Goal: Task Accomplishment & Management: Use online tool/utility

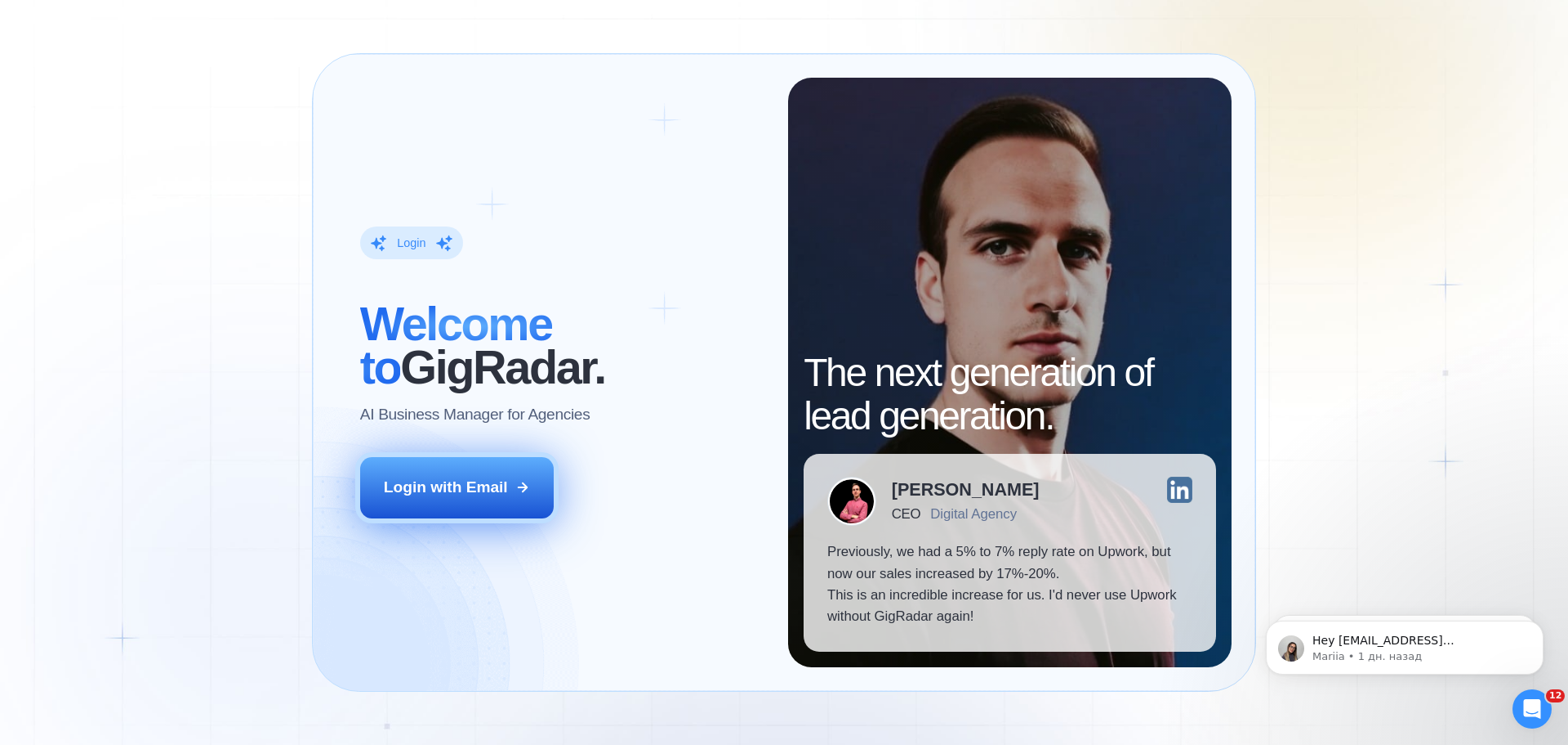
click at [450, 473] on button "Login with Email" at bounding box center [458, 487] width 194 height 61
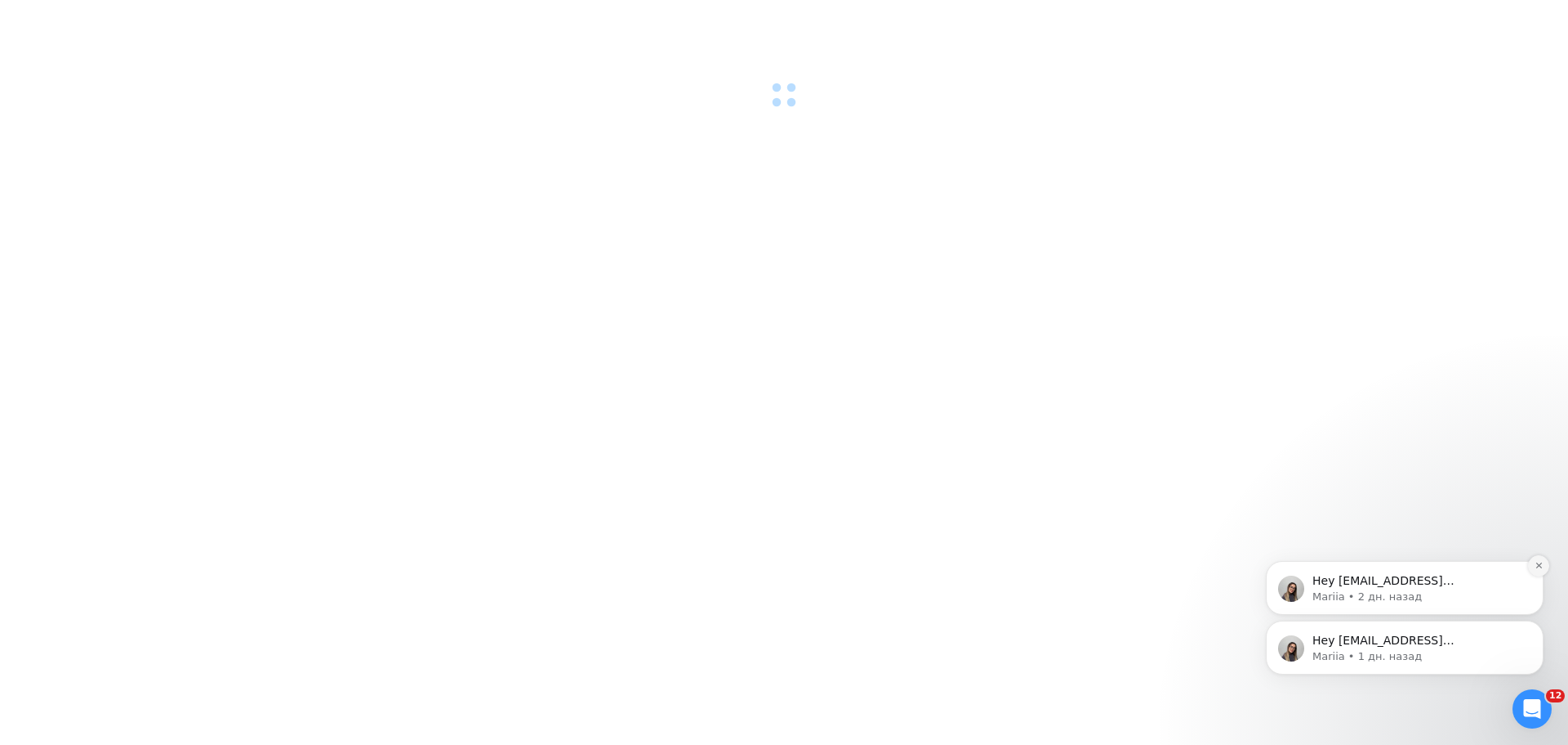
click at [1543, 564] on button "Dismiss notification" at bounding box center [1538, 565] width 21 height 21
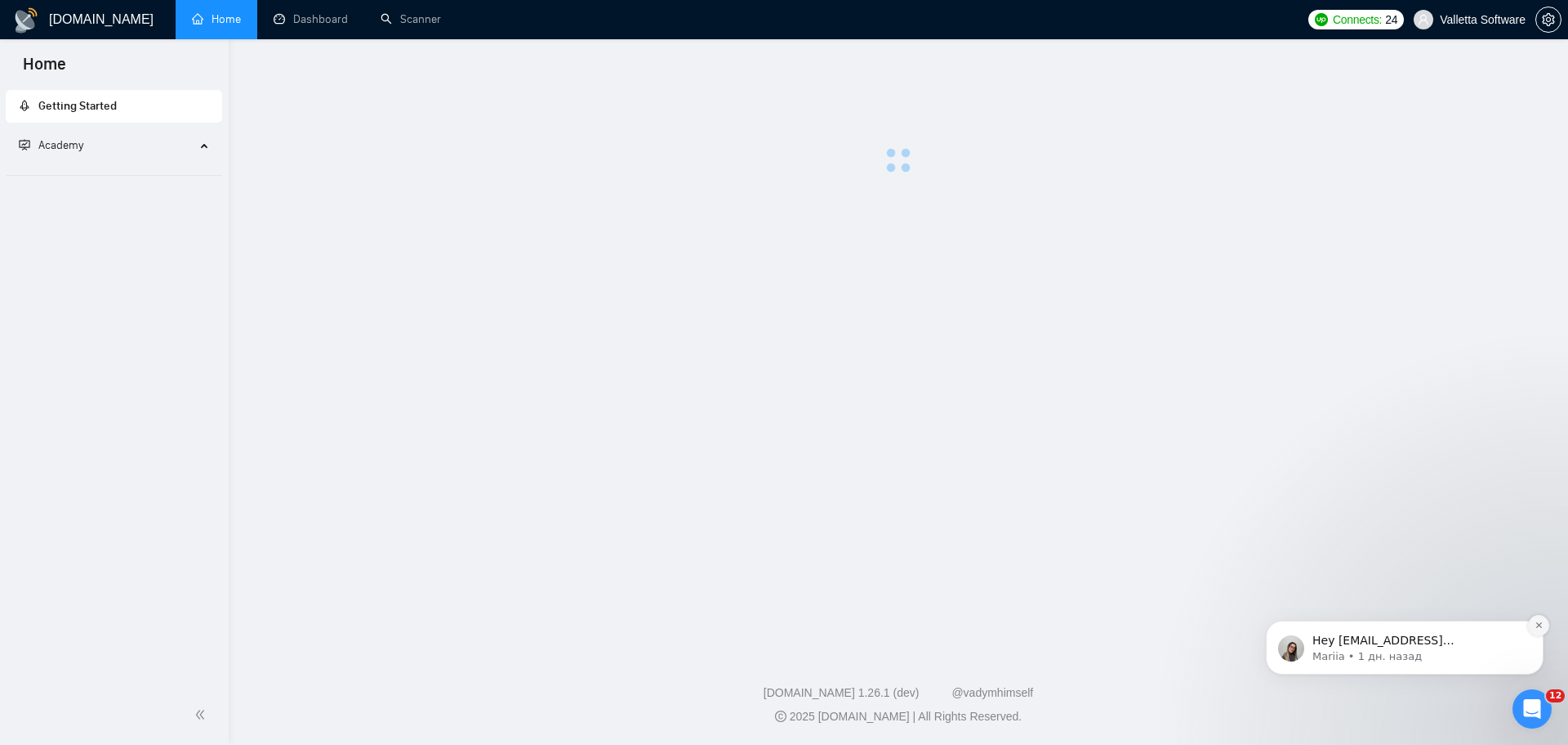
click at [1533, 624] on button "Dismiss notification" at bounding box center [1538, 625] width 21 height 21
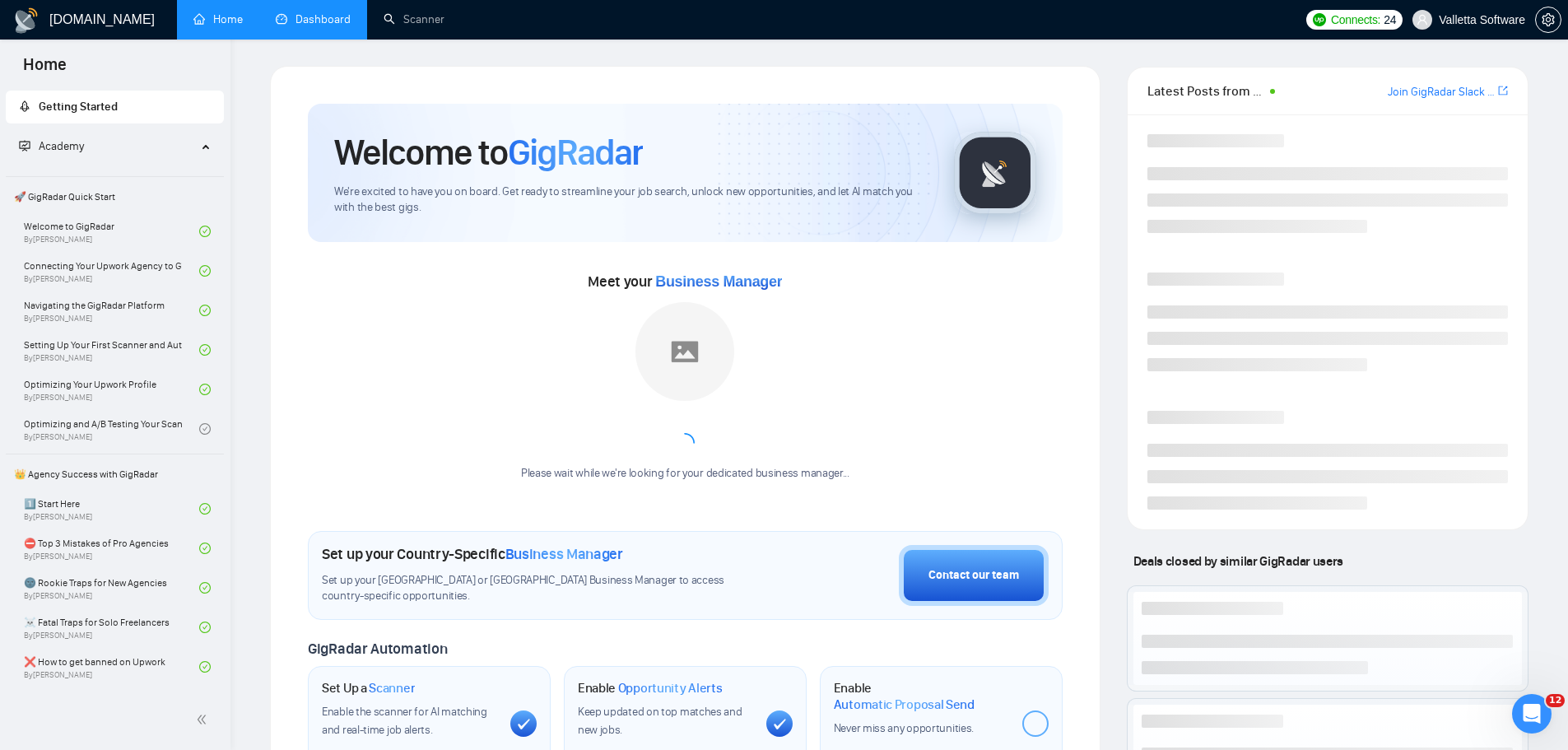
click at [316, 16] on link "Dashboard" at bounding box center [313, 18] width 75 height 14
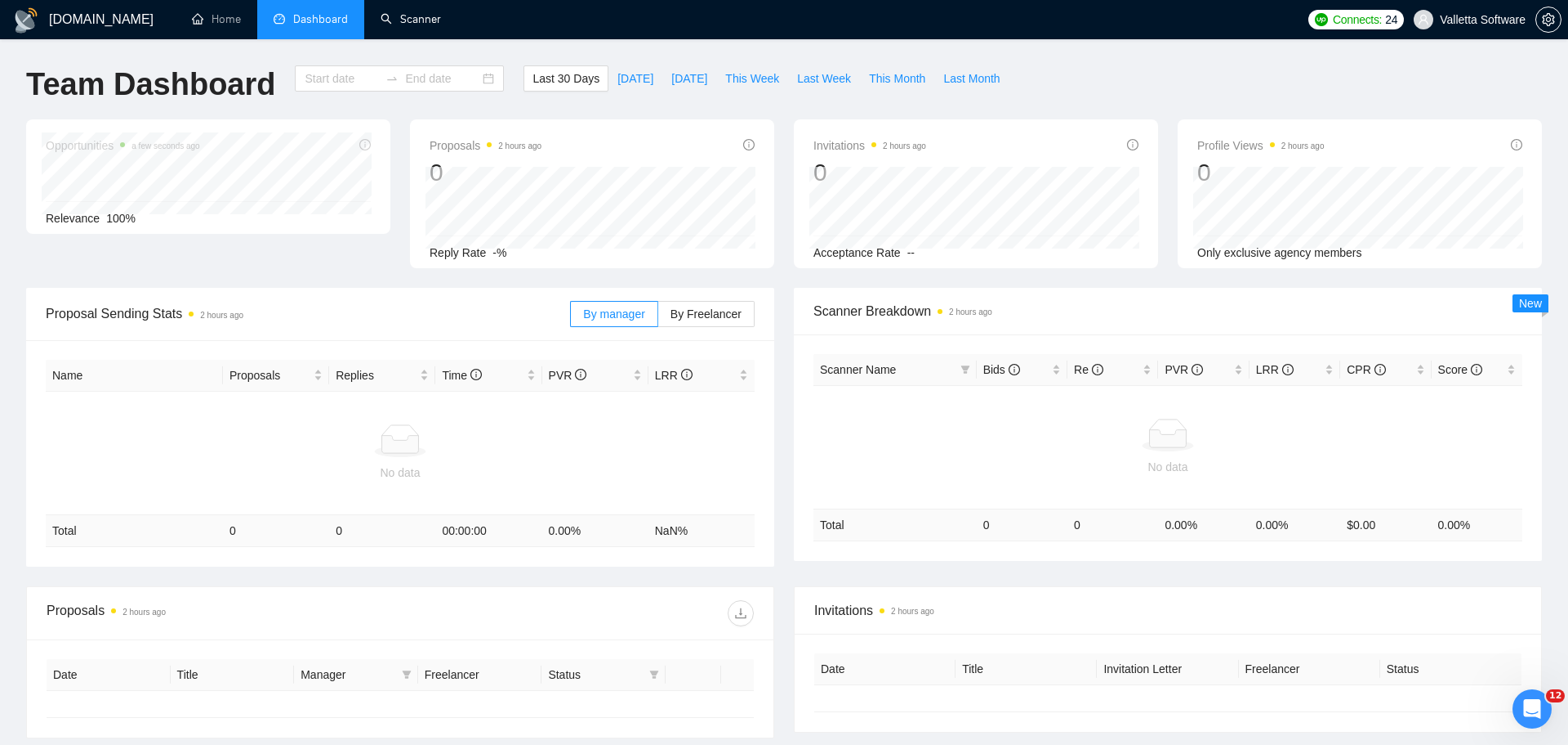
type input "2025-08-16"
type input "2025-09-15"
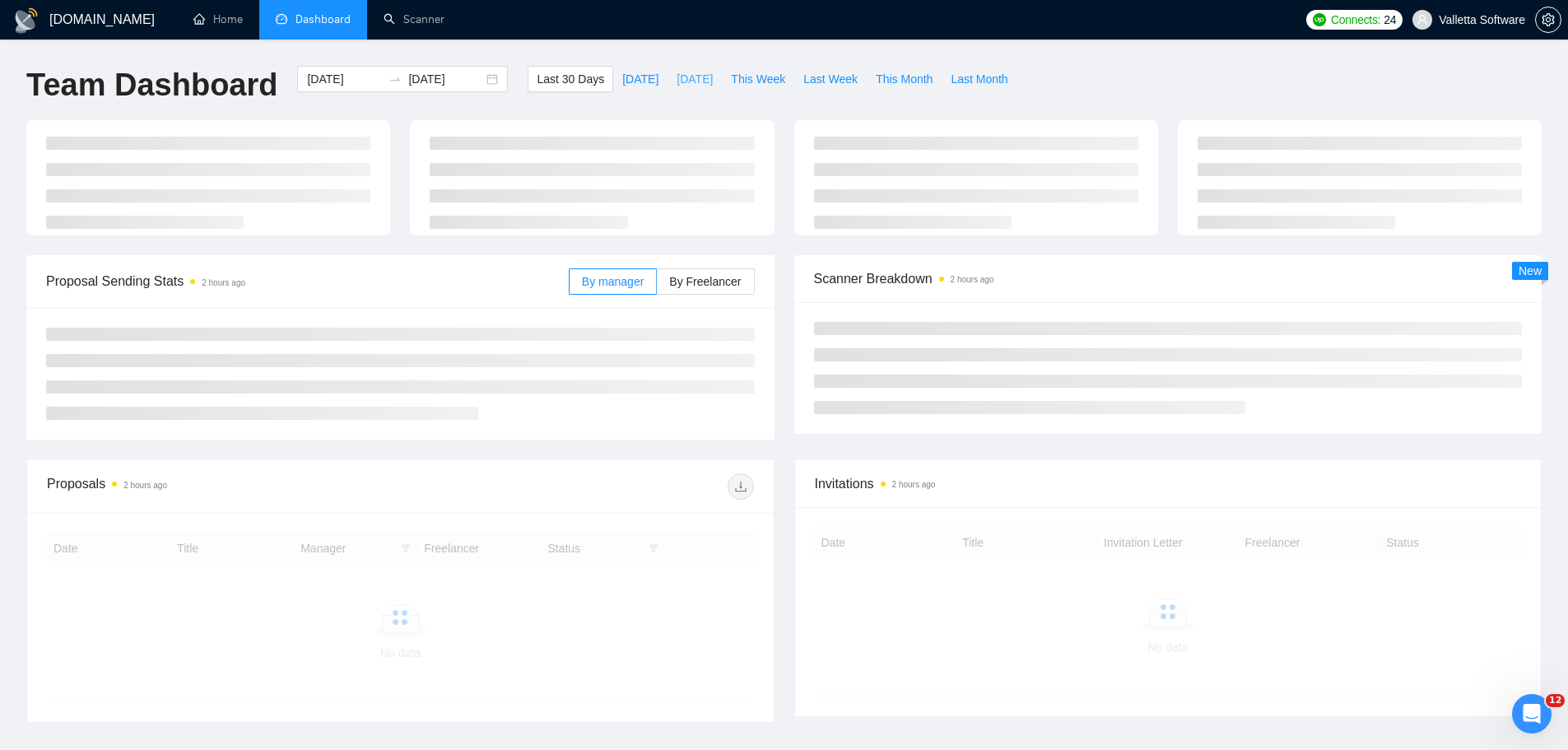
click at [704, 78] on button "Yesterday" at bounding box center [694, 79] width 54 height 27
type input "2025-09-14"
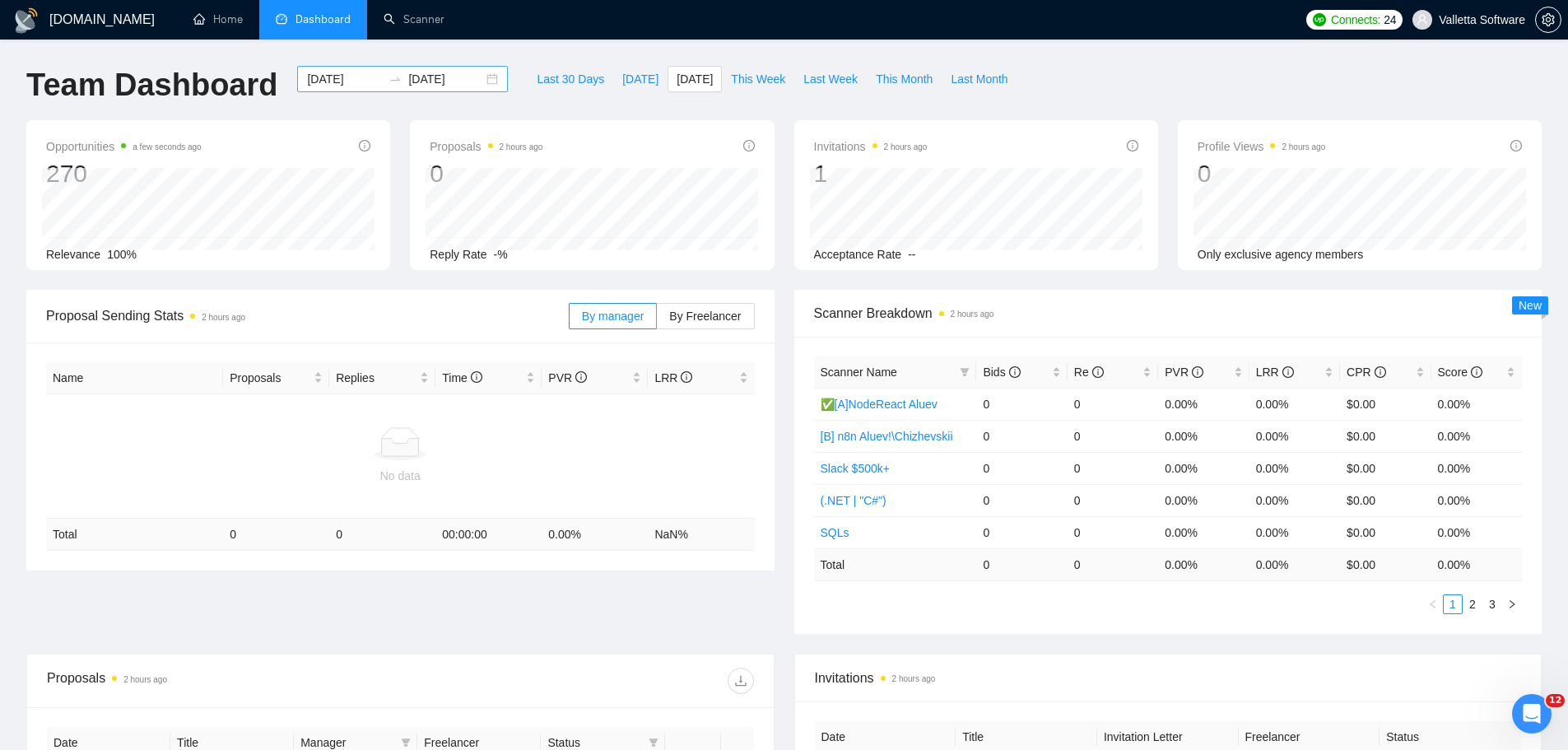
click at [297, 74] on div "2025-09-14 2025-09-14" at bounding box center [403, 79] width 210 height 27
click at [313, 81] on input "2025-09-14" at bounding box center [345, 79] width 75 height 18
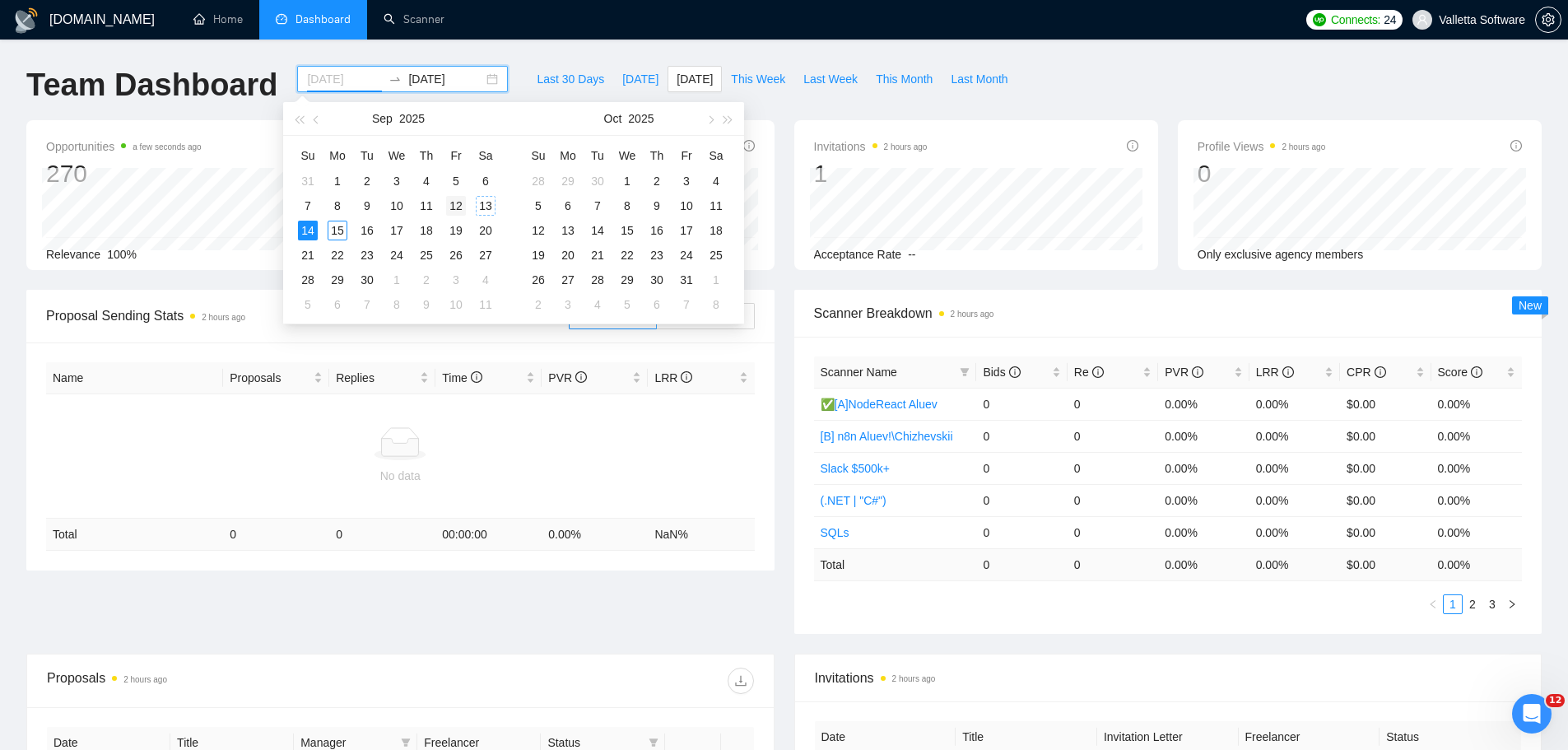
type input "2025-09-12"
click at [462, 203] on div "12" at bounding box center [456, 206] width 20 height 20
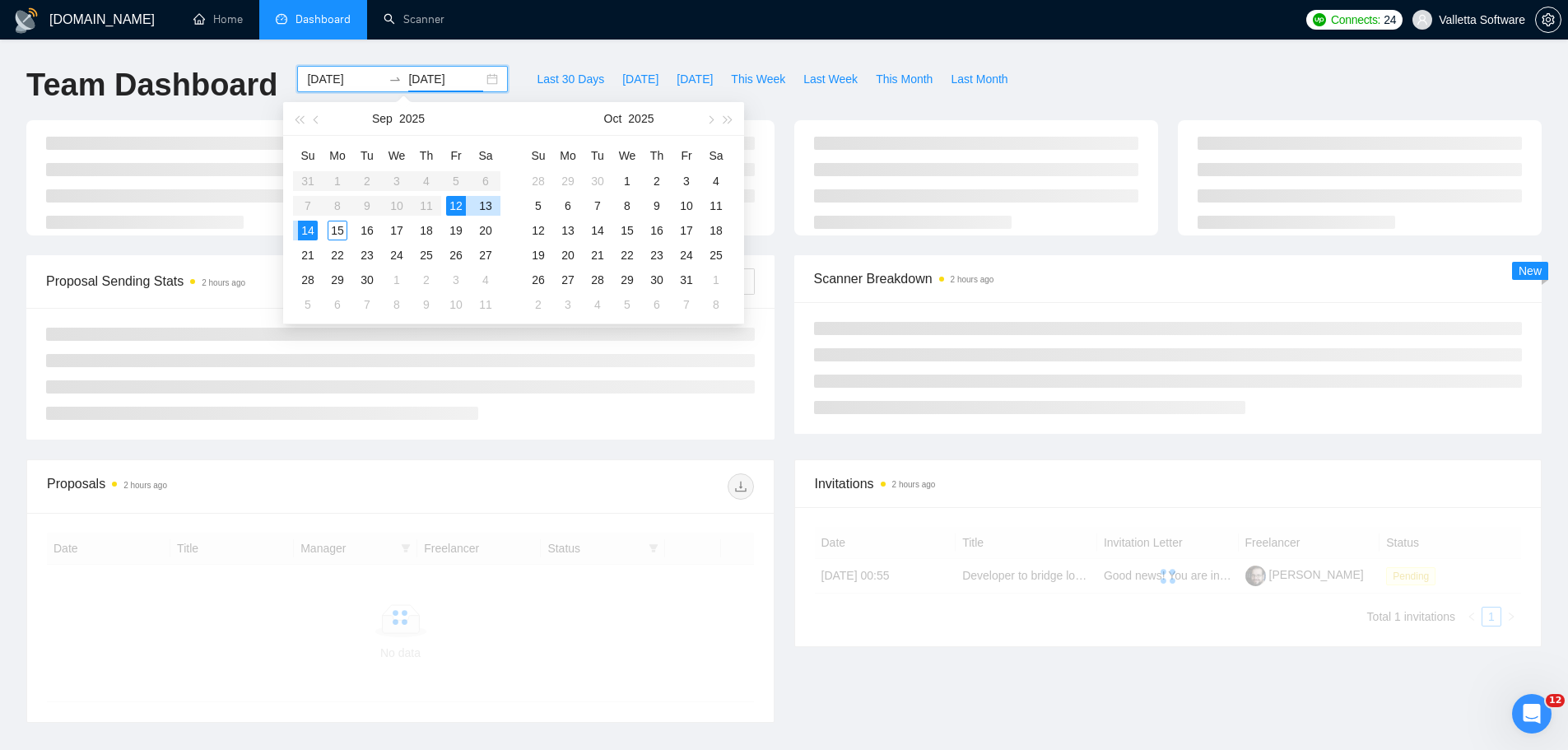
click at [459, 207] on div "12" at bounding box center [456, 206] width 20 height 20
type input "2025-09-12"
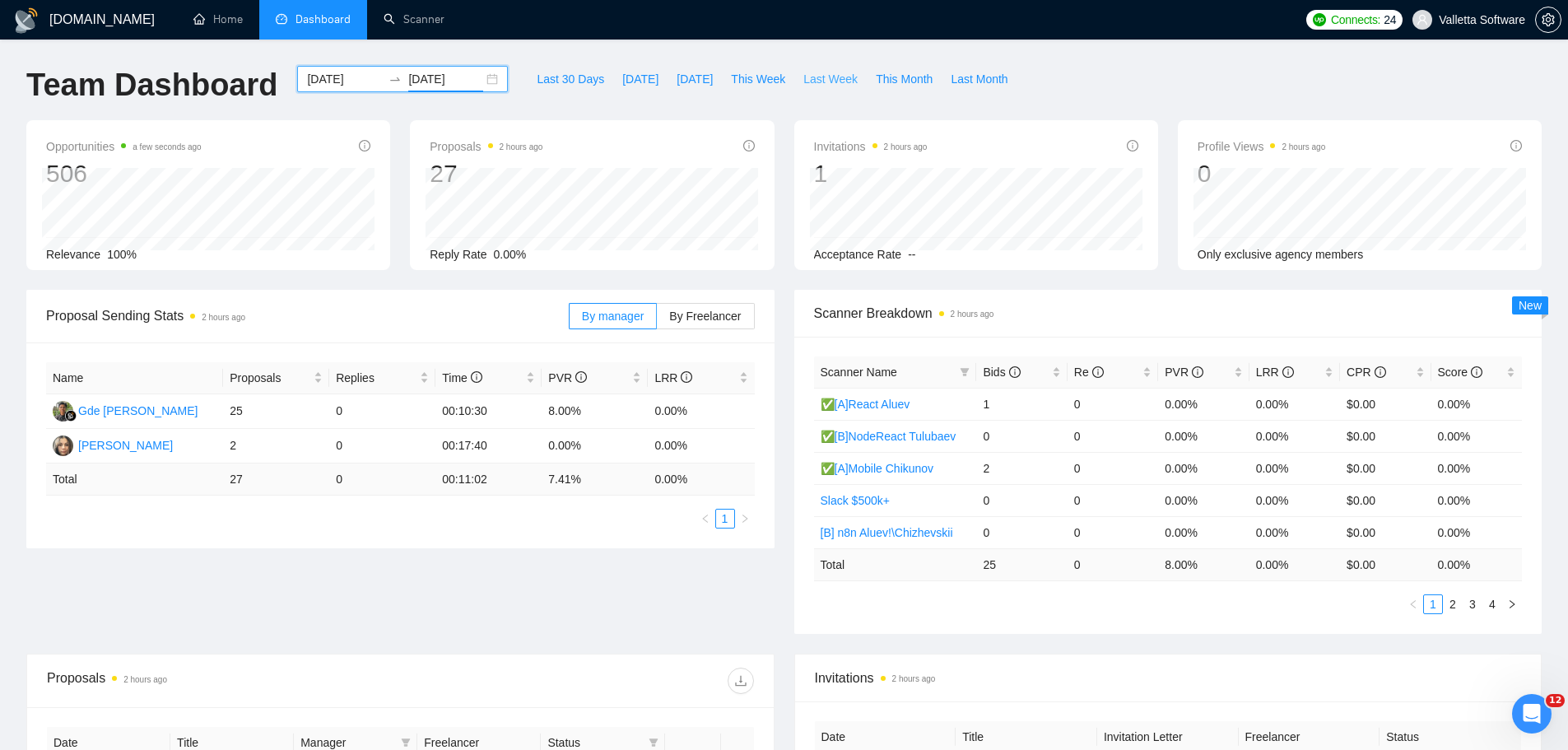
click at [803, 77] on span "Last Week" at bounding box center [830, 79] width 54 height 18
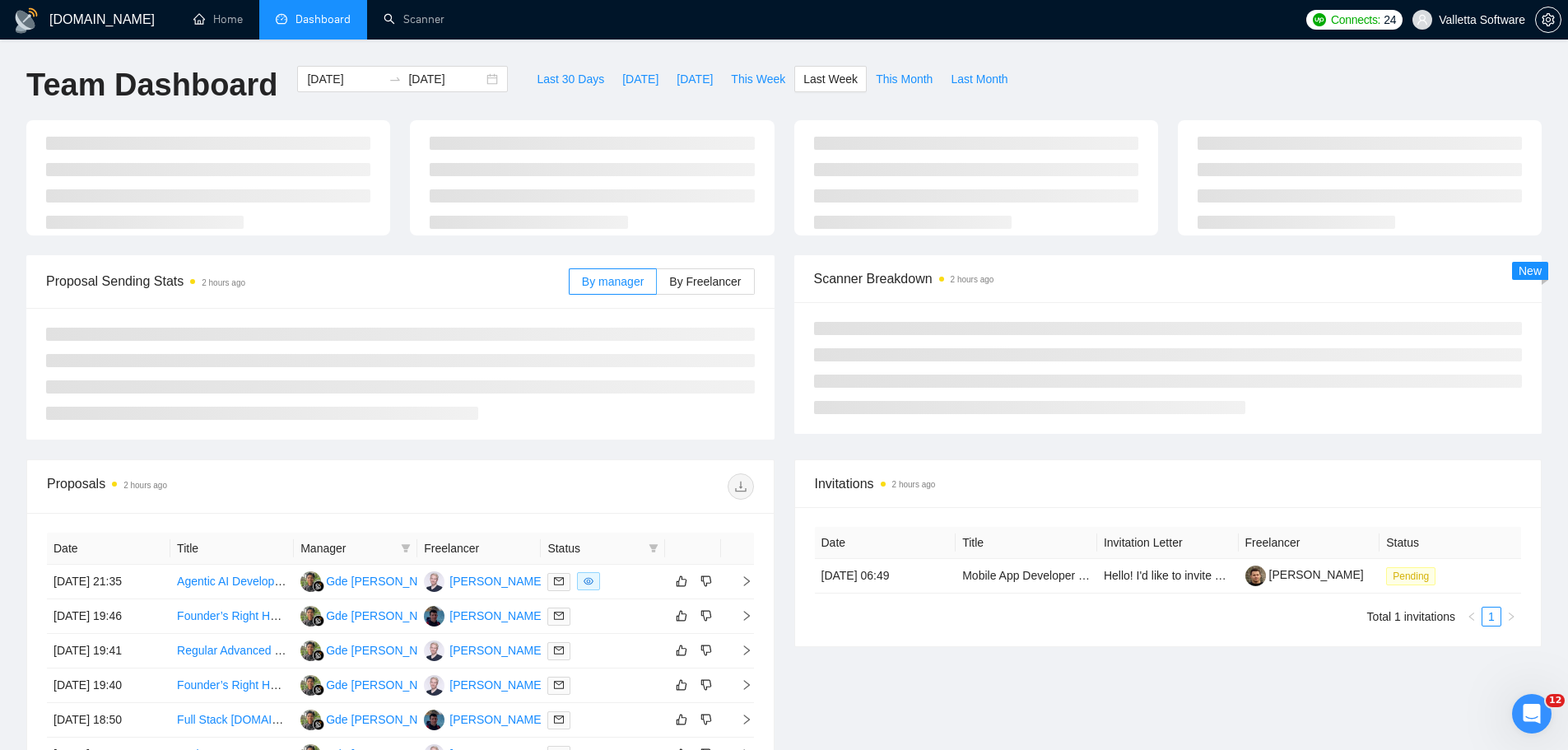
type input "2025-09-08"
type input "2025-09-14"
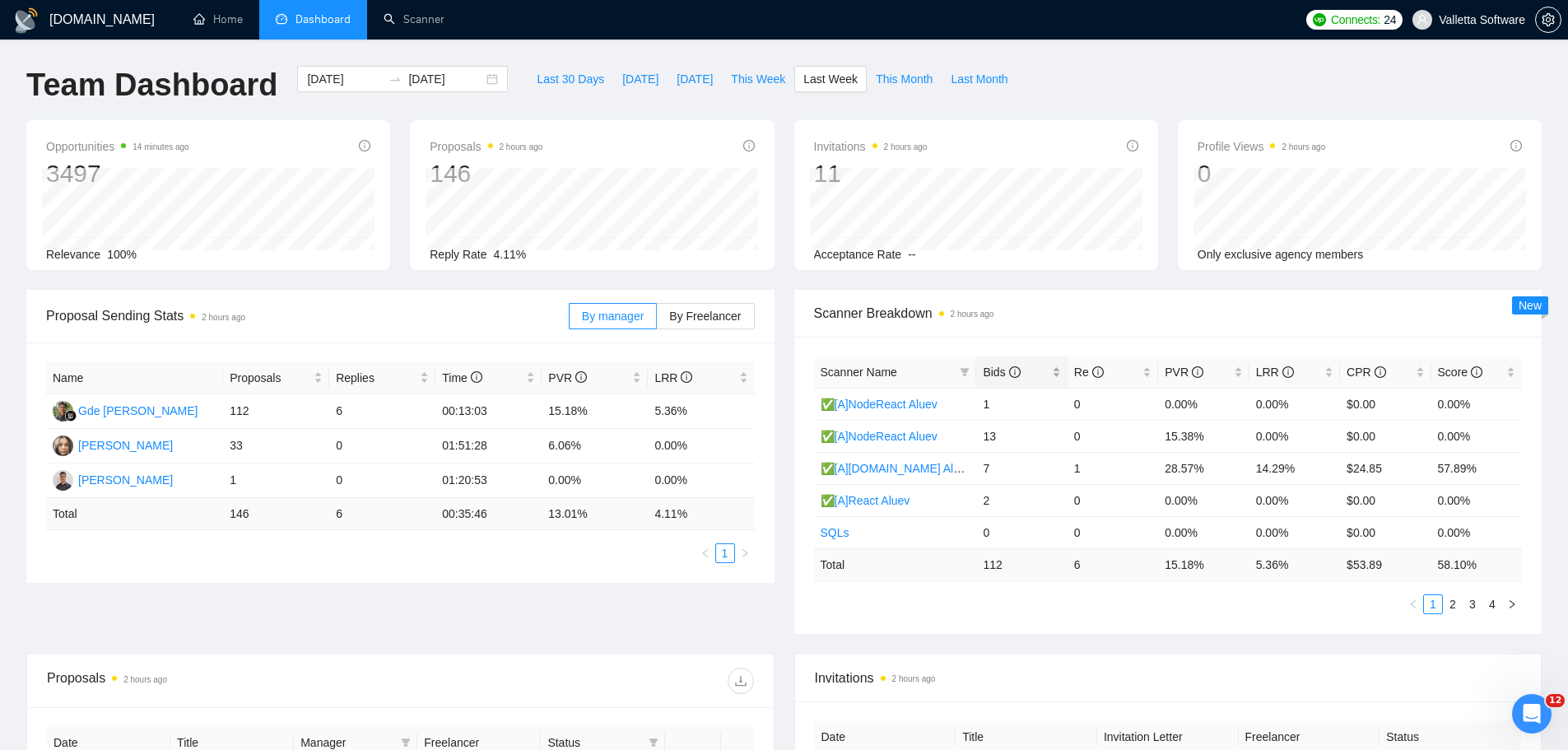
click at [1005, 375] on span "Bids" at bounding box center [1001, 371] width 37 height 13
click at [1457, 608] on link "2" at bounding box center [1453, 604] width 18 height 18
click at [1473, 601] on link "3" at bounding box center [1473, 604] width 18 height 18
click at [1431, 611] on link "1" at bounding box center [1433, 604] width 18 height 18
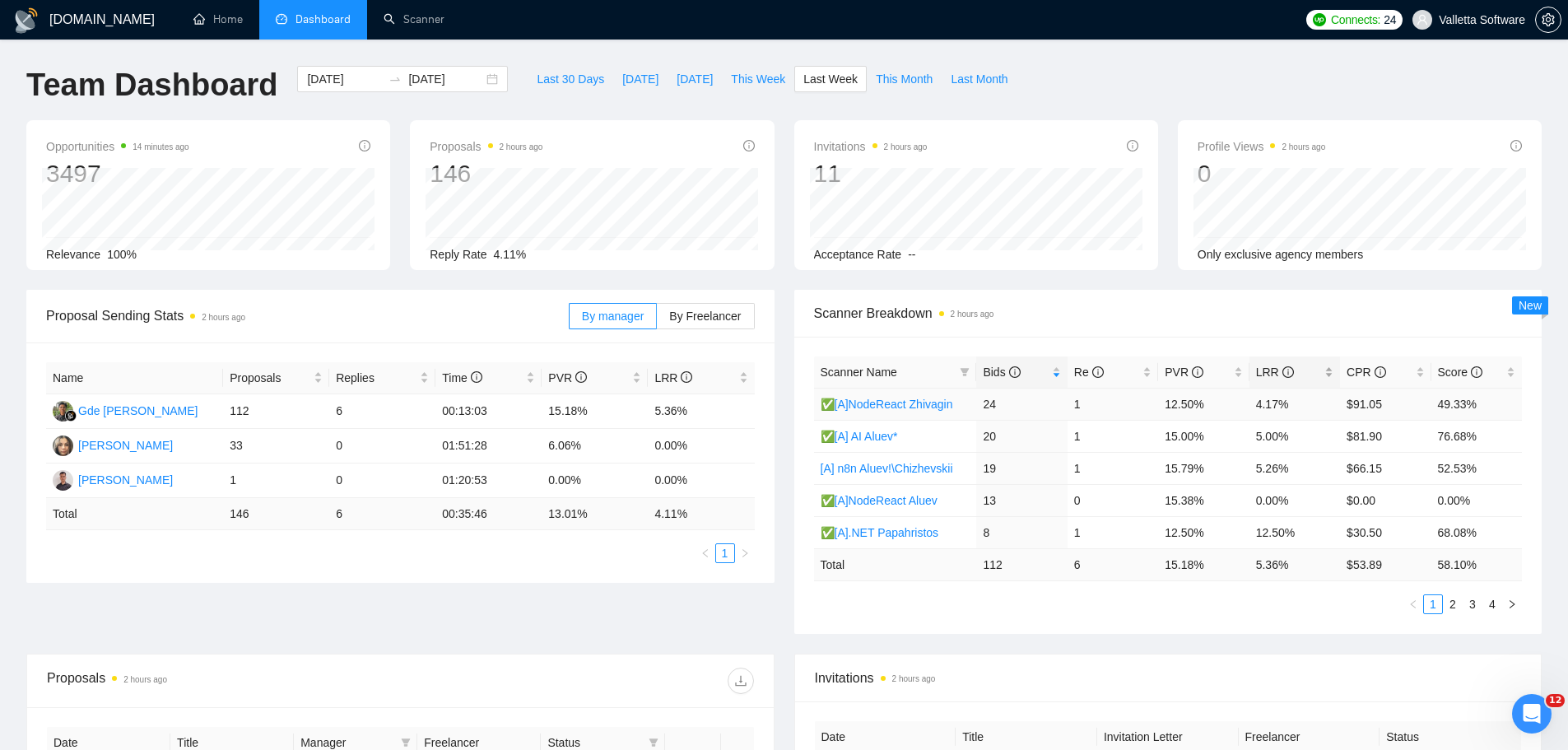
click at [1294, 368] on span "LRR" at bounding box center [1288, 372] width 65 height 18
click at [1207, 363] on div "PVR" at bounding box center [1203, 372] width 78 height 18
click at [1202, 364] on span "PVR" at bounding box center [1197, 372] width 65 height 18
click at [544, 74] on span "Last 30 Days" at bounding box center [571, 79] width 68 height 18
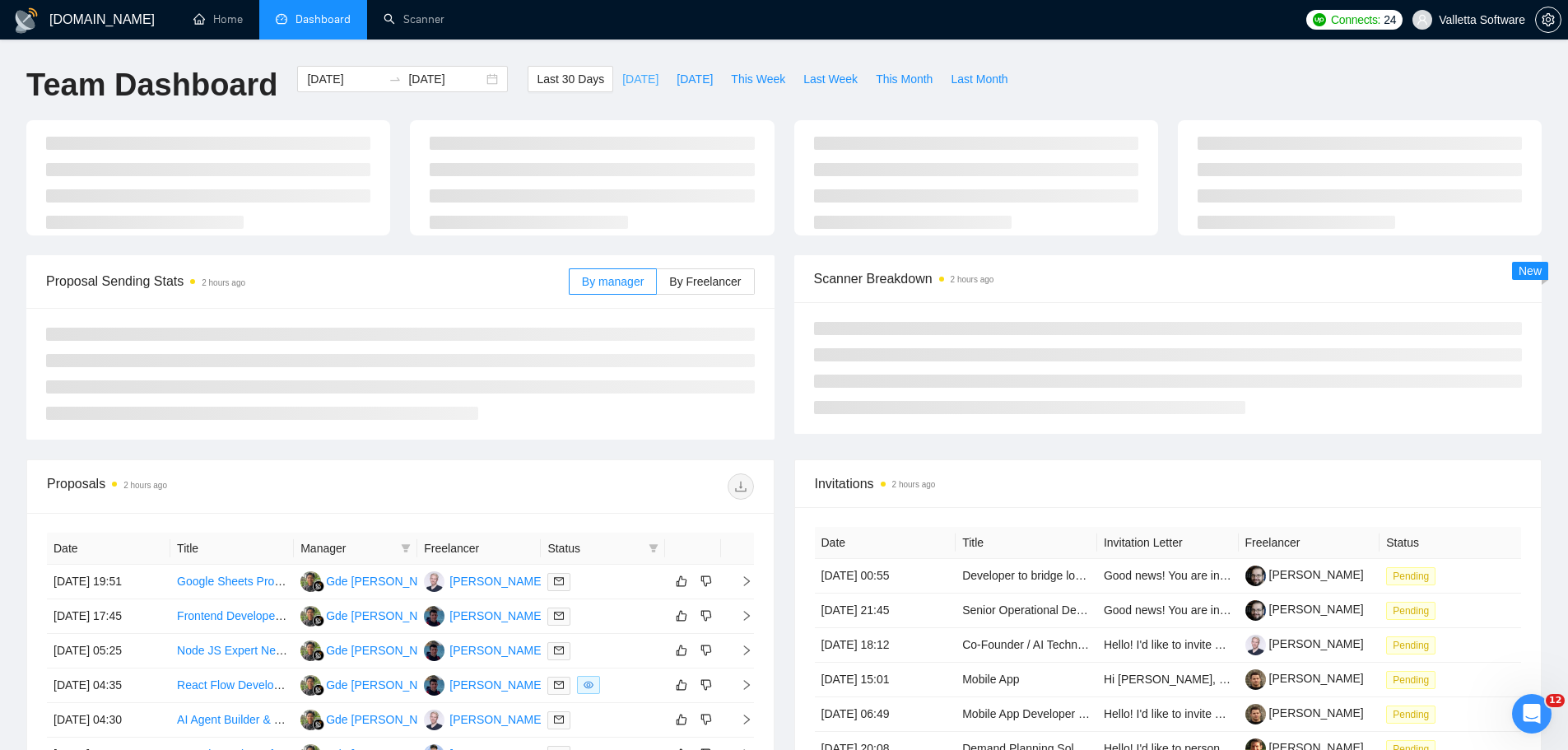
type input "2025-08-16"
type input "2025-09-15"
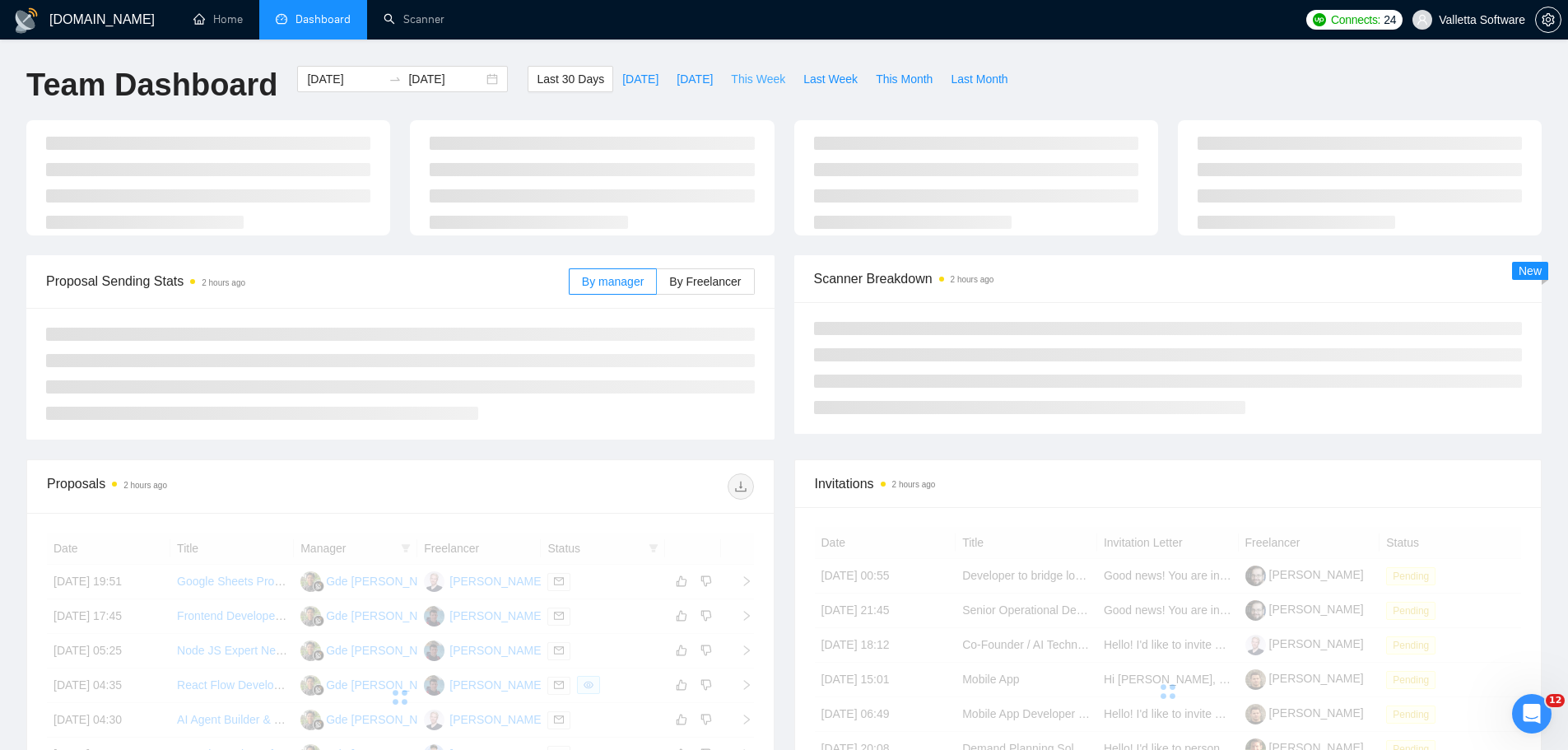
click at [746, 85] on span "This Week" at bounding box center [757, 79] width 54 height 18
type input "2025-09-15"
type input "2025-09-21"
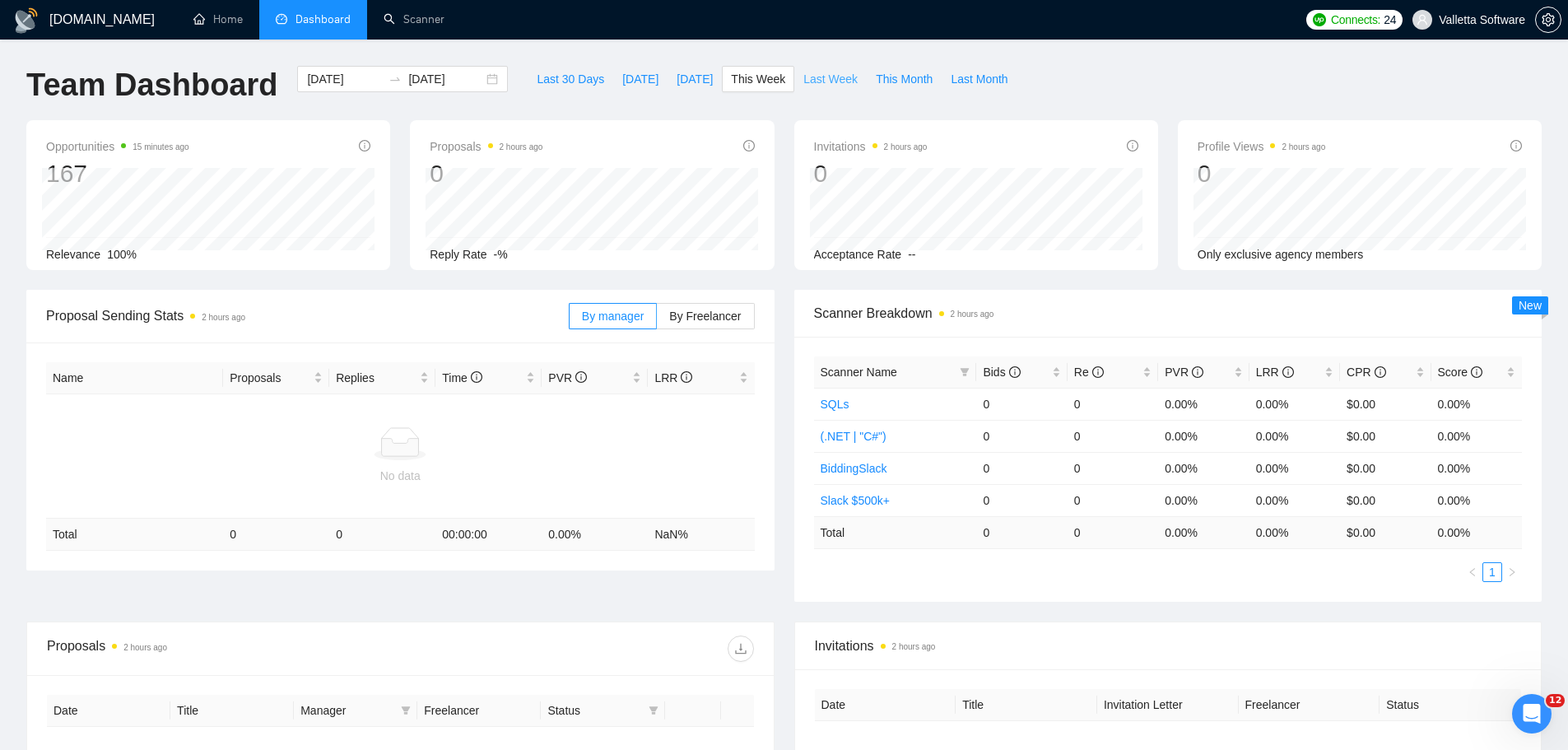
click at [803, 78] on span "Last Week" at bounding box center [830, 79] width 54 height 18
type input "2025-09-08"
type input "2025-09-14"
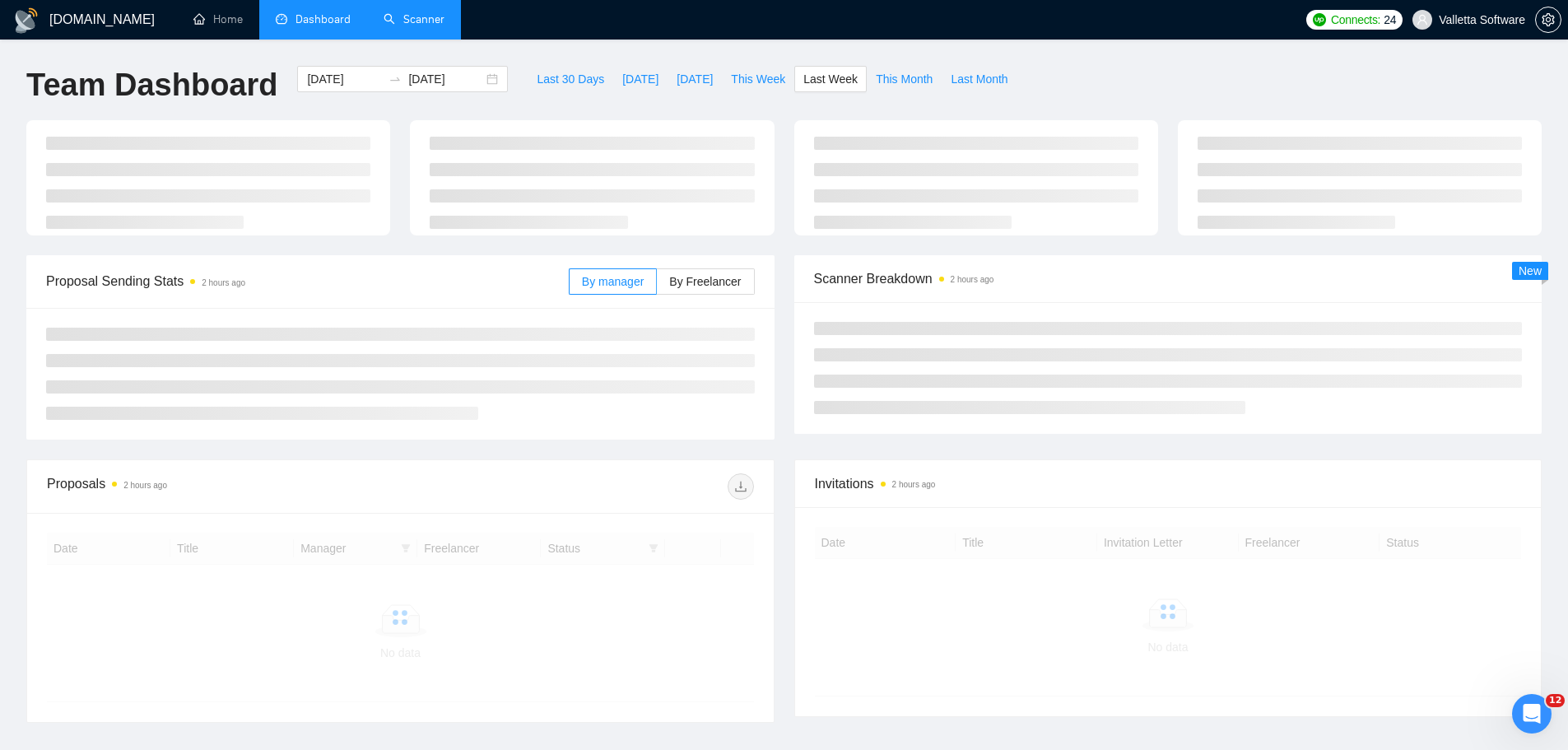
click at [383, 18] on link "Scanner" at bounding box center [413, 18] width 61 height 14
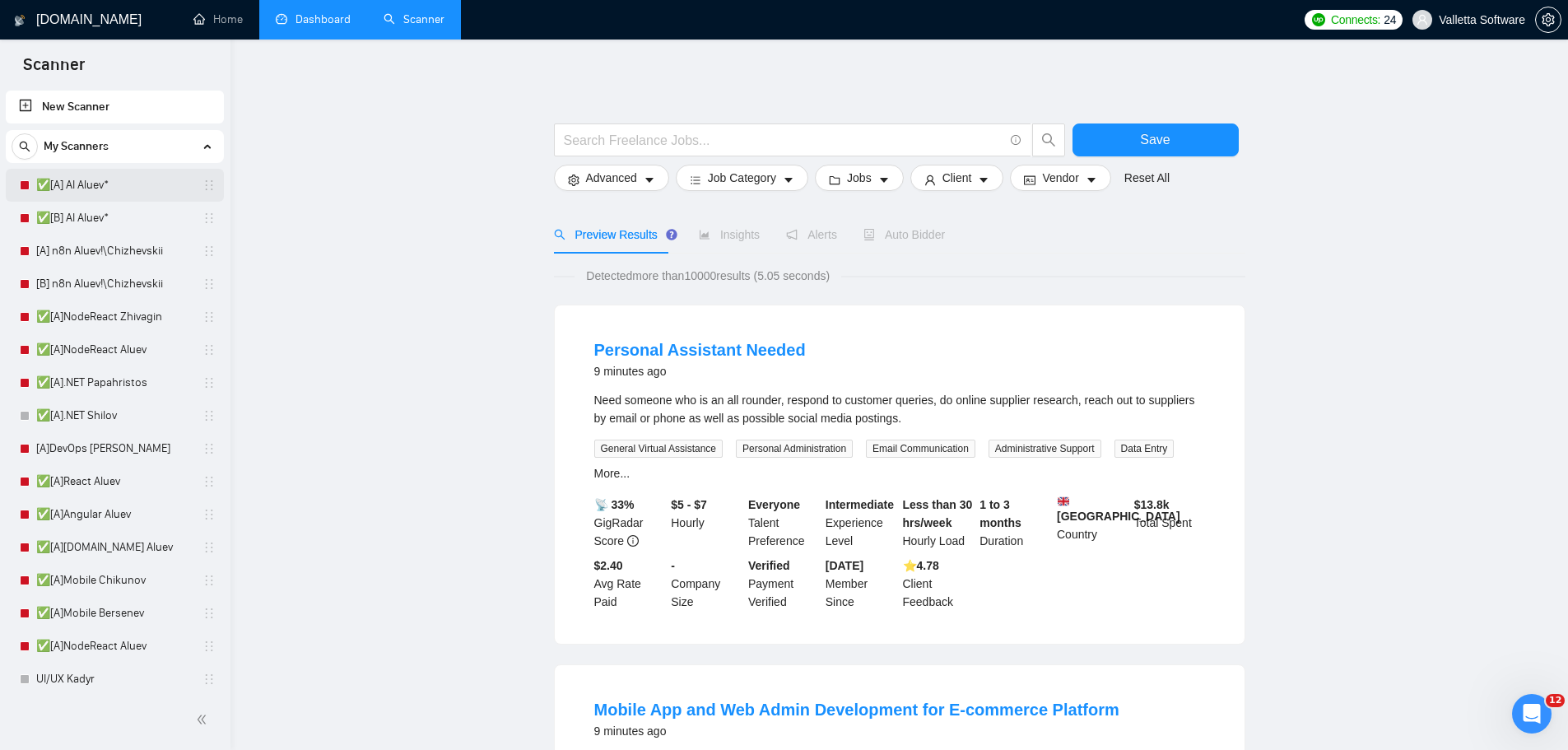
click at [129, 178] on link "✅[A] AI Aluev*" at bounding box center [114, 185] width 156 height 33
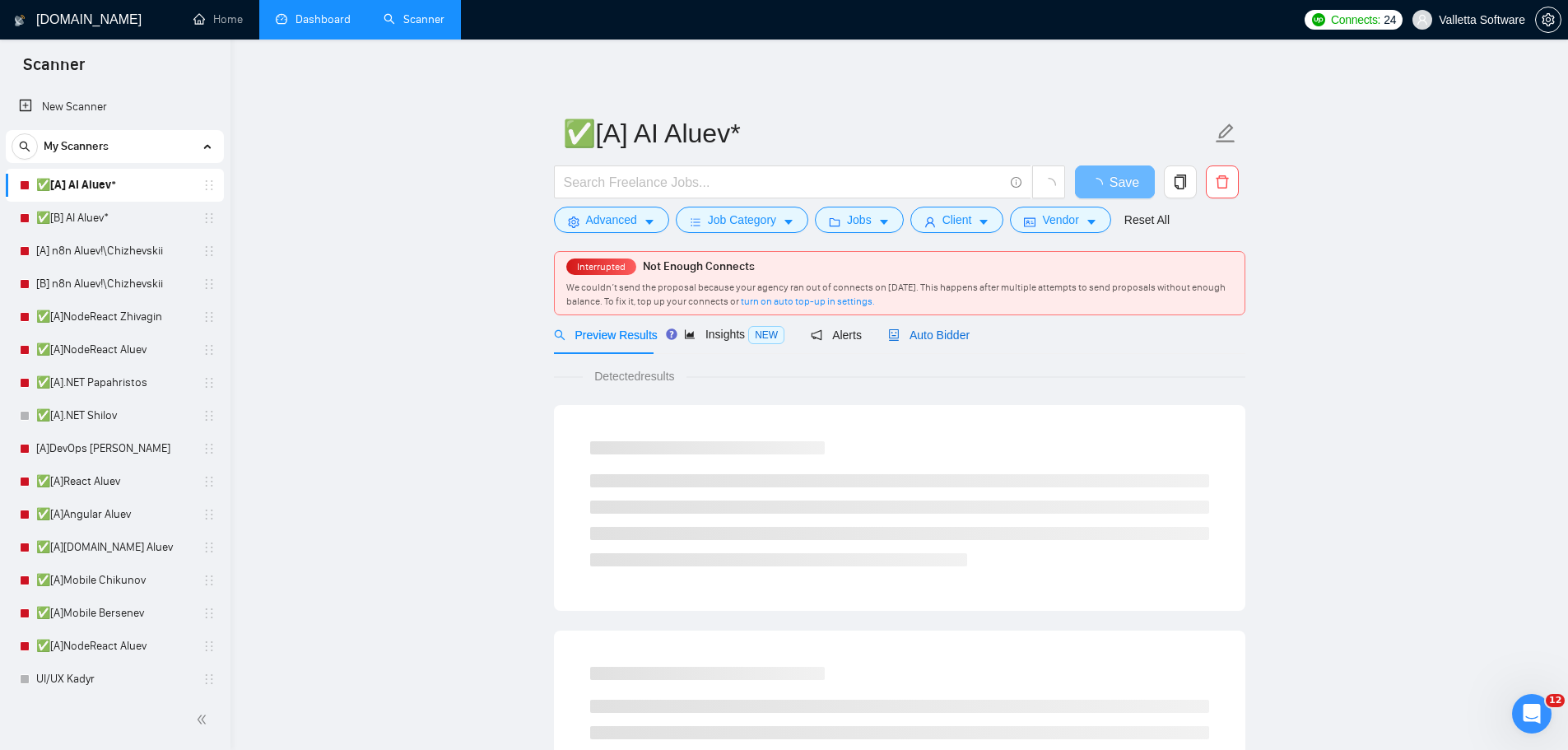
click at [930, 338] on span "Auto Bidder" at bounding box center [929, 335] width 81 height 13
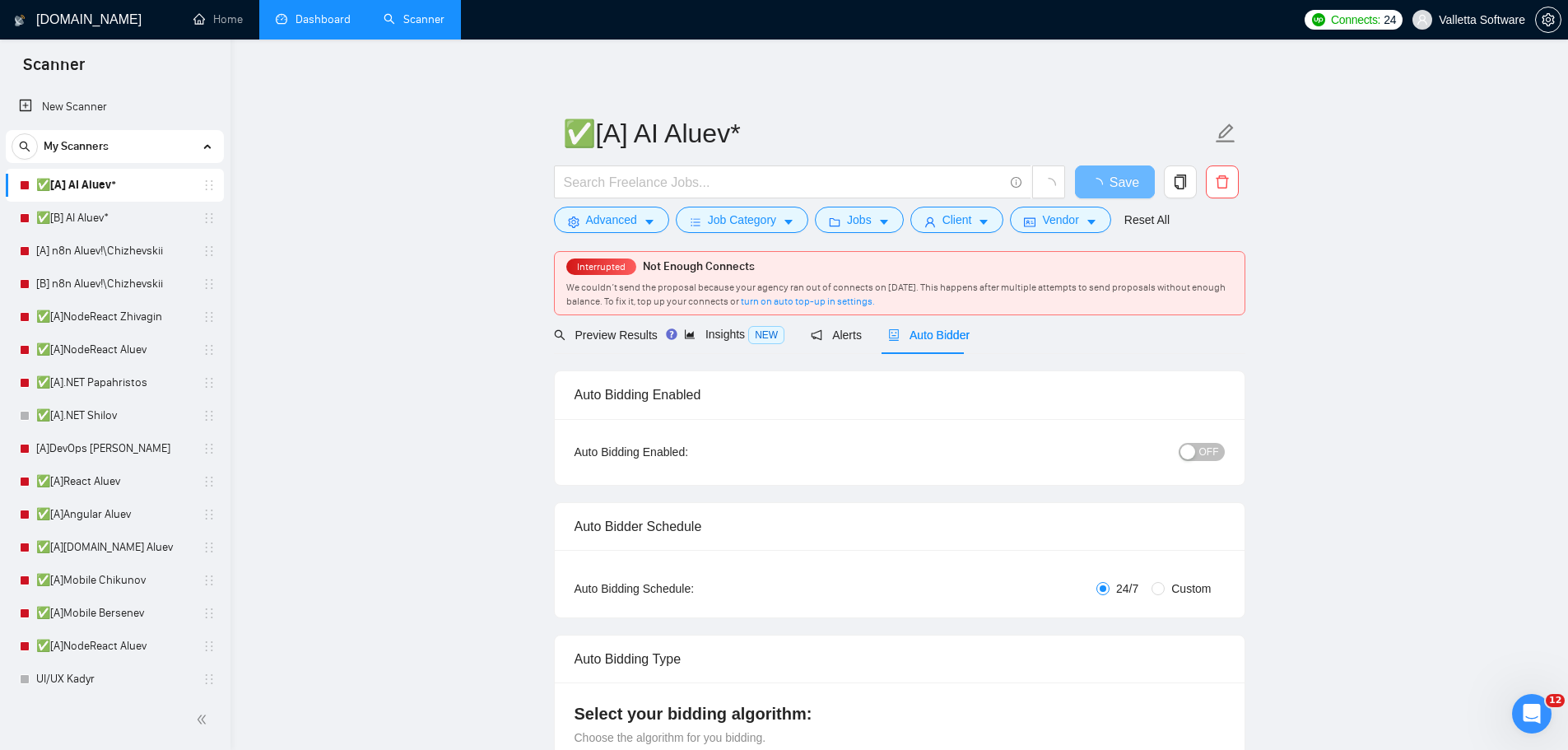
radio input "false"
radio input "true"
click at [1211, 445] on span "OFF" at bounding box center [1209, 452] width 20 height 18
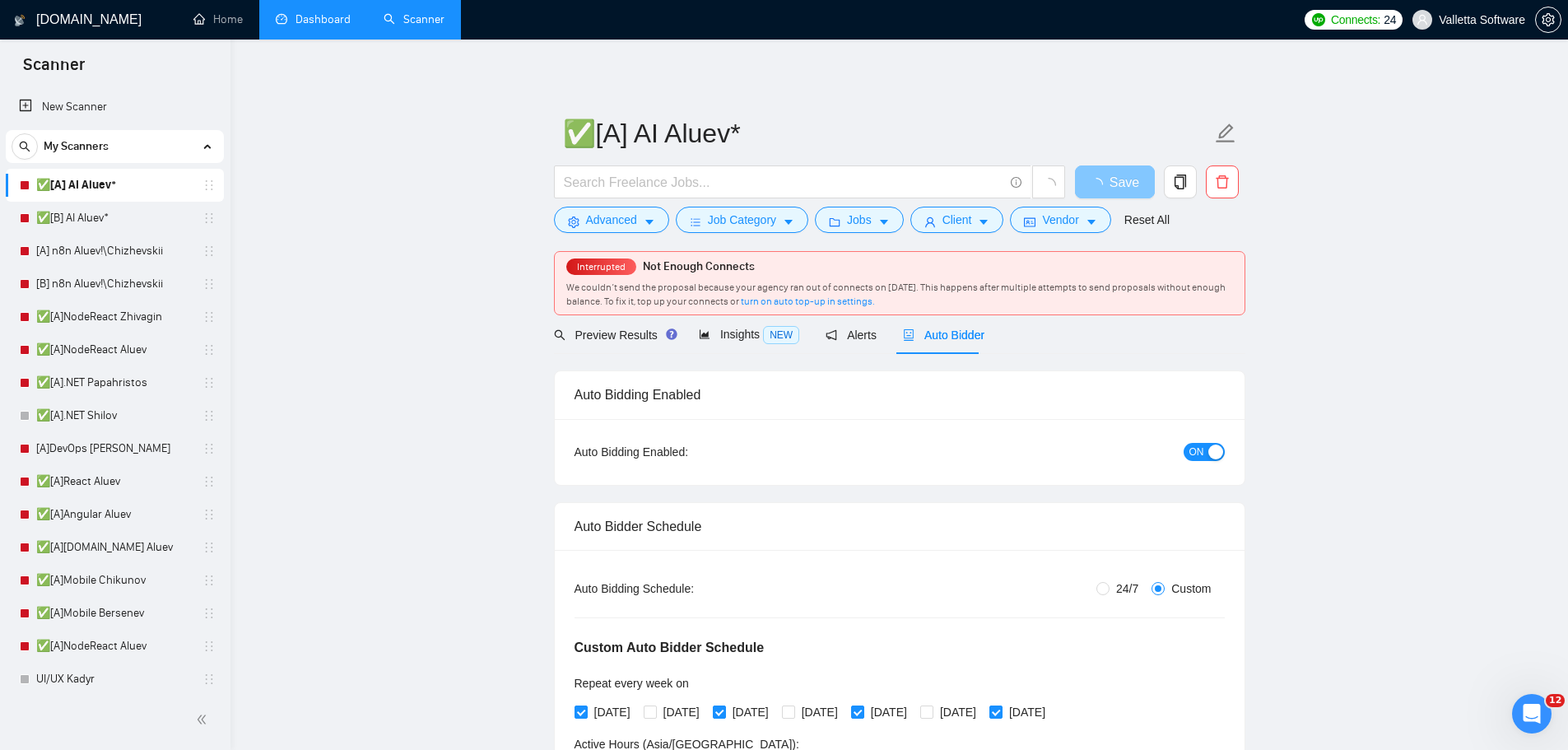
click at [1100, 178] on span "loading" at bounding box center [1100, 184] width 20 height 13
click at [1109, 173] on span "Save" at bounding box center [1114, 182] width 29 height 20
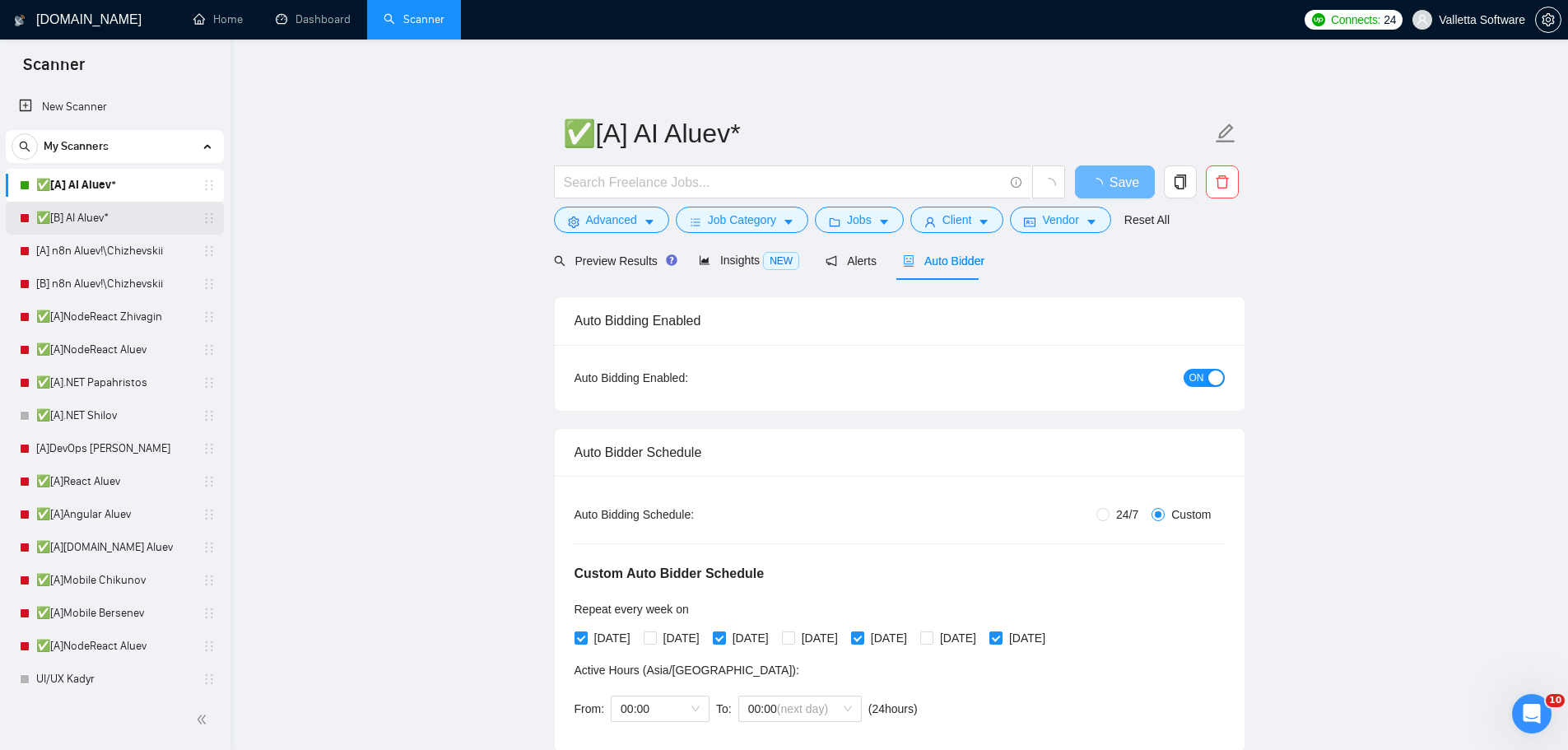
click at [95, 218] on link "✅[B] AI Aluev*" at bounding box center [114, 218] width 156 height 33
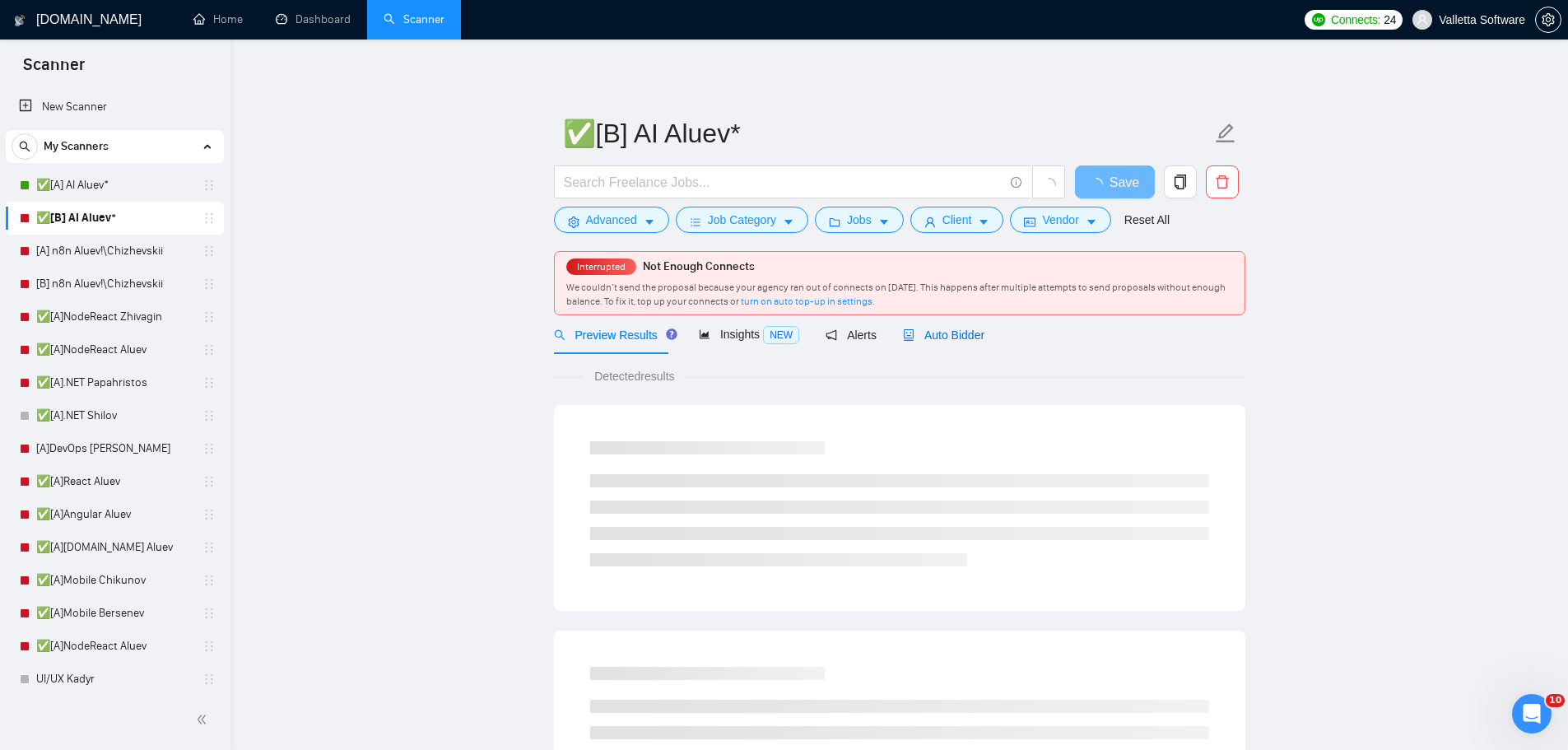
click at [939, 341] on span "Auto Bidder" at bounding box center [943, 335] width 81 height 13
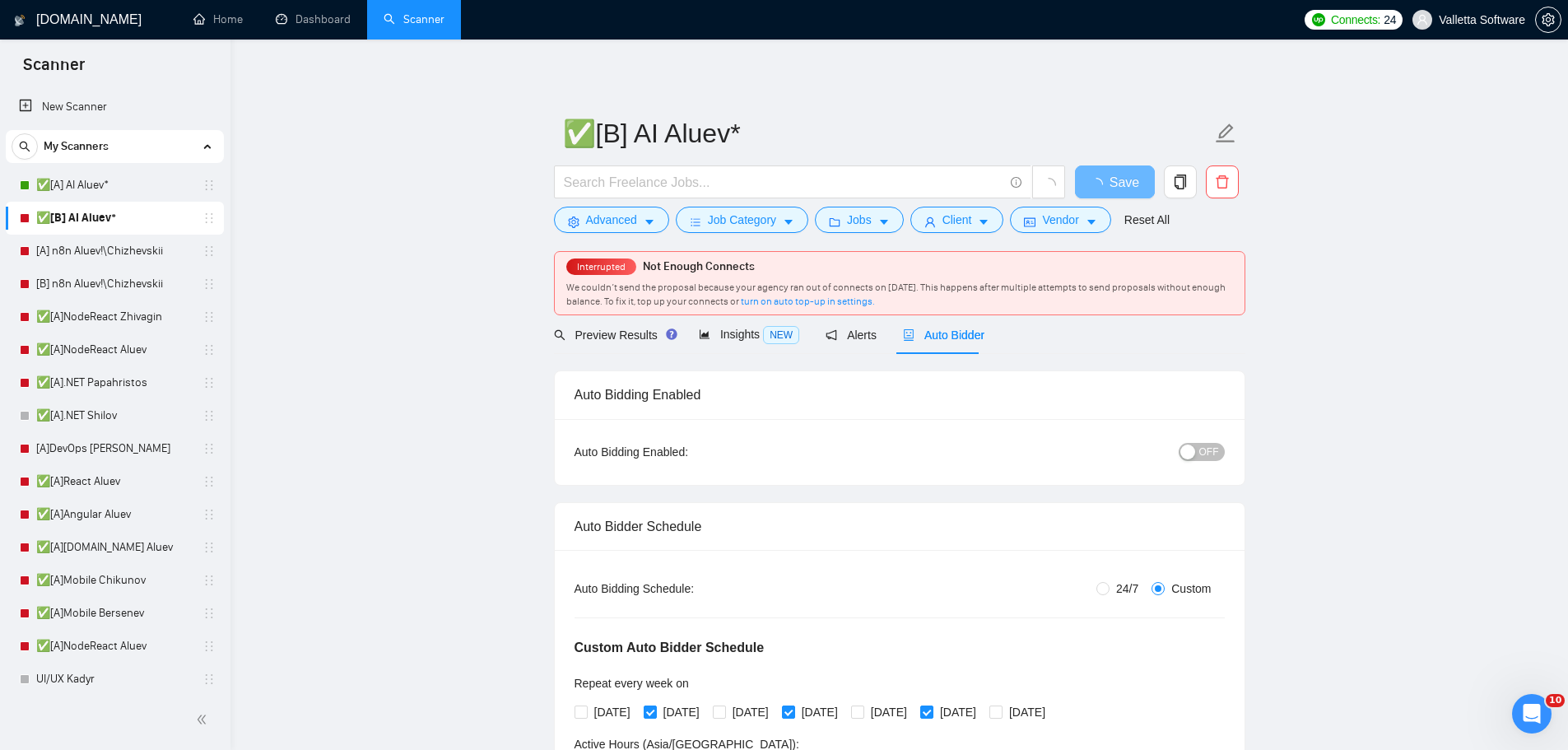
click at [1202, 452] on span "OFF" at bounding box center [1209, 452] width 20 height 18
click at [1124, 184] on span "Save" at bounding box center [1114, 182] width 29 height 20
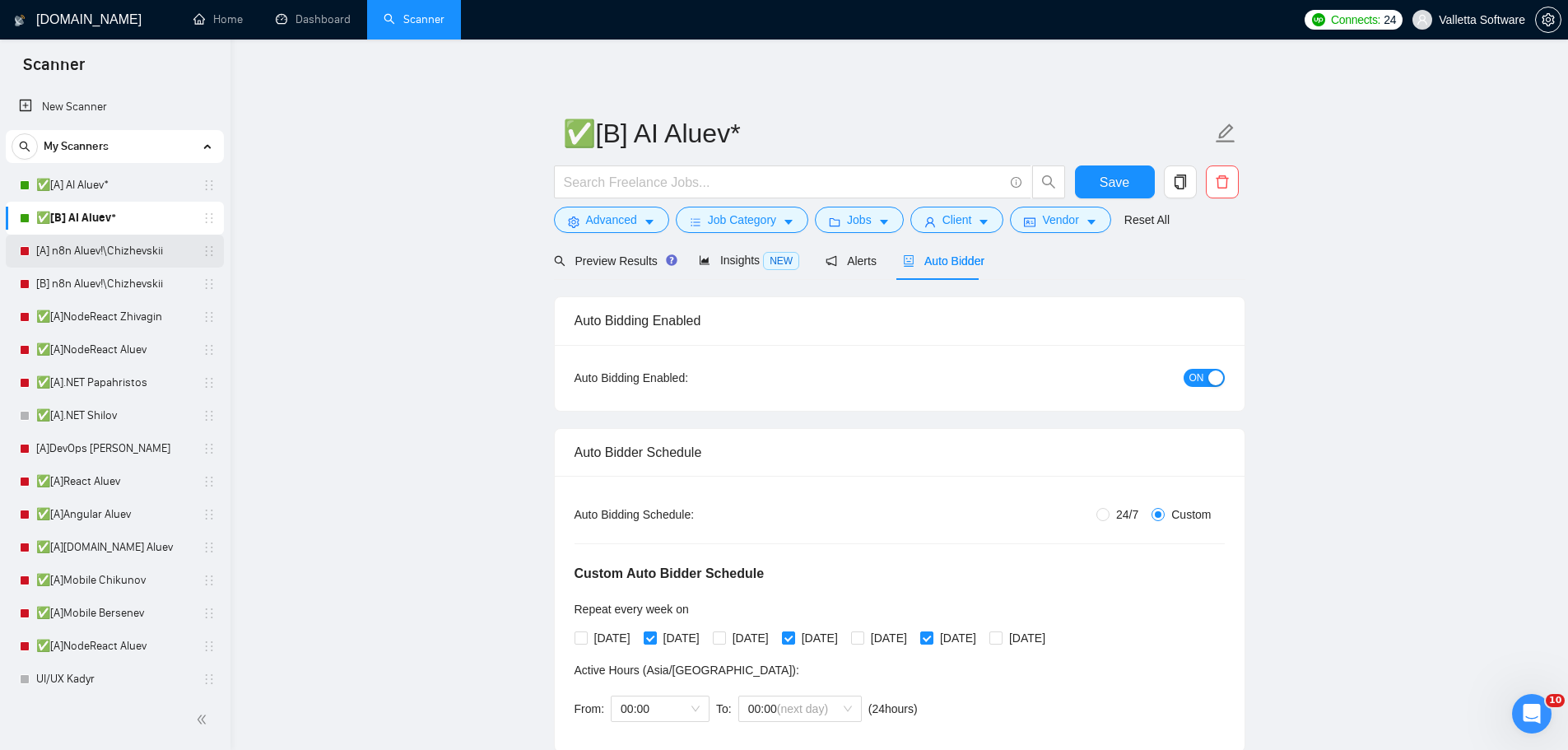
drag, startPoint x: 84, startPoint y: 239, endPoint x: 204, endPoint y: 250, distance: 120.5
click at [84, 239] on link "[A] n8n Aluev!\Chizhevskii" at bounding box center [114, 251] width 156 height 33
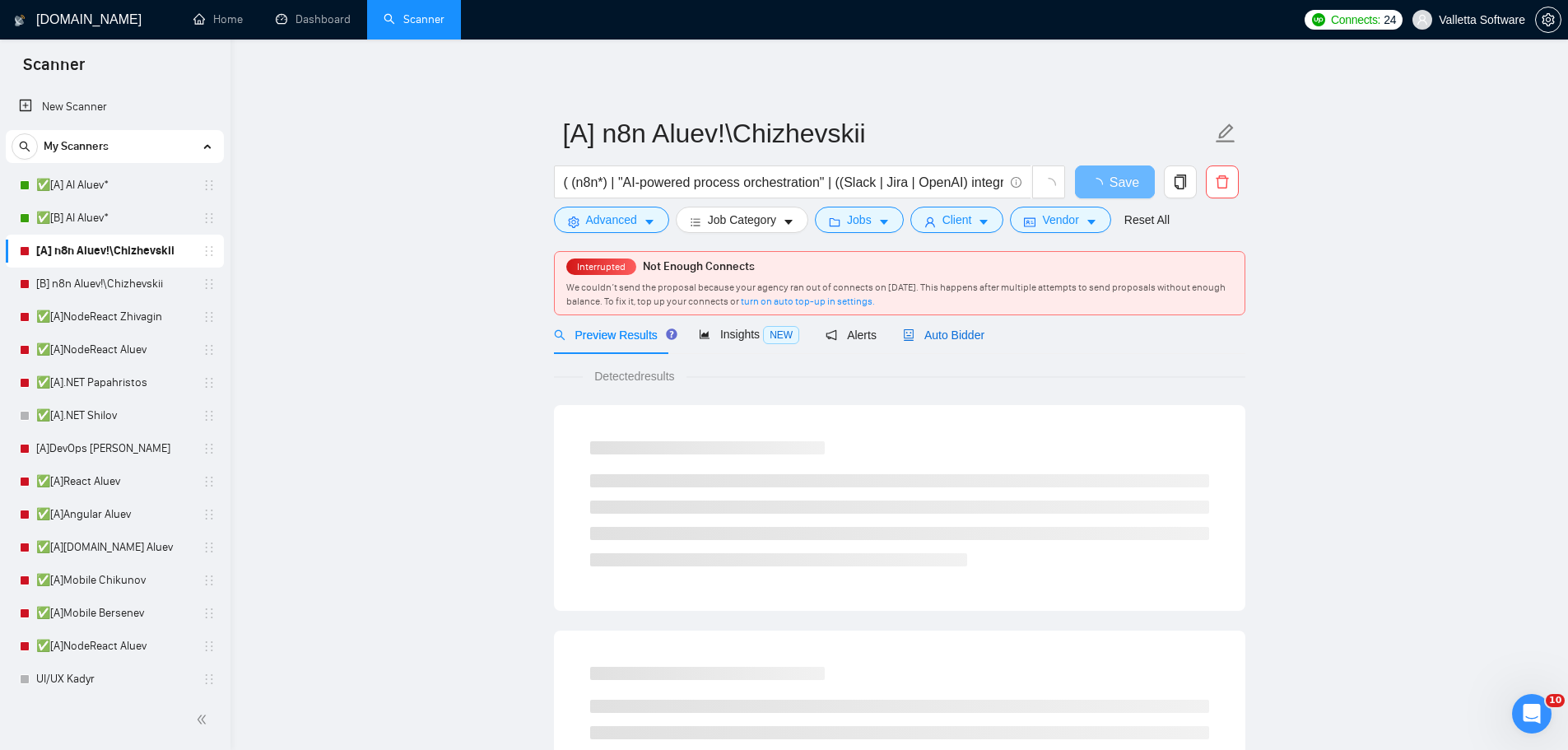
click at [953, 328] on span "Auto Bidder" at bounding box center [943, 335] width 81 height 13
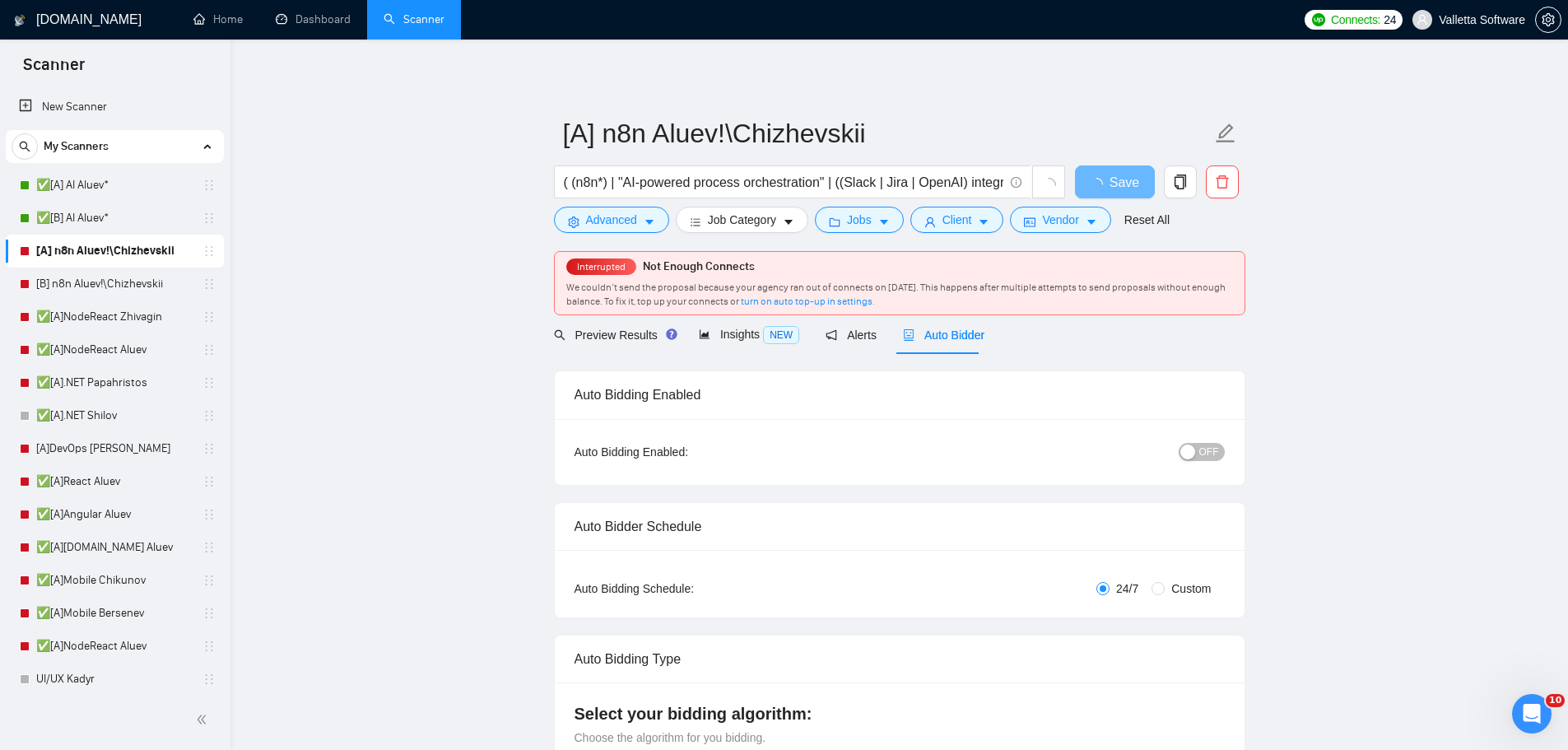
radio input "false"
radio input "true"
click at [1207, 436] on div "Auto Bidding Enabled: OFF" at bounding box center [899, 452] width 690 height 66
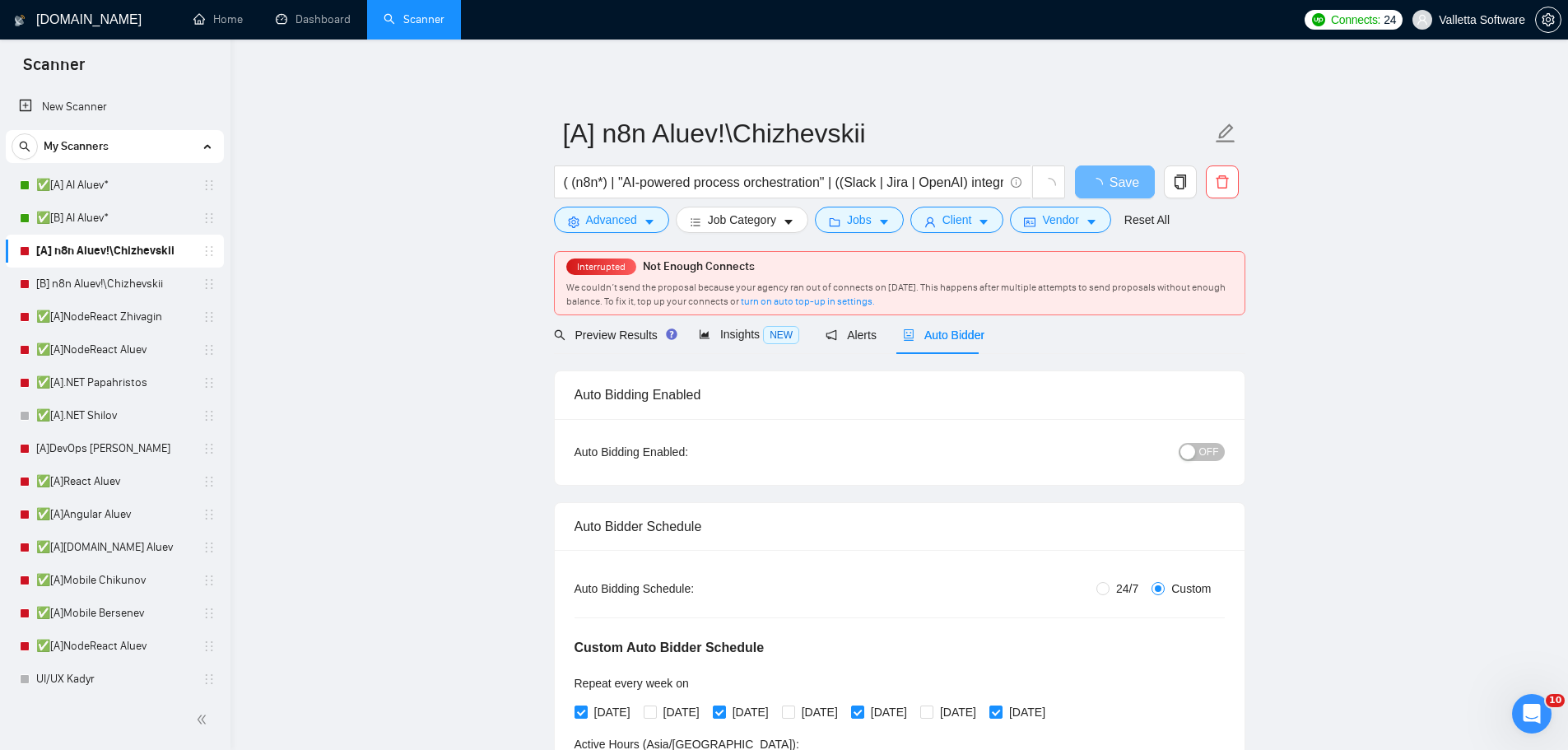
click at [1211, 443] on span "OFF" at bounding box center [1209, 452] width 20 height 18
drag, startPoint x: 1120, startPoint y: 183, endPoint x: 993, endPoint y: 749, distance: 580.1
click at [1120, 183] on span "Save" at bounding box center [1114, 182] width 29 height 20
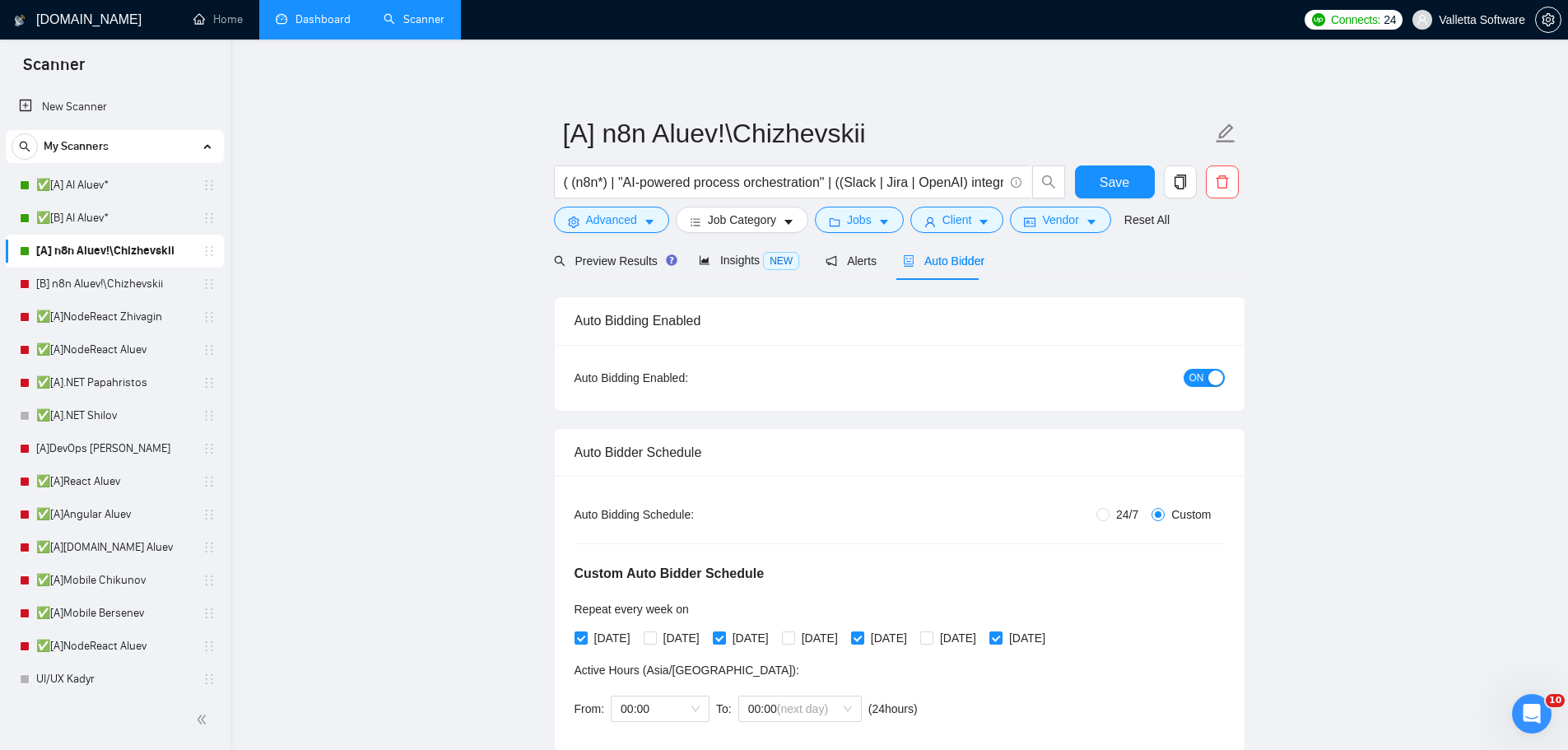
click at [336, 12] on link "Dashboard" at bounding box center [313, 18] width 75 height 14
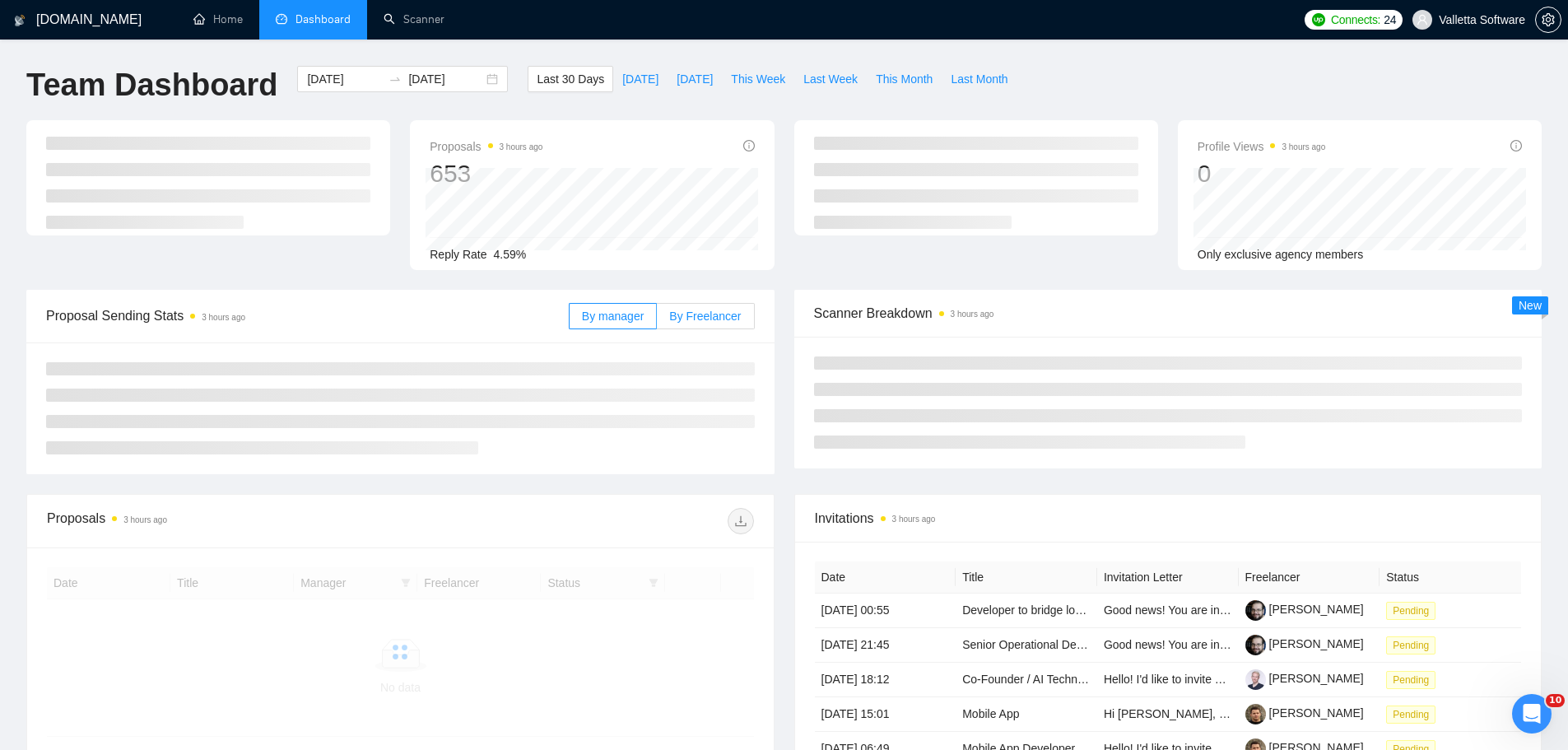
click at [711, 315] on span "By Freelancer" at bounding box center [704, 316] width 71 height 13
click at [657, 320] on input "By Freelancer" at bounding box center [657, 320] width 0 height 0
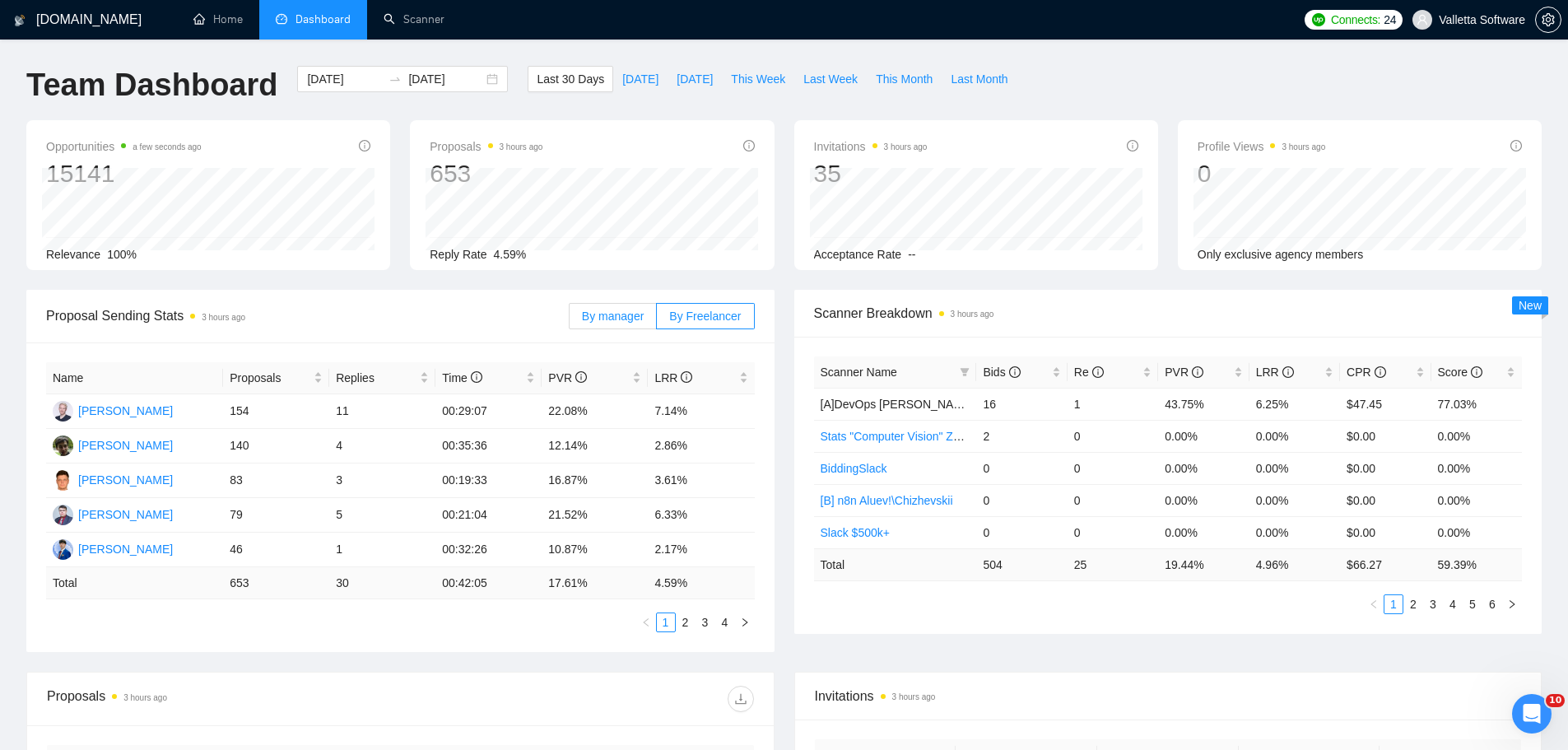
click at [617, 321] on span "By manager" at bounding box center [612, 316] width 61 height 13
click at [570, 320] on input "By manager" at bounding box center [570, 320] width 0 height 0
click at [761, 78] on span "This Week" at bounding box center [757, 79] width 54 height 18
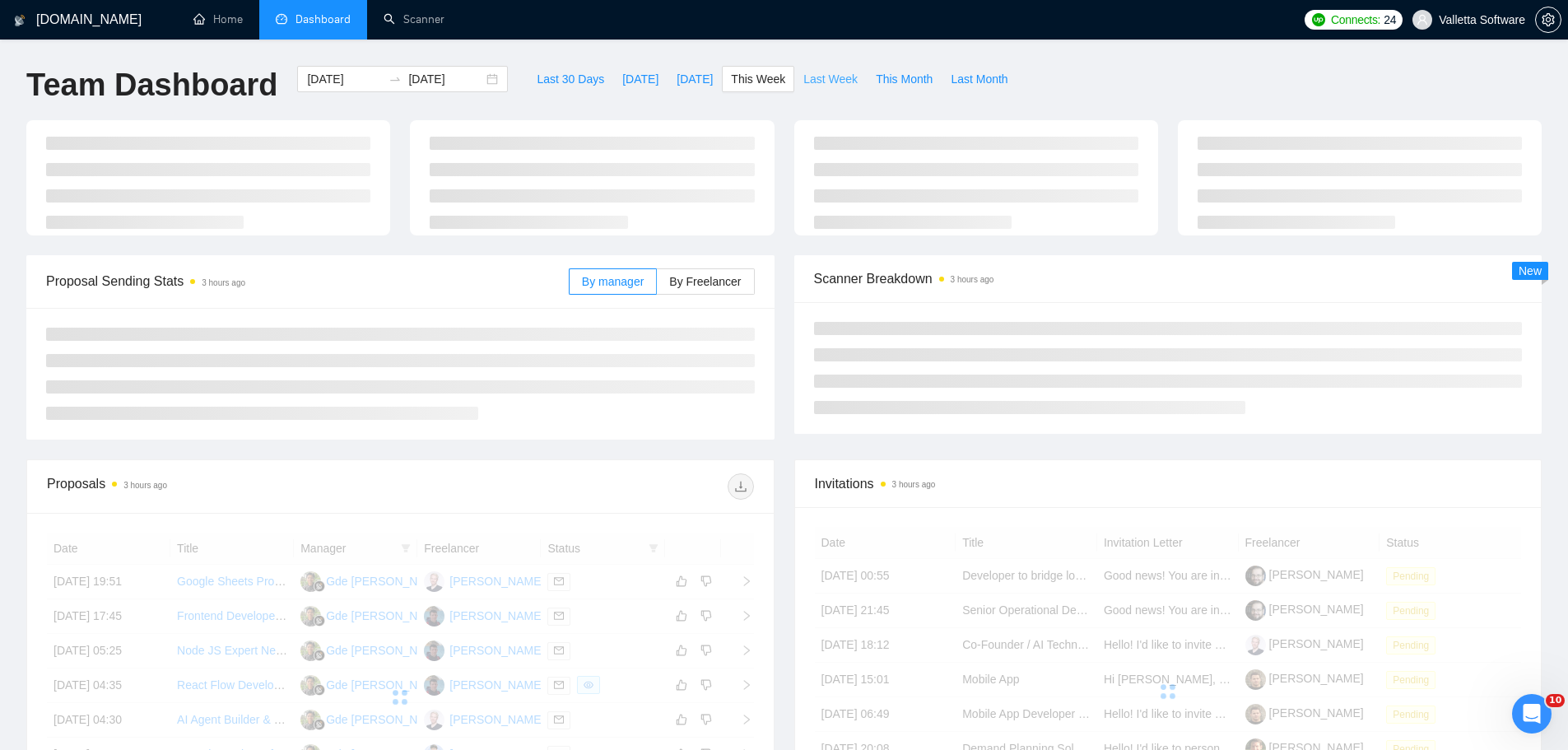
type input "2025-09-15"
type input "2025-09-21"
click at [803, 79] on span "Last Week" at bounding box center [830, 79] width 54 height 18
type input "2025-09-08"
type input "2025-09-14"
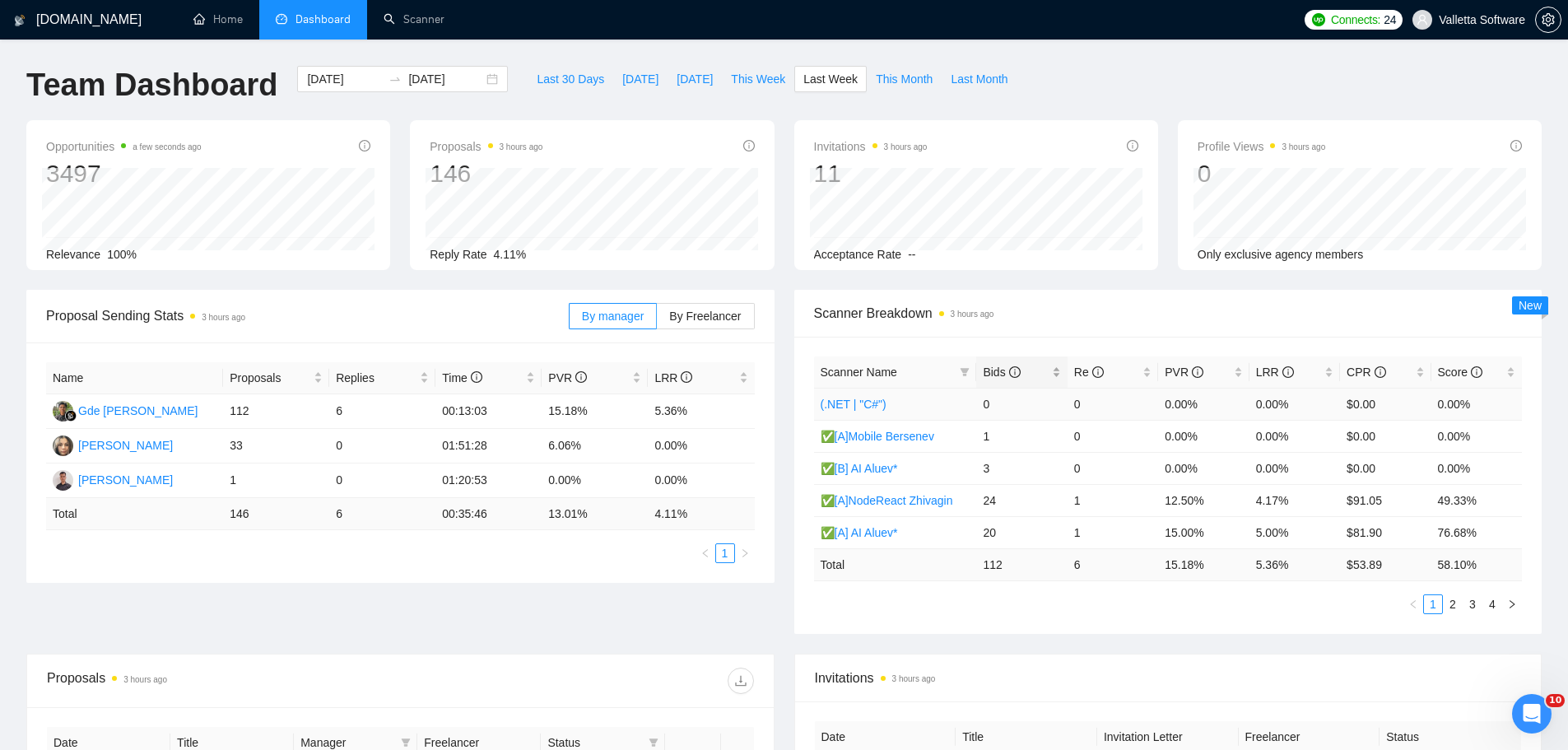
click at [1004, 381] on div "Bids" at bounding box center [1021, 372] width 78 height 18
click at [386, 26] on link "Scanner" at bounding box center [413, 18] width 61 height 14
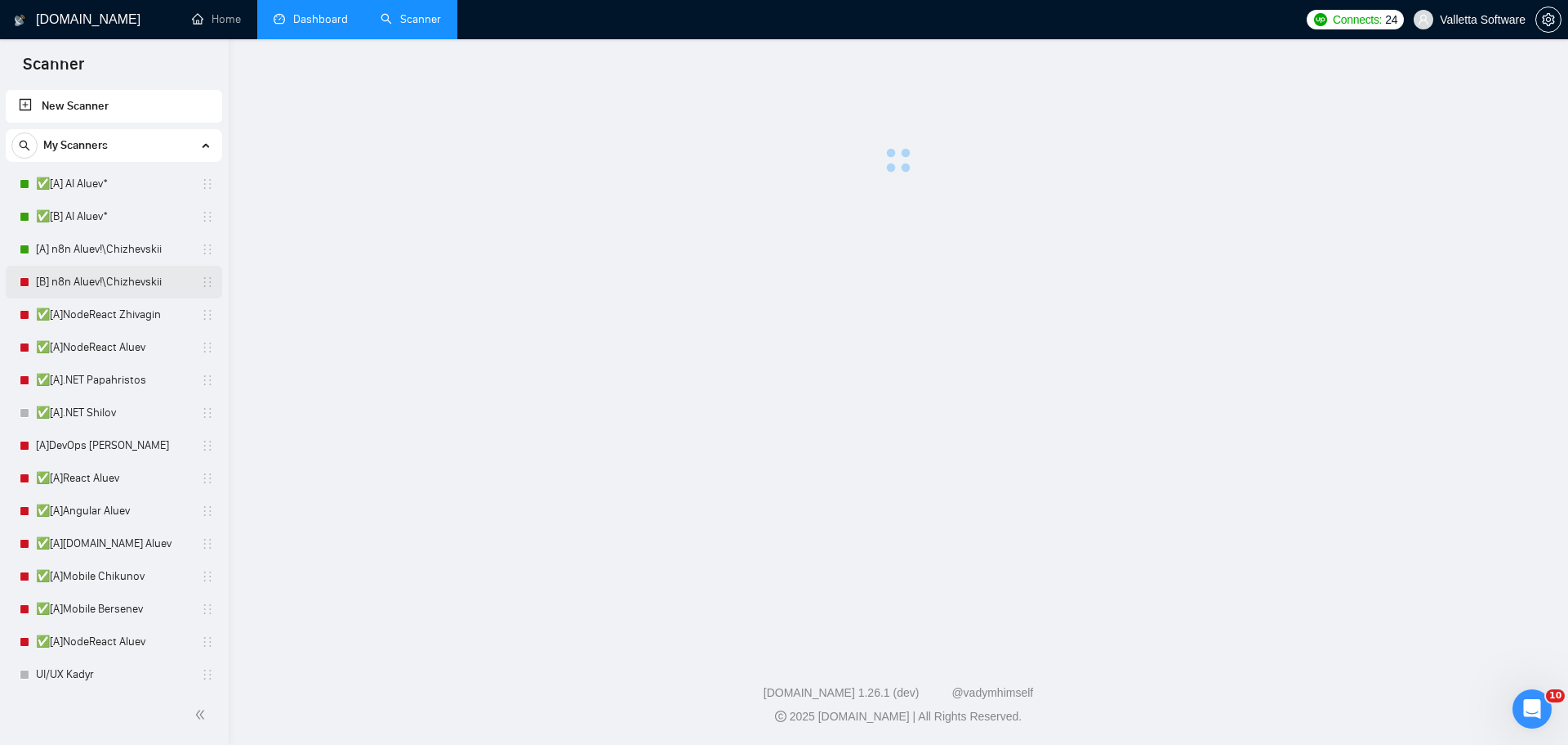
click at [124, 279] on link "[B] n8n Aluev!\Chizhevskii" at bounding box center [113, 282] width 155 height 33
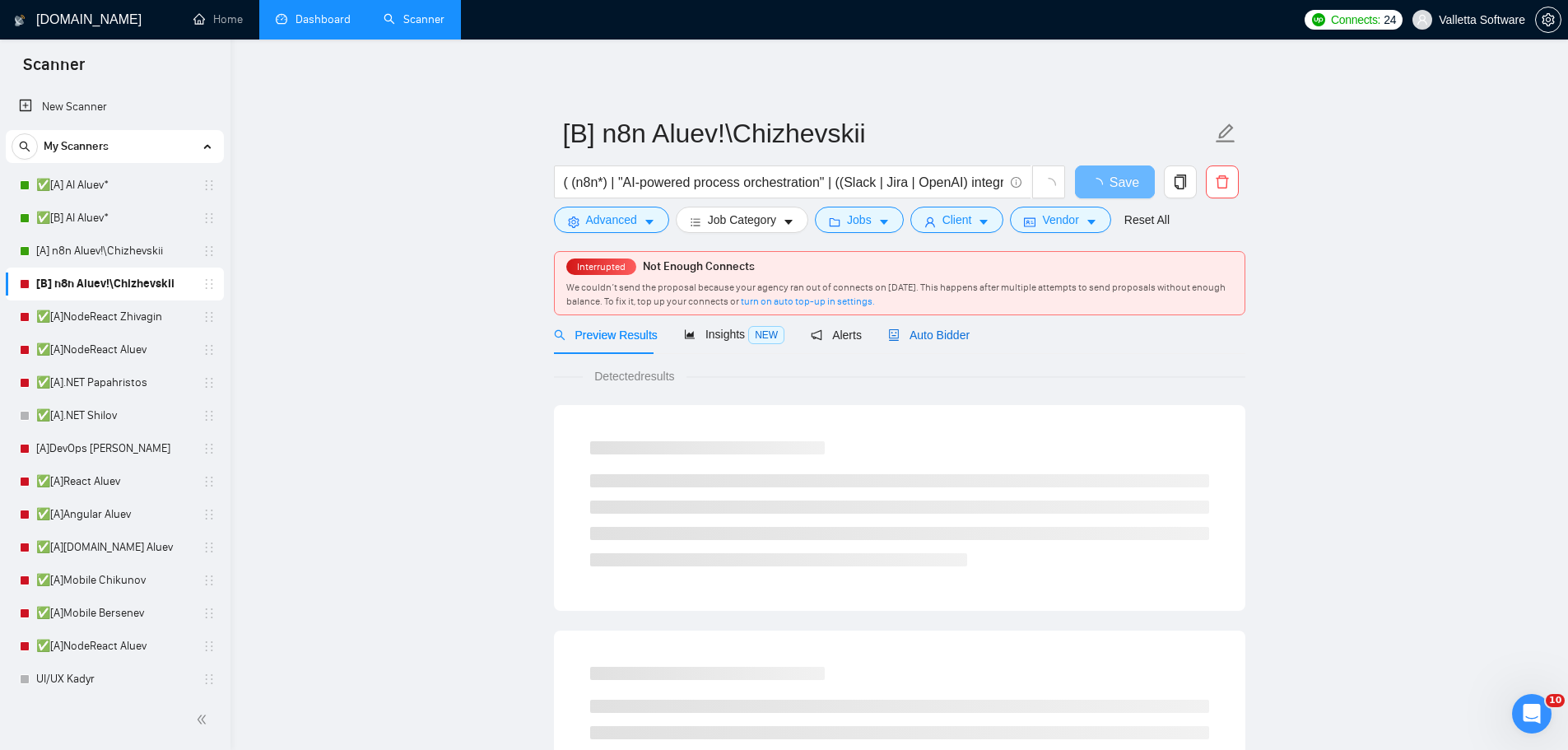
click at [927, 328] on span "Auto Bidder" at bounding box center [929, 335] width 81 height 13
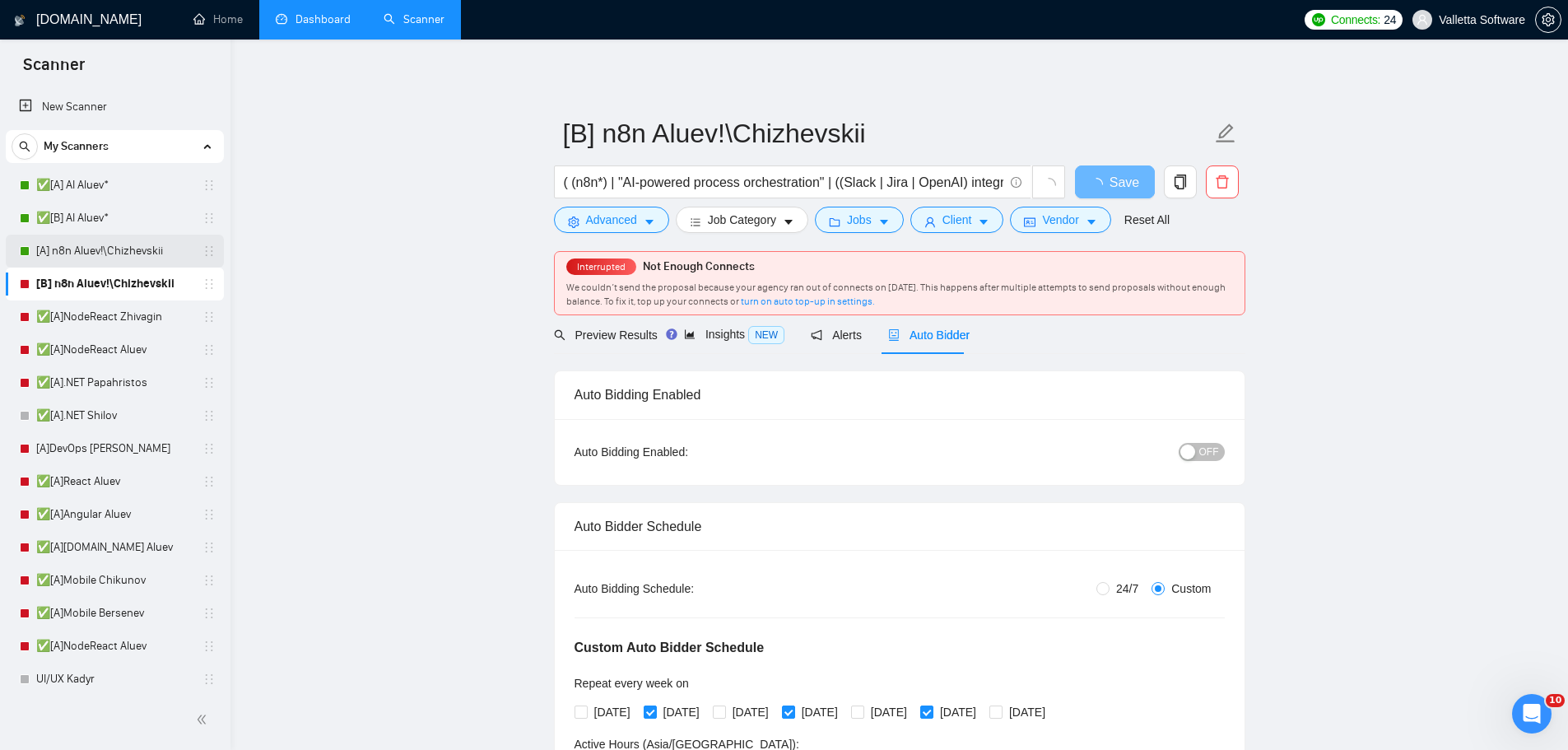
click at [96, 237] on link "[A] n8n Aluev!\Chizhevskii" at bounding box center [114, 251] width 156 height 33
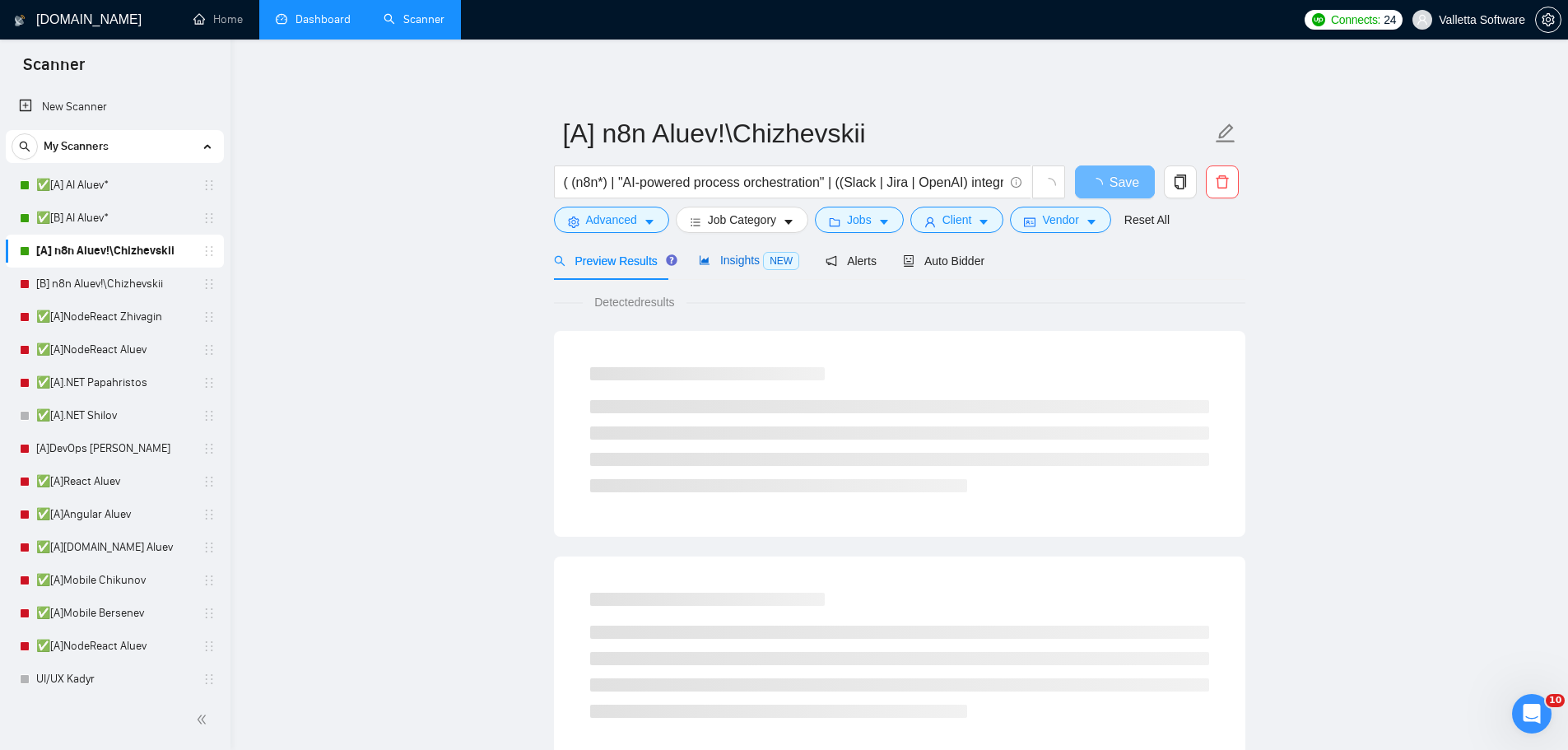
click at [714, 266] on span "Insights NEW" at bounding box center [749, 260] width 101 height 13
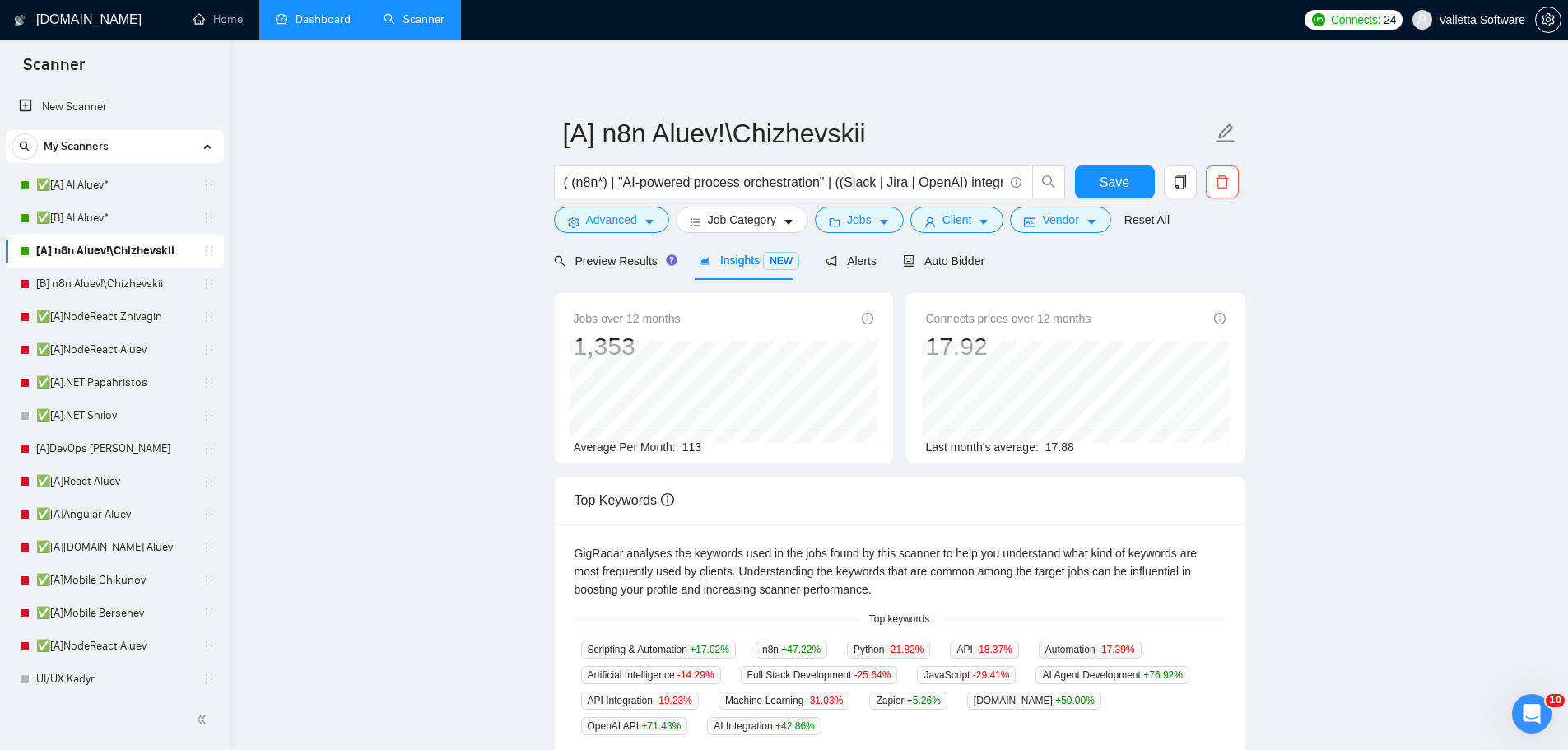
click at [1499, 241] on main "[A] n8n Aluev!\Chizhevskii ( (n8n*) | "AI-powered process orchestration" | ((Sl…" at bounding box center [899, 617] width 1284 height 1103
click at [623, 216] on span "Advanced" at bounding box center [612, 220] width 51 height 18
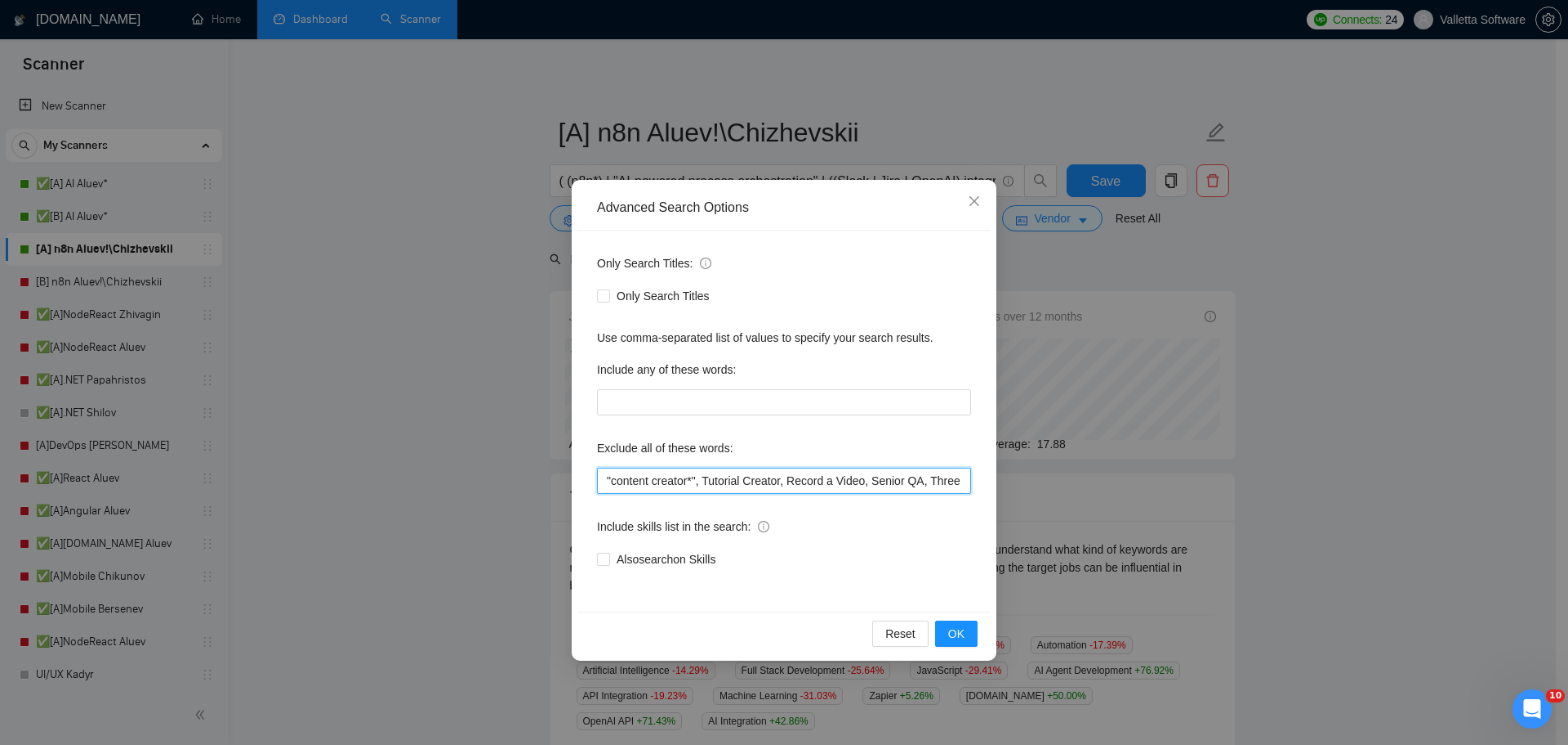
click at [597, 479] on input ""content creator*", Tutorial Creator, Record a Video, Senior QA, Three.js*, Tra…" at bounding box center [784, 481] width 374 height 26
paste input "Video Editing"
click at [612, 476] on input ""","Video Editing", "content creator*", Tutorial Creator, Record a Video, Senio…" at bounding box center [784, 481] width 374 height 26
paste input "Video Creator"
drag, startPoint x: 767, startPoint y: 480, endPoint x: 535, endPoint y: 492, distance: 232.3
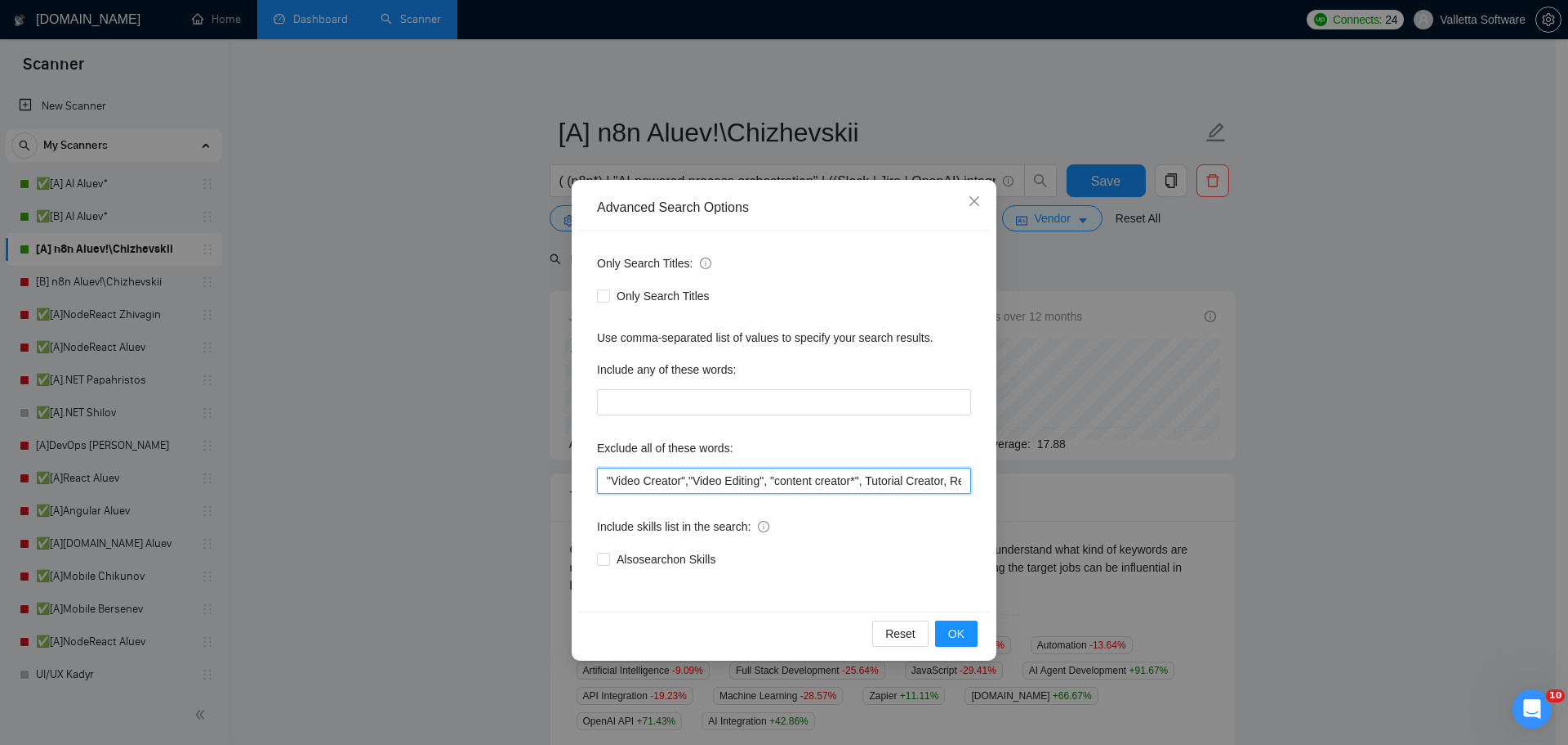
click at [535, 492] on div "Advanced Search Options Only Search Titles: Only Search Titles Use comma-separa…" at bounding box center [784, 372] width 1568 height 745
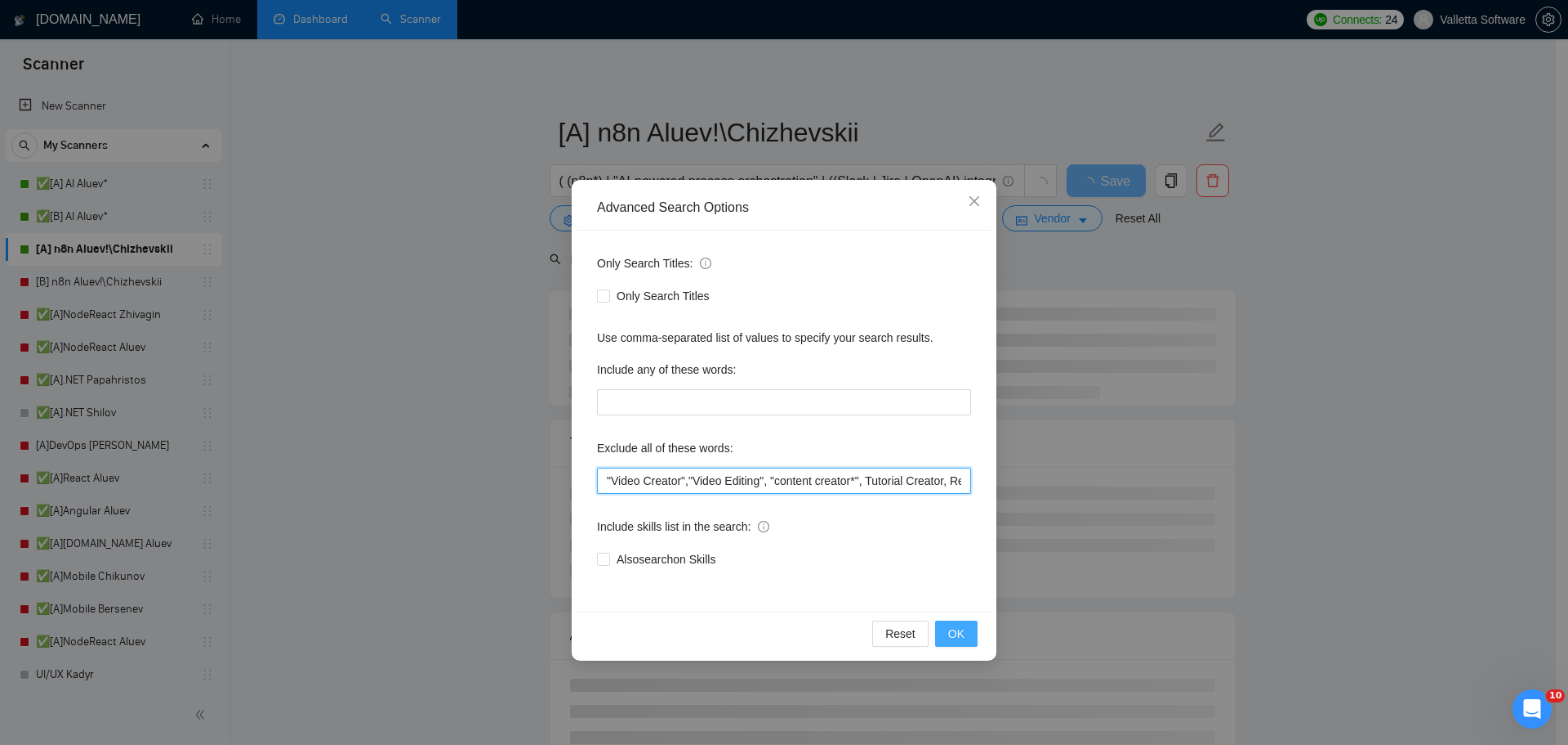
type input ""Video Creator","Video Editing", "content creator*", Tutorial Creator, Record a…"
click at [954, 631] on span "OK" at bounding box center [956, 633] width 16 height 18
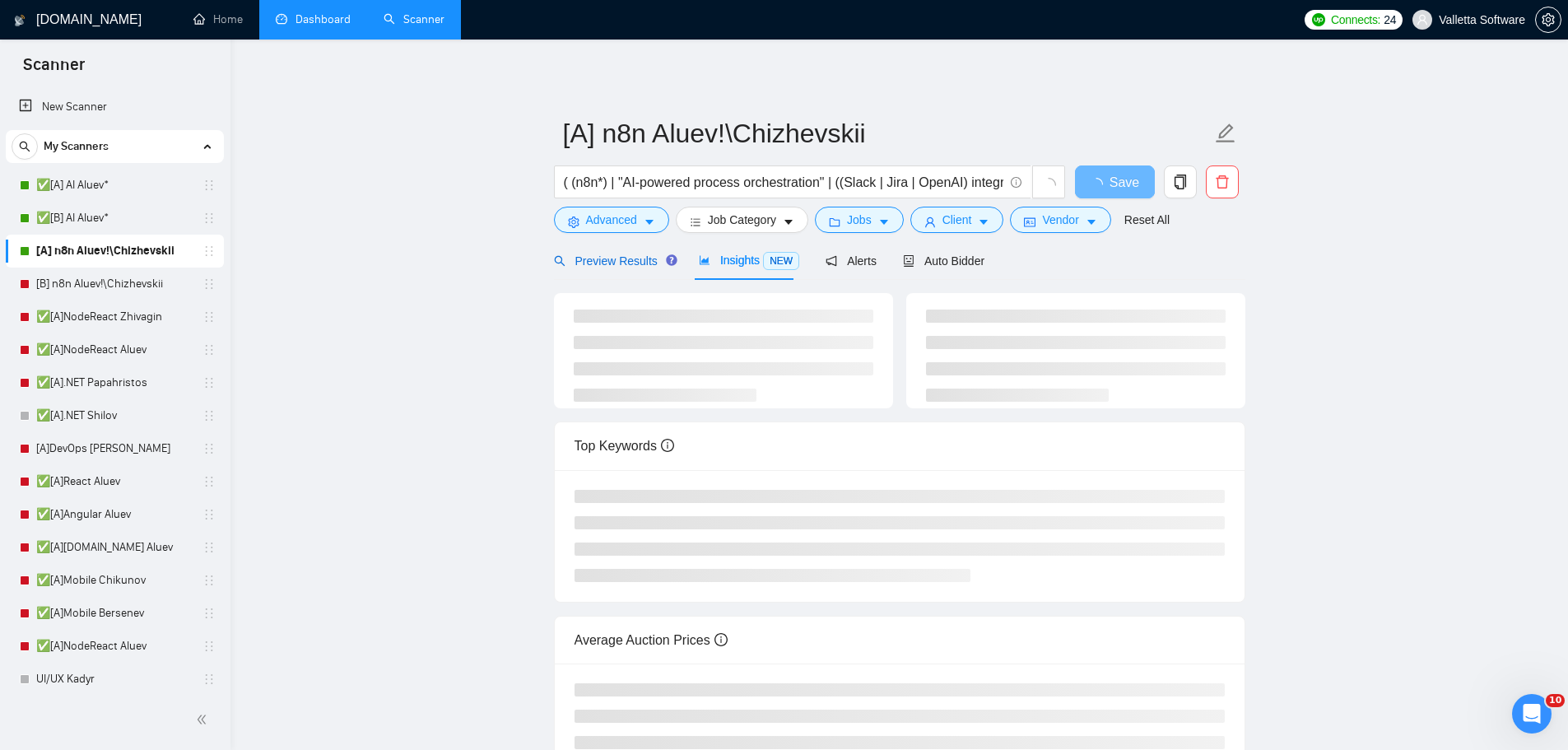
click at [628, 257] on span "Preview Results" at bounding box center [613, 261] width 119 height 13
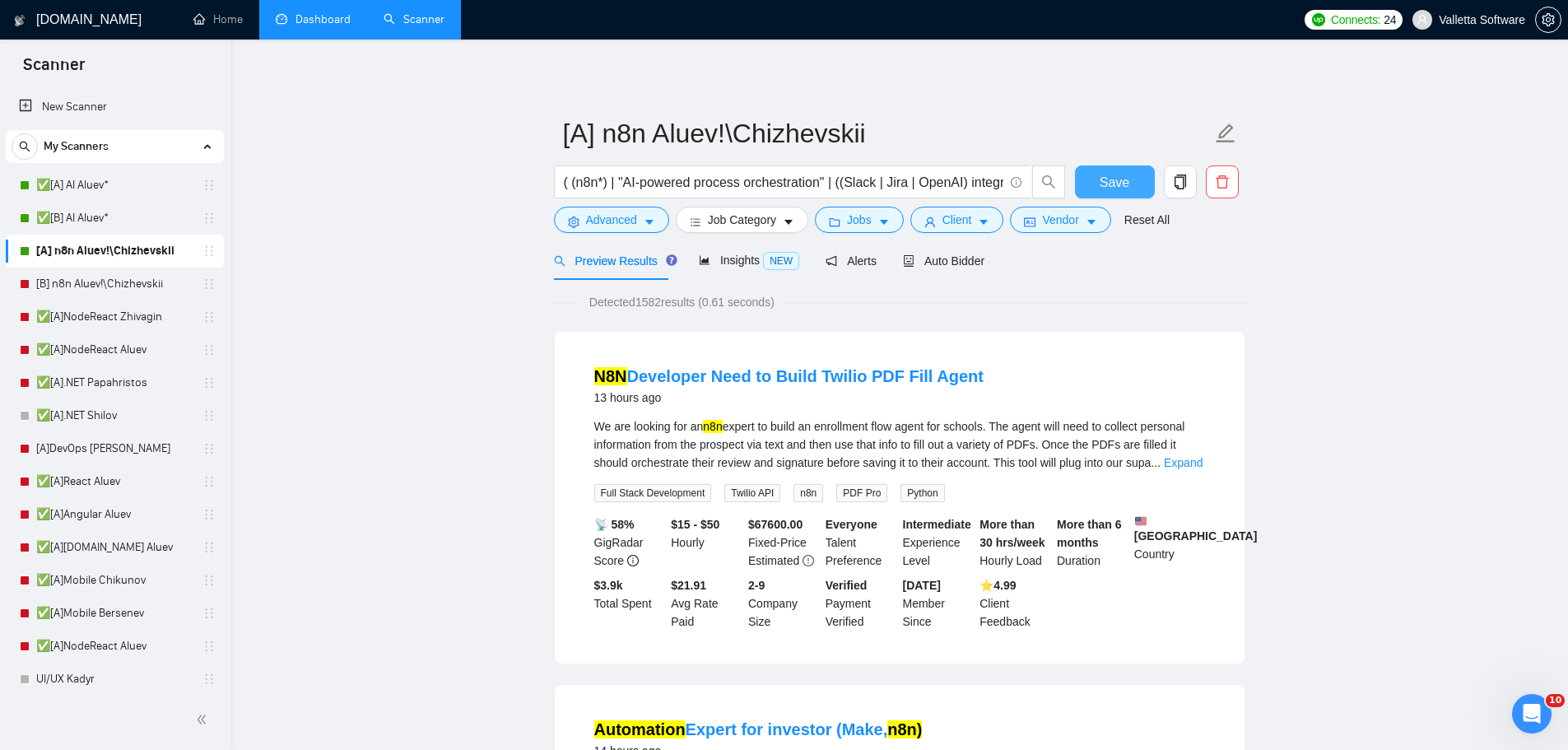
click at [1122, 177] on span "Save" at bounding box center [1114, 182] width 29 height 20
click at [597, 230] on button "Advanced" at bounding box center [611, 220] width 115 height 27
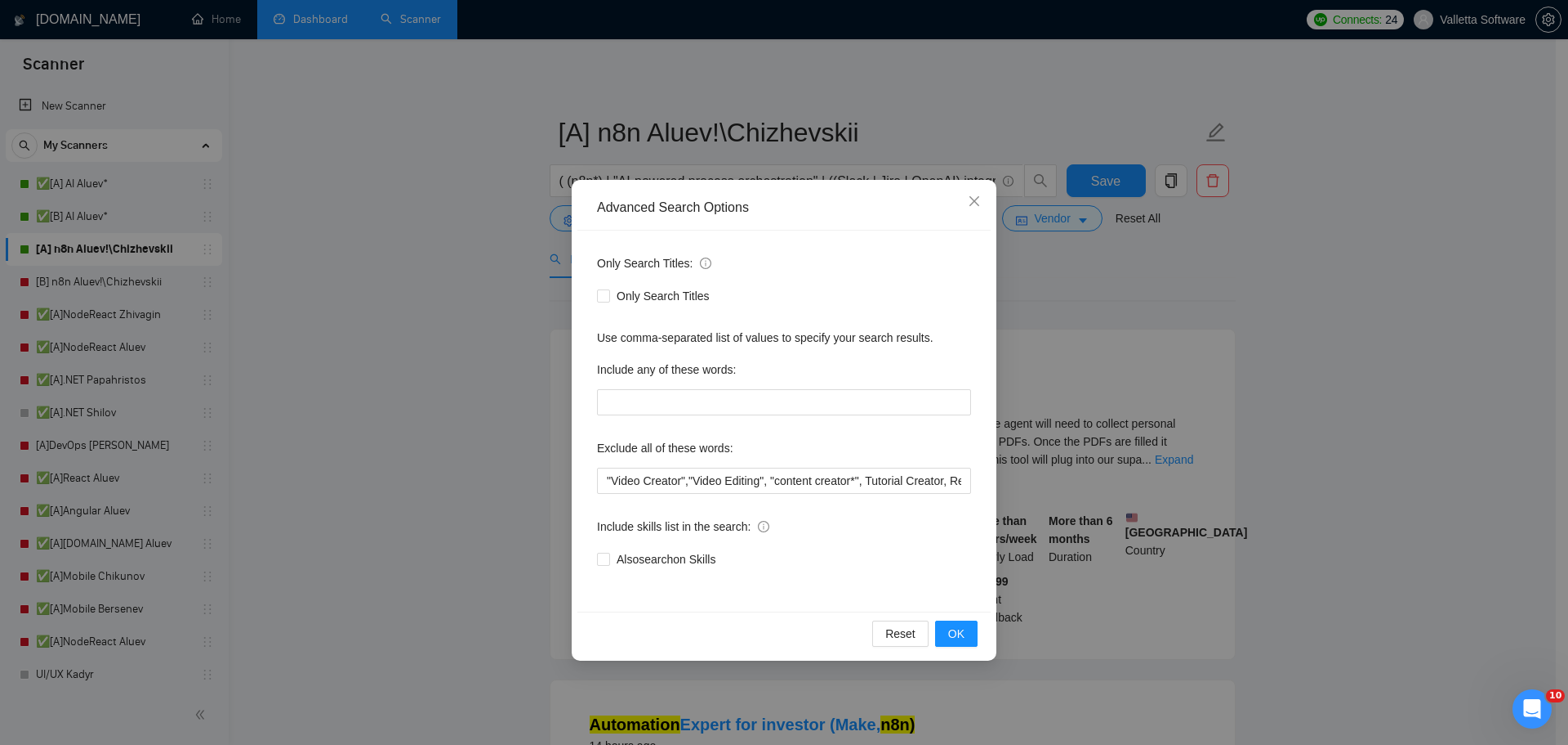
click at [417, 271] on div "Advanced Search Options Only Search Titles: Only Search Titles Use comma-separa…" at bounding box center [784, 372] width 1568 height 745
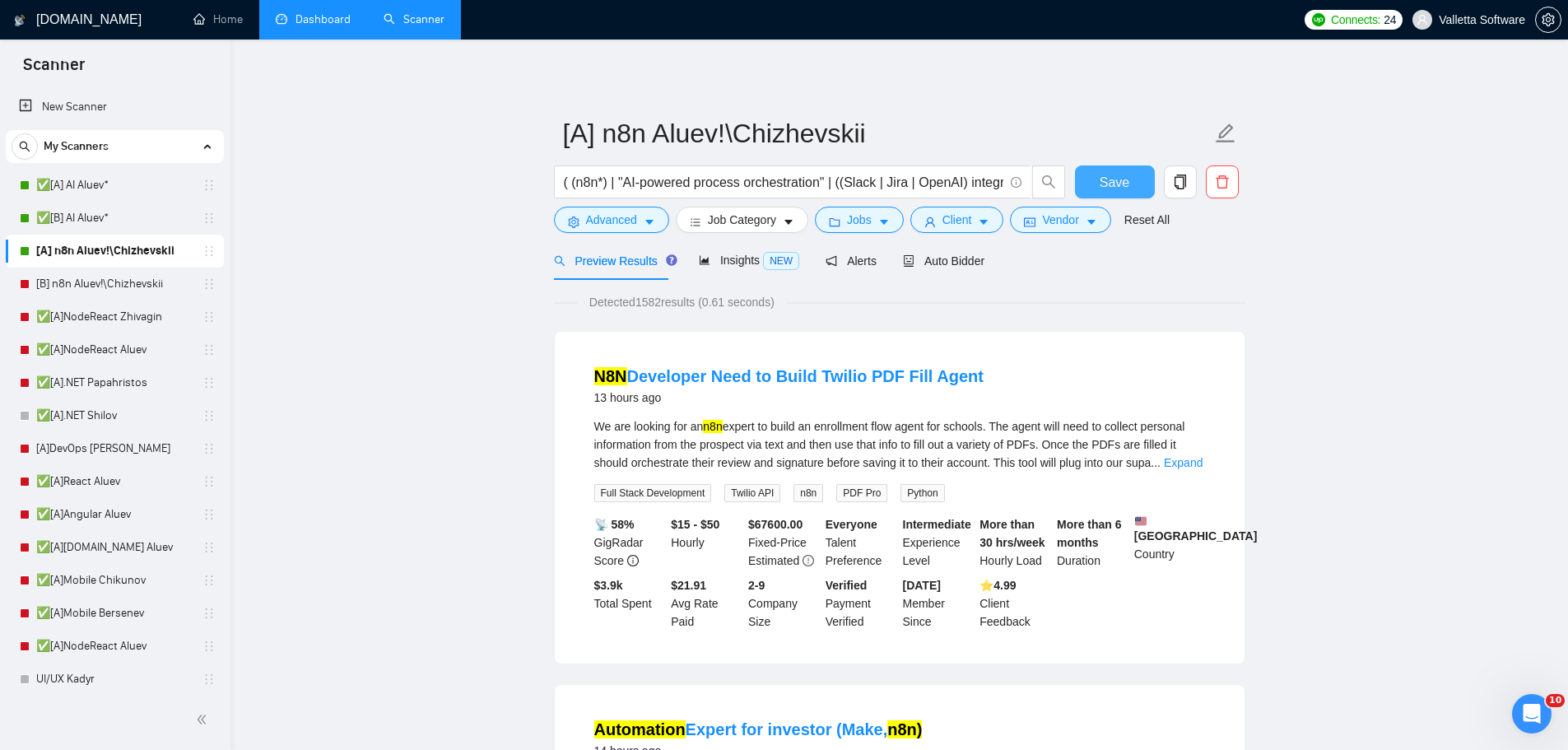
click at [1112, 195] on button "Save" at bounding box center [1114, 182] width 80 height 33
click at [102, 289] on link "[B] n8n Aluev!\Chizhevskii" at bounding box center [114, 284] width 156 height 33
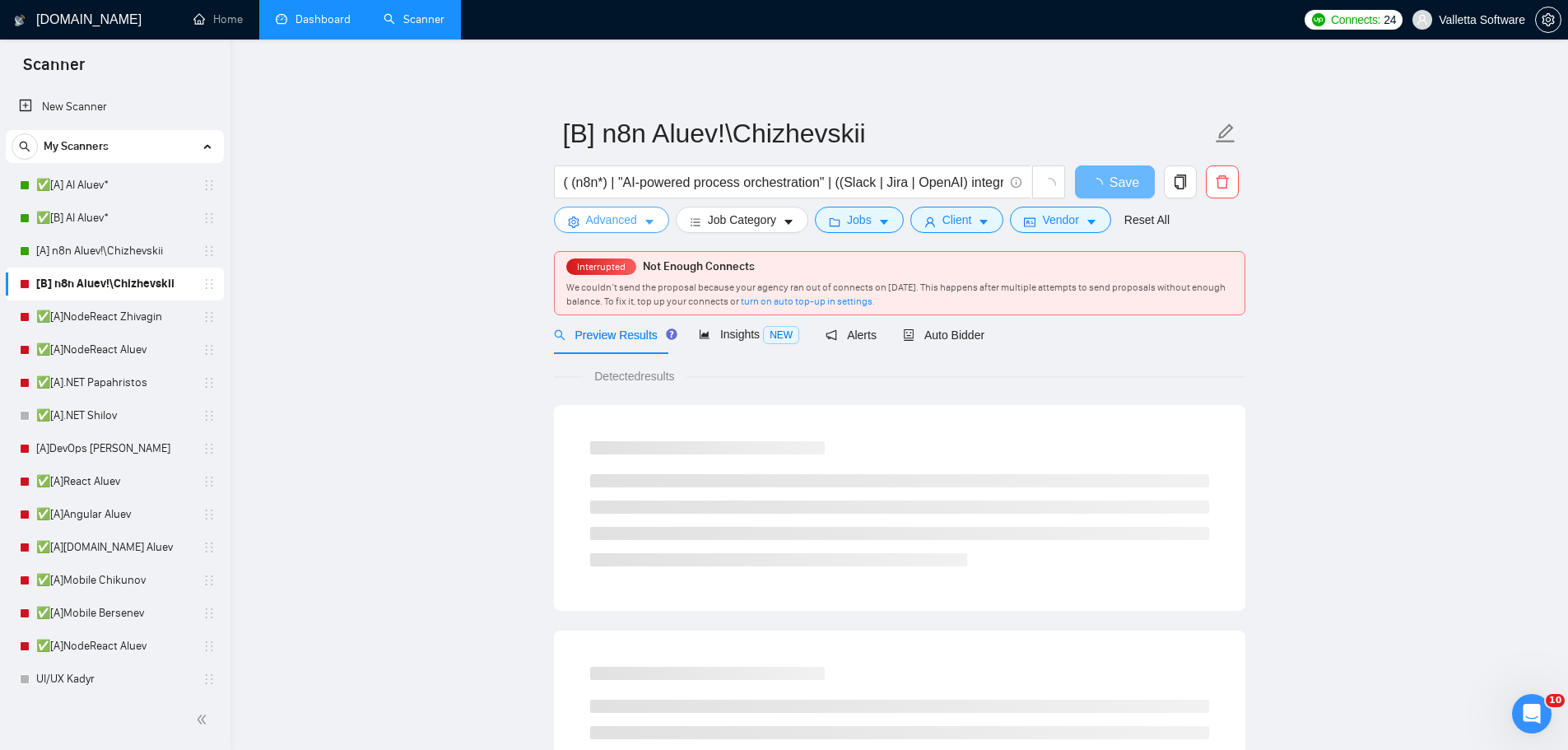
click at [629, 216] on span "Advanced" at bounding box center [612, 220] width 51 height 18
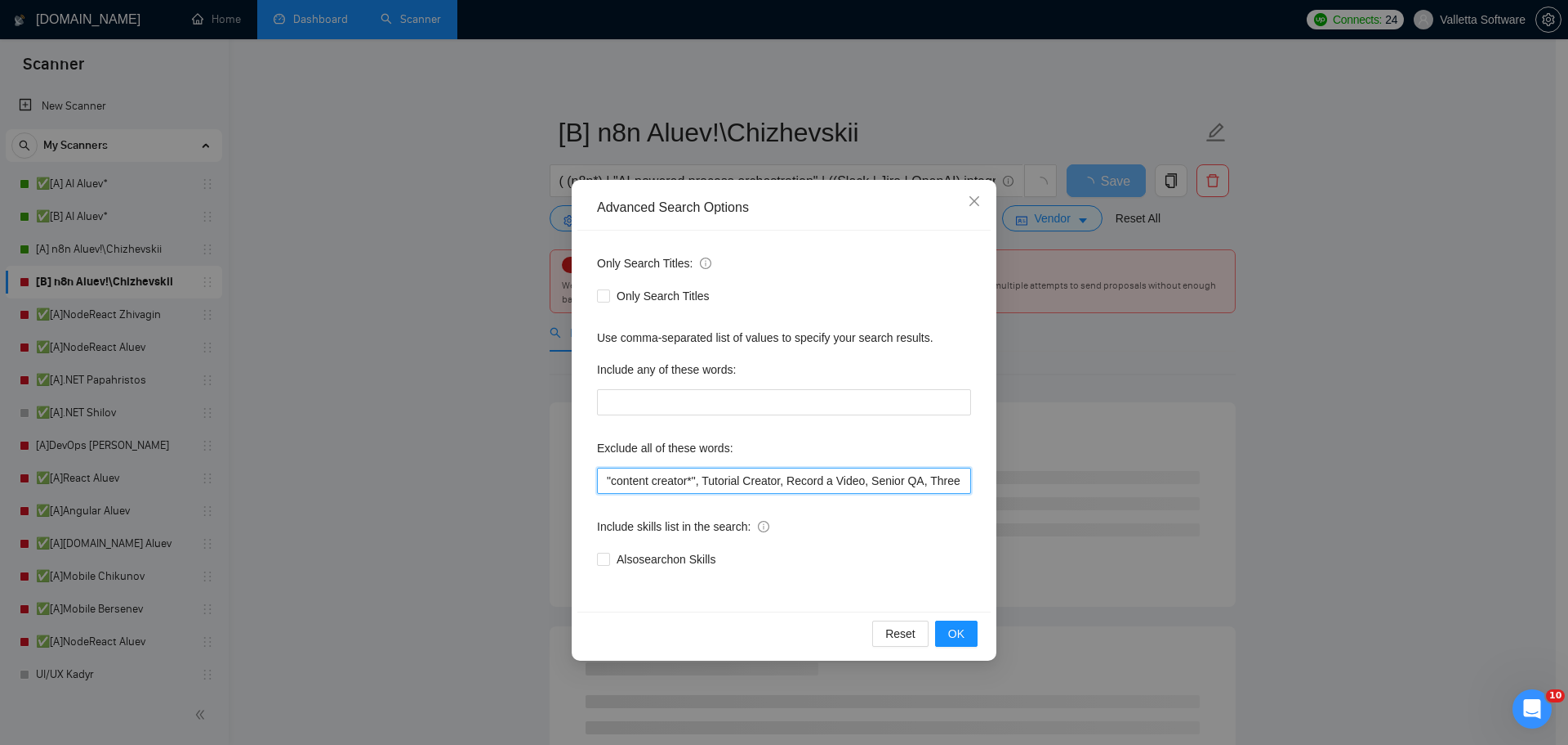
click at [607, 480] on input ""content creator*", Tutorial Creator, Record a Video, Senior QA, Three.js*, Tra…" at bounding box center [784, 481] width 374 height 26
paste input ""Video Creator","Video Editing","
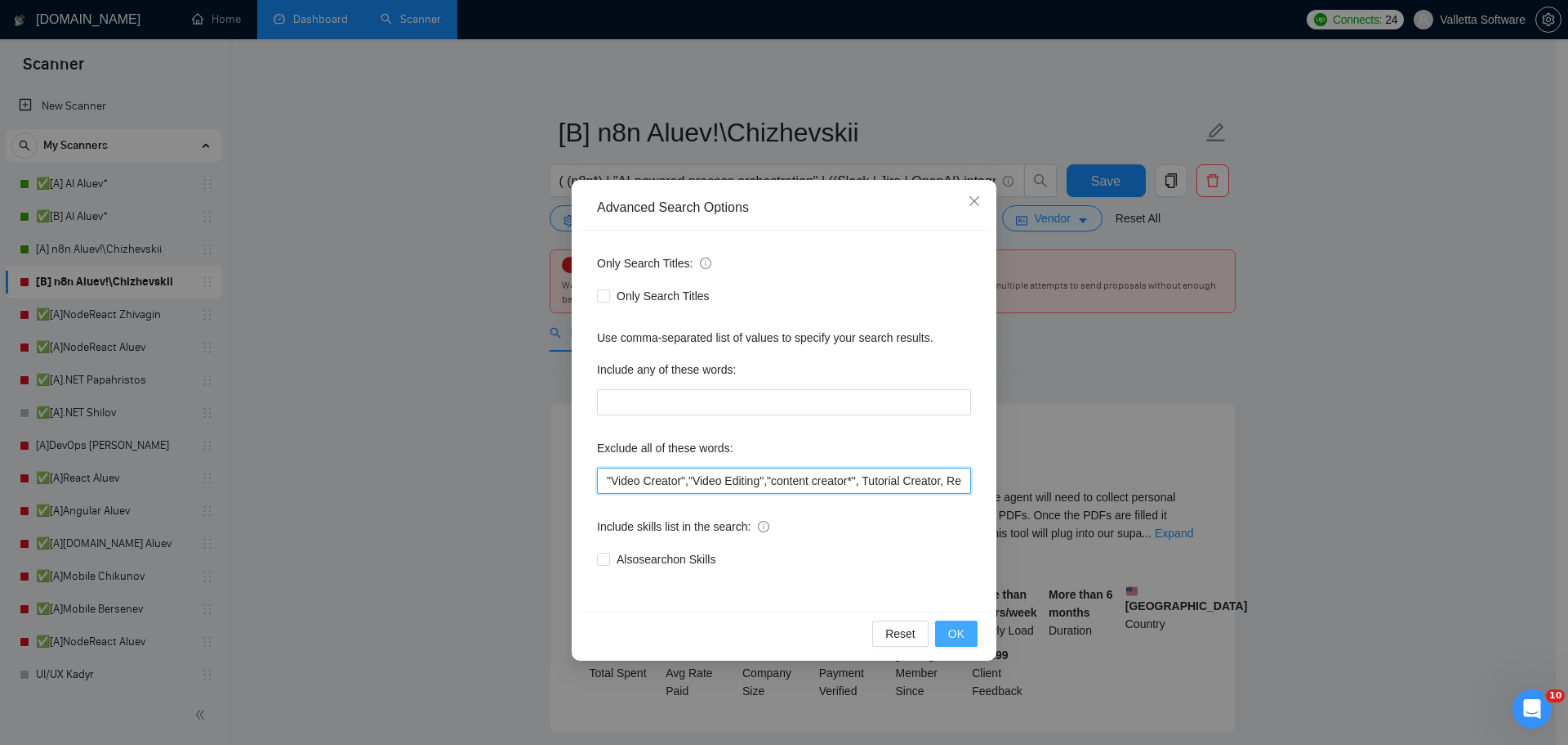
type input ""Video Creator","Video Editing","content creator*", Tutorial Creator, Record a …"
click at [963, 631] on span "OK" at bounding box center [956, 633] width 16 height 18
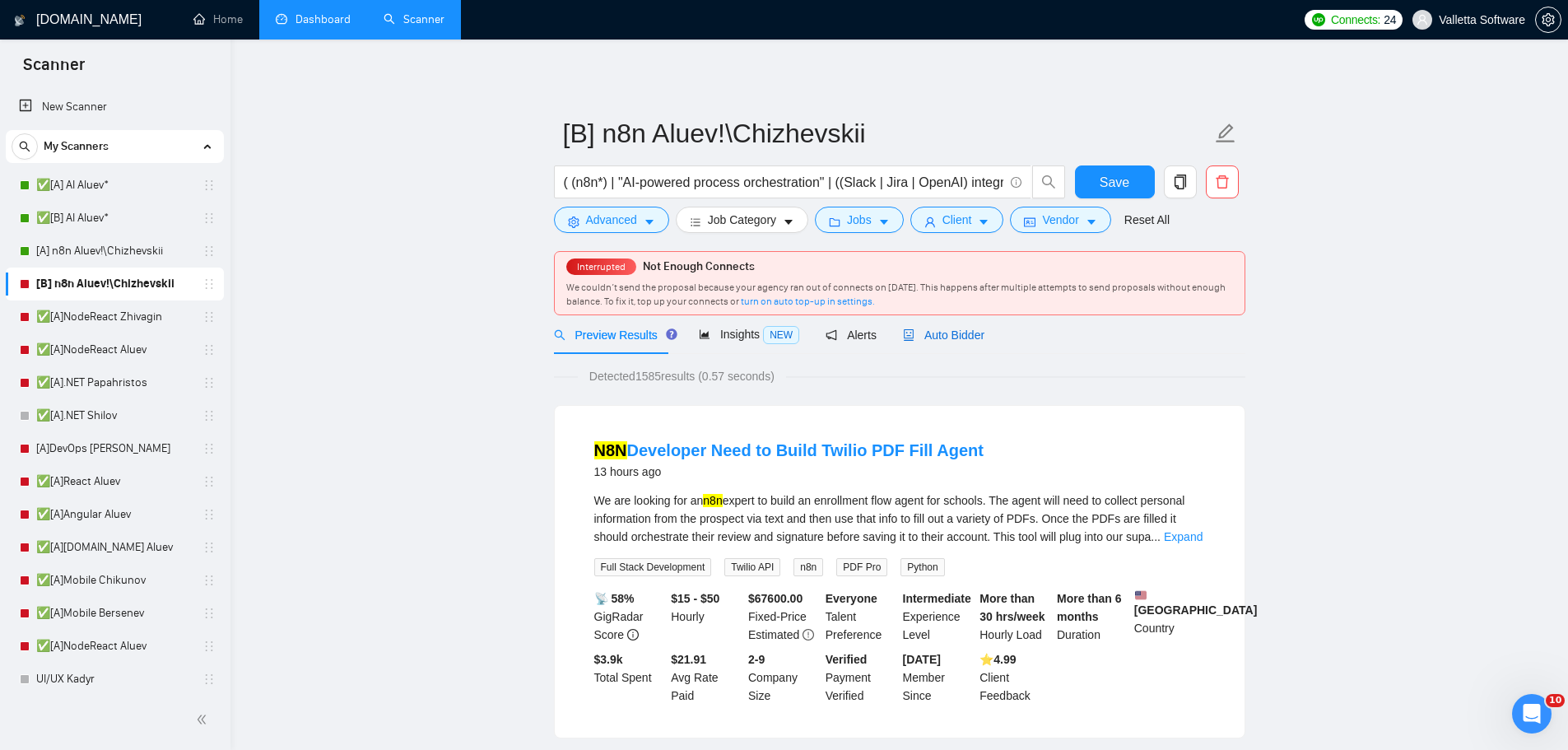
click at [943, 328] on span "Auto Bidder" at bounding box center [943, 335] width 81 height 13
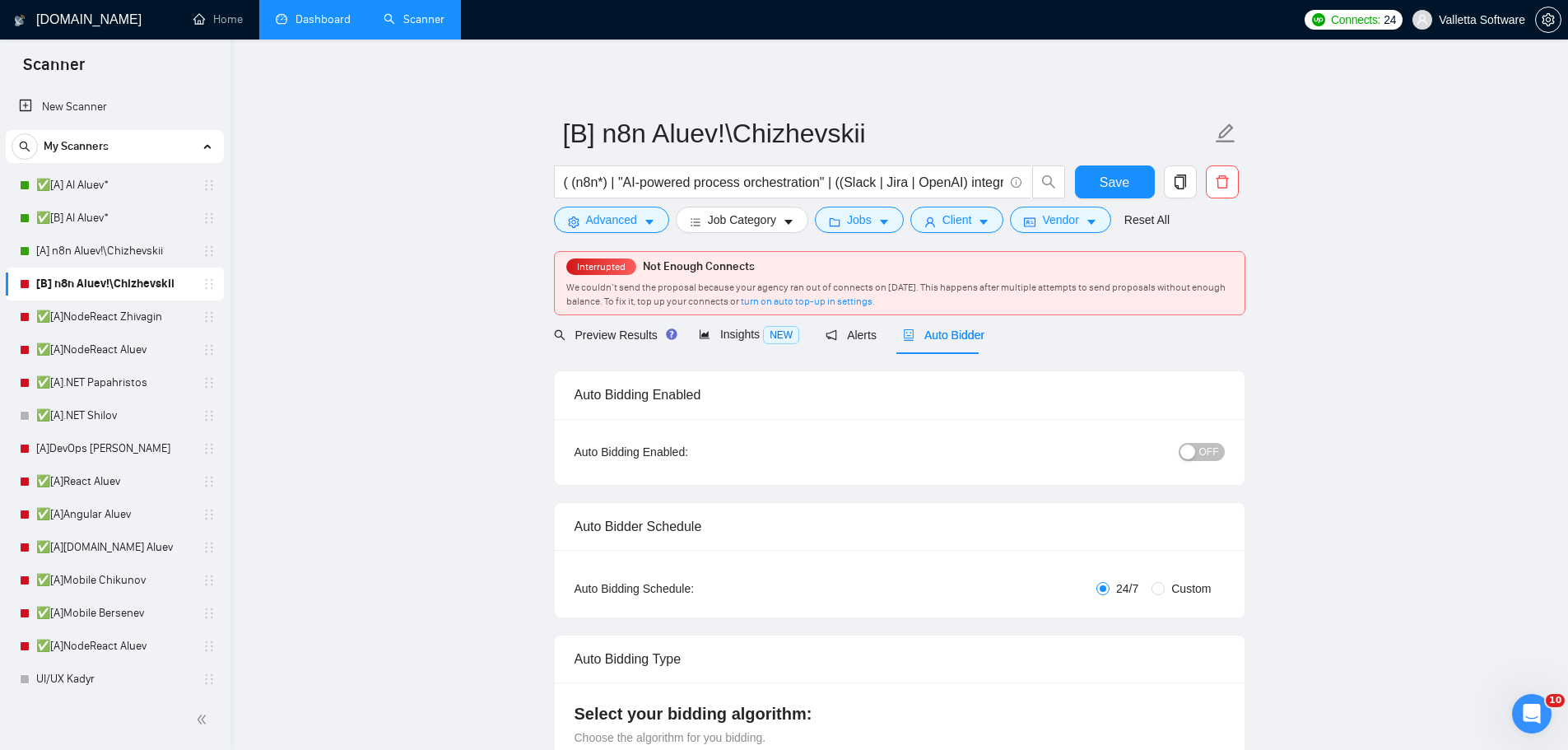
radio input "false"
radio input "true"
click at [1187, 450] on div "button" at bounding box center [1187, 452] width 15 height 15
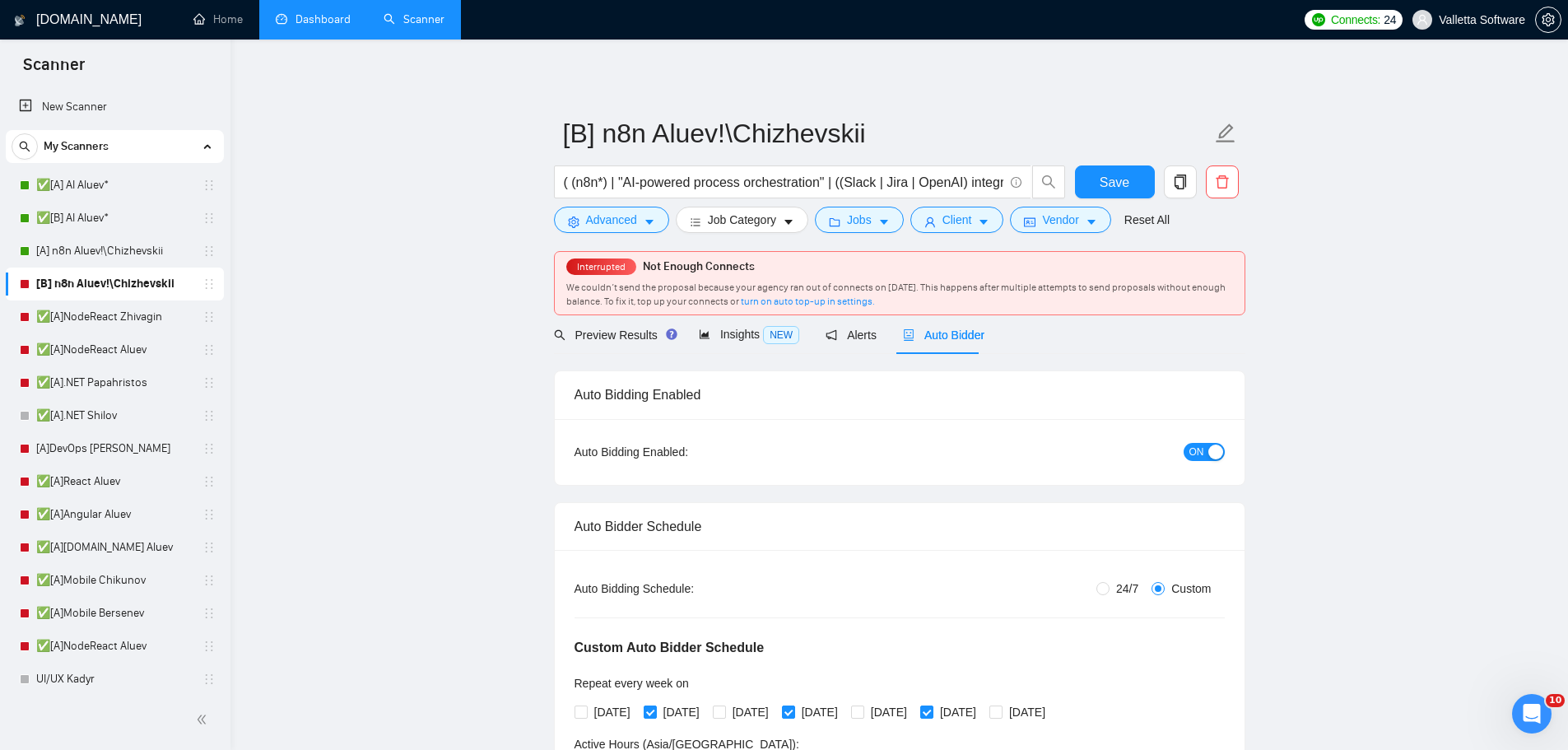
click at [1114, 174] on span "Save" at bounding box center [1114, 182] width 29 height 20
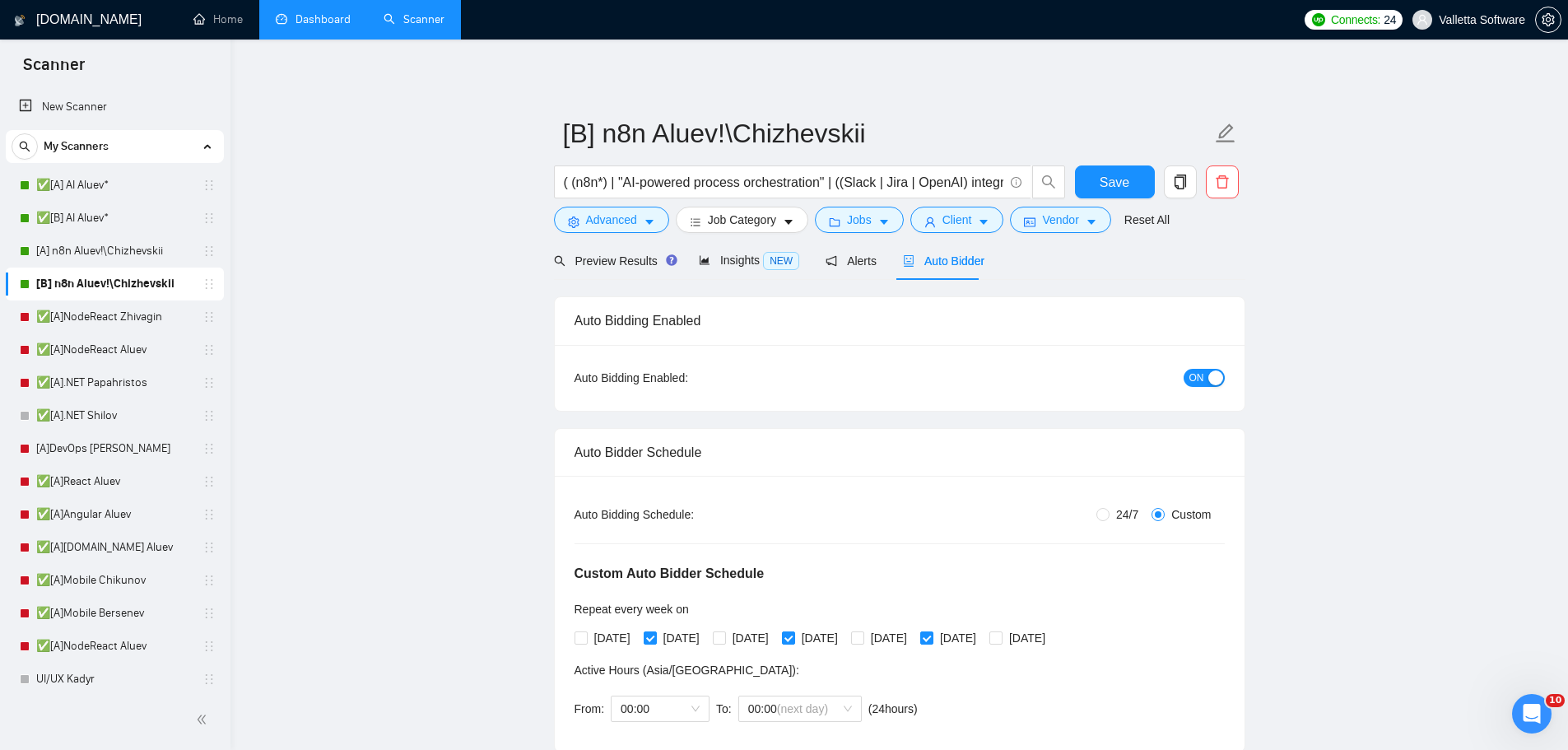
click at [96, 317] on link "✅[A]NodeReact Zhivagin" at bounding box center [114, 316] width 156 height 33
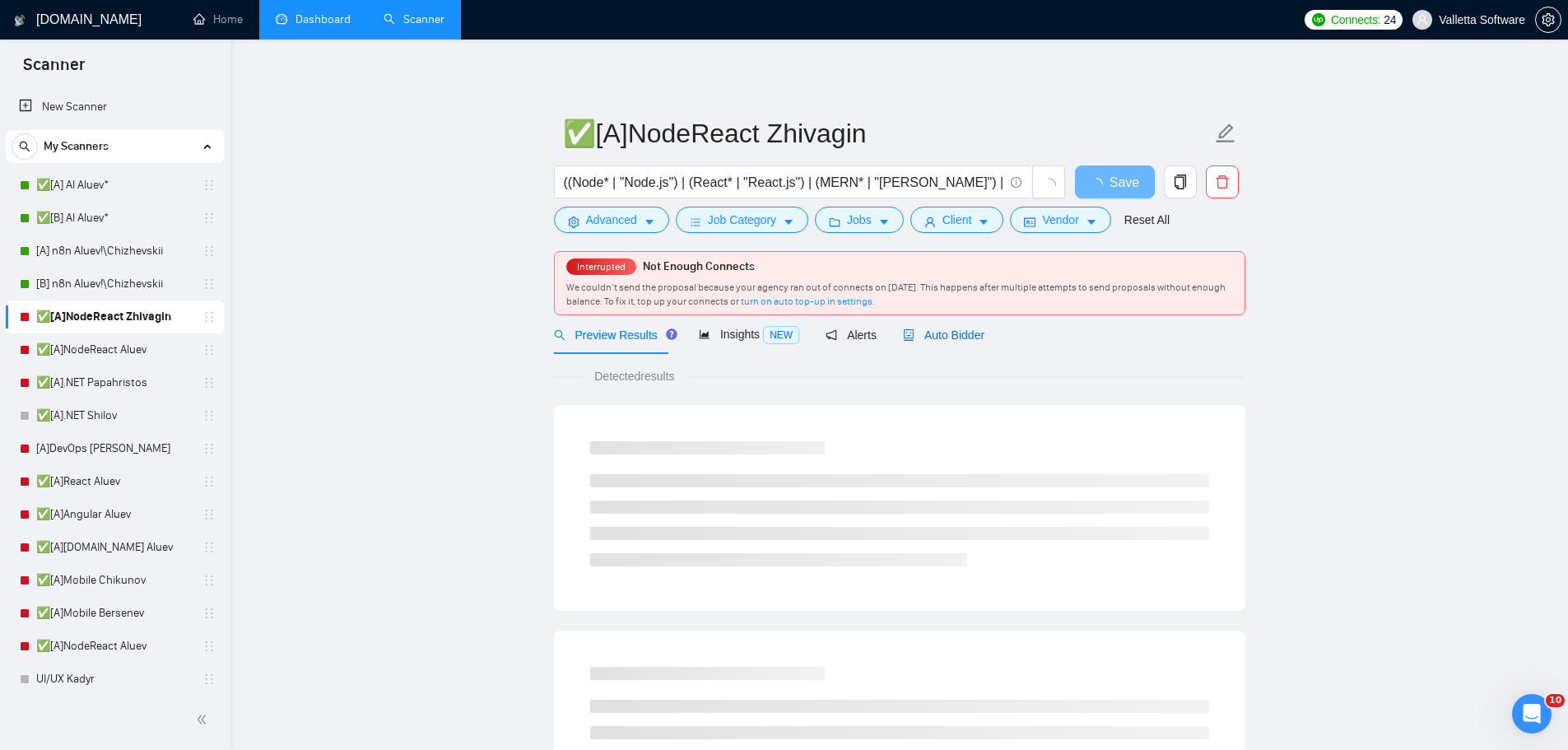
drag, startPoint x: 962, startPoint y: 343, endPoint x: 962, endPoint y: 365, distance: 22.0
click at [963, 345] on div "Auto Bidder" at bounding box center [943, 335] width 81 height 38
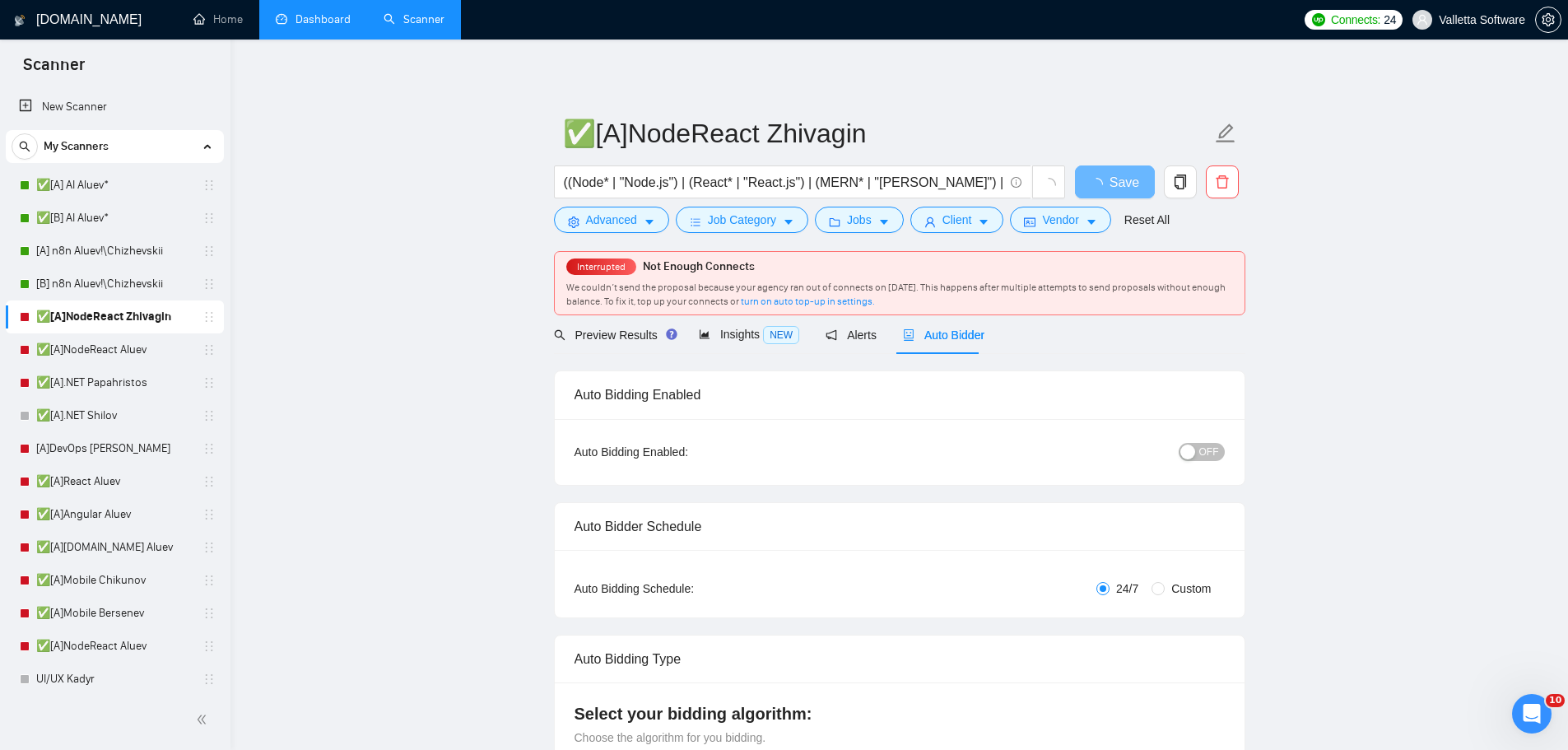
click at [1195, 455] on div "button" at bounding box center [1187, 452] width 15 height 15
click at [1115, 190] on span "Save" at bounding box center [1114, 182] width 29 height 20
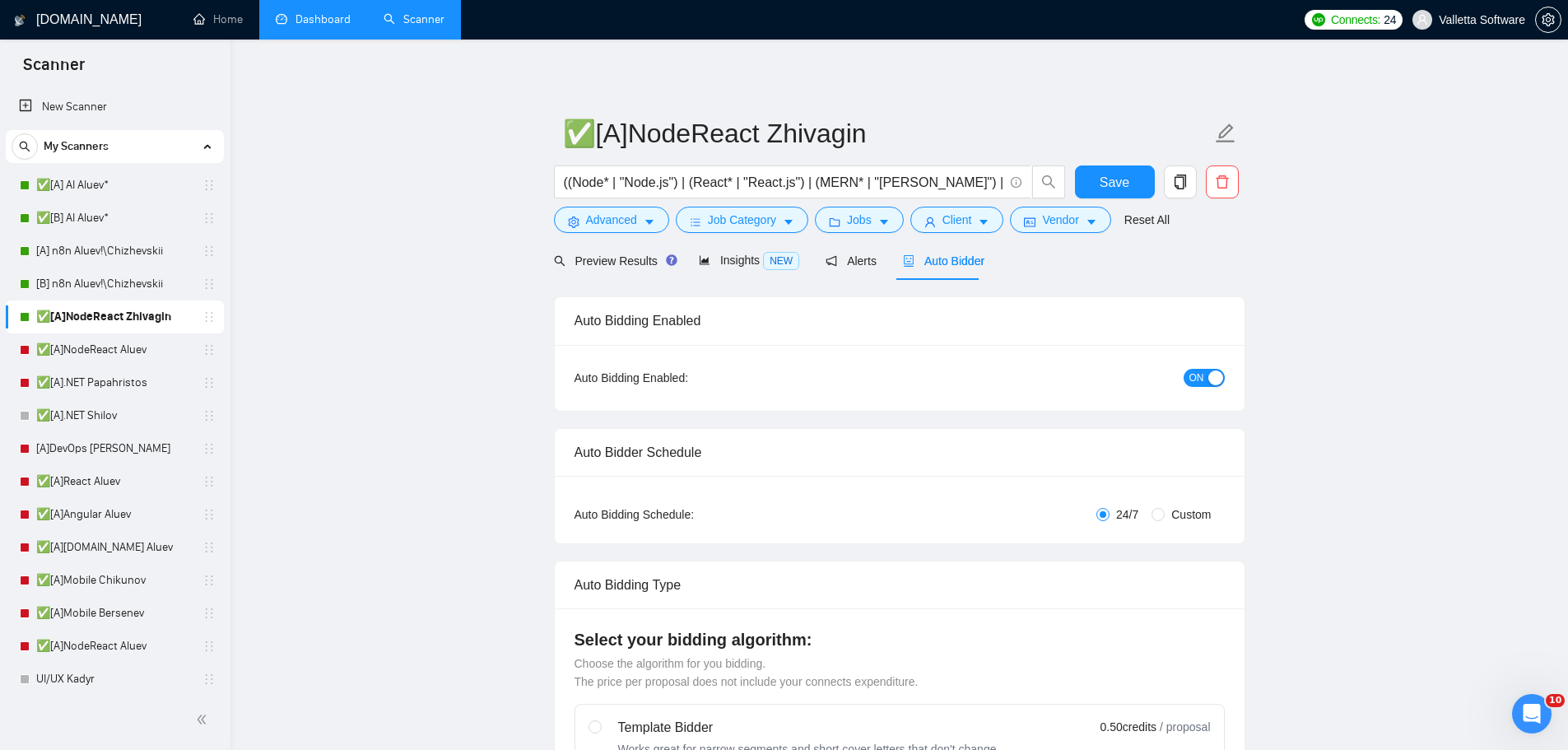
drag, startPoint x: 123, startPoint y: 347, endPoint x: 305, endPoint y: 340, distance: 182.1
click at [123, 347] on link "✅[A]NodeReact Aluev" at bounding box center [114, 349] width 156 height 33
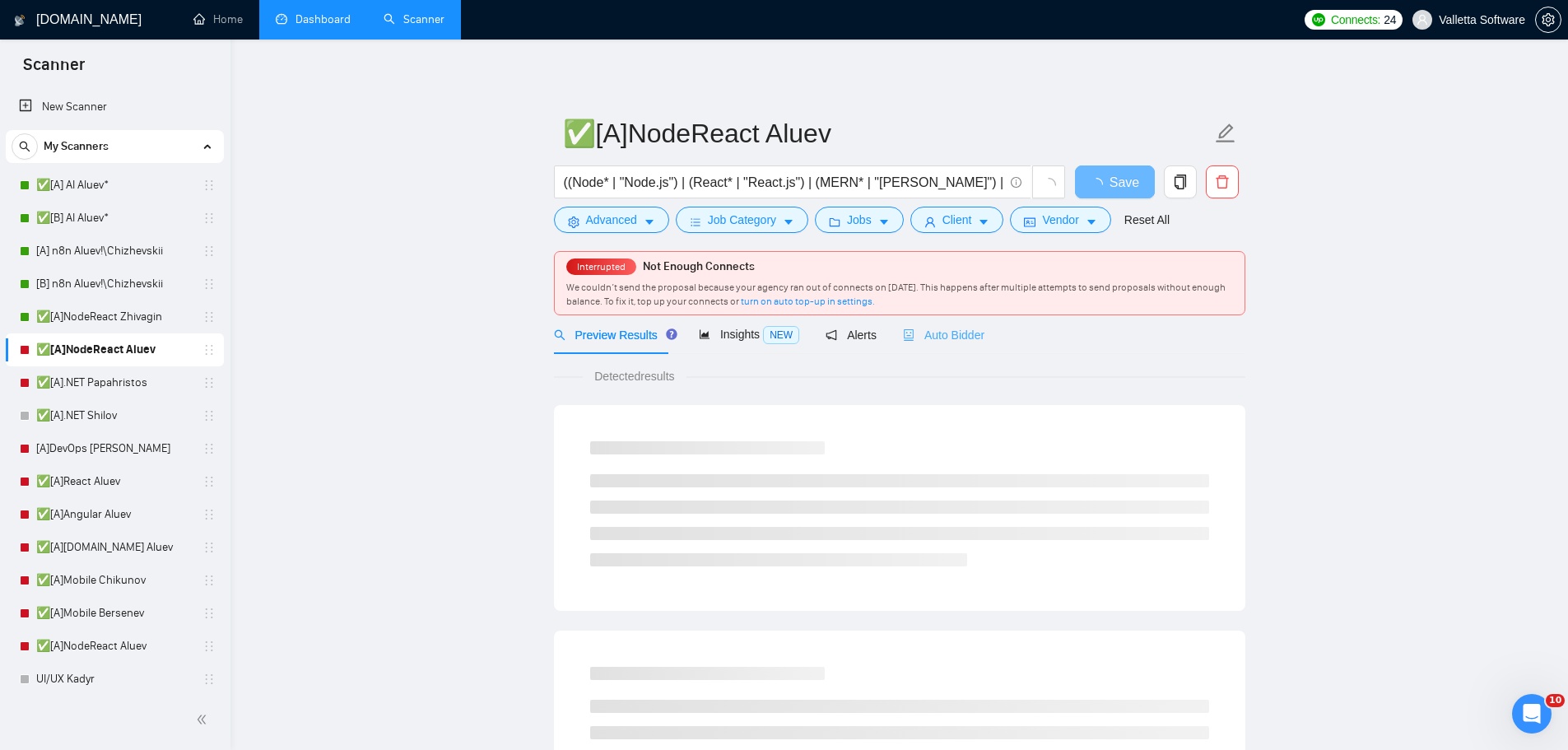
click at [919, 321] on div "Auto Bidder" at bounding box center [943, 335] width 81 height 38
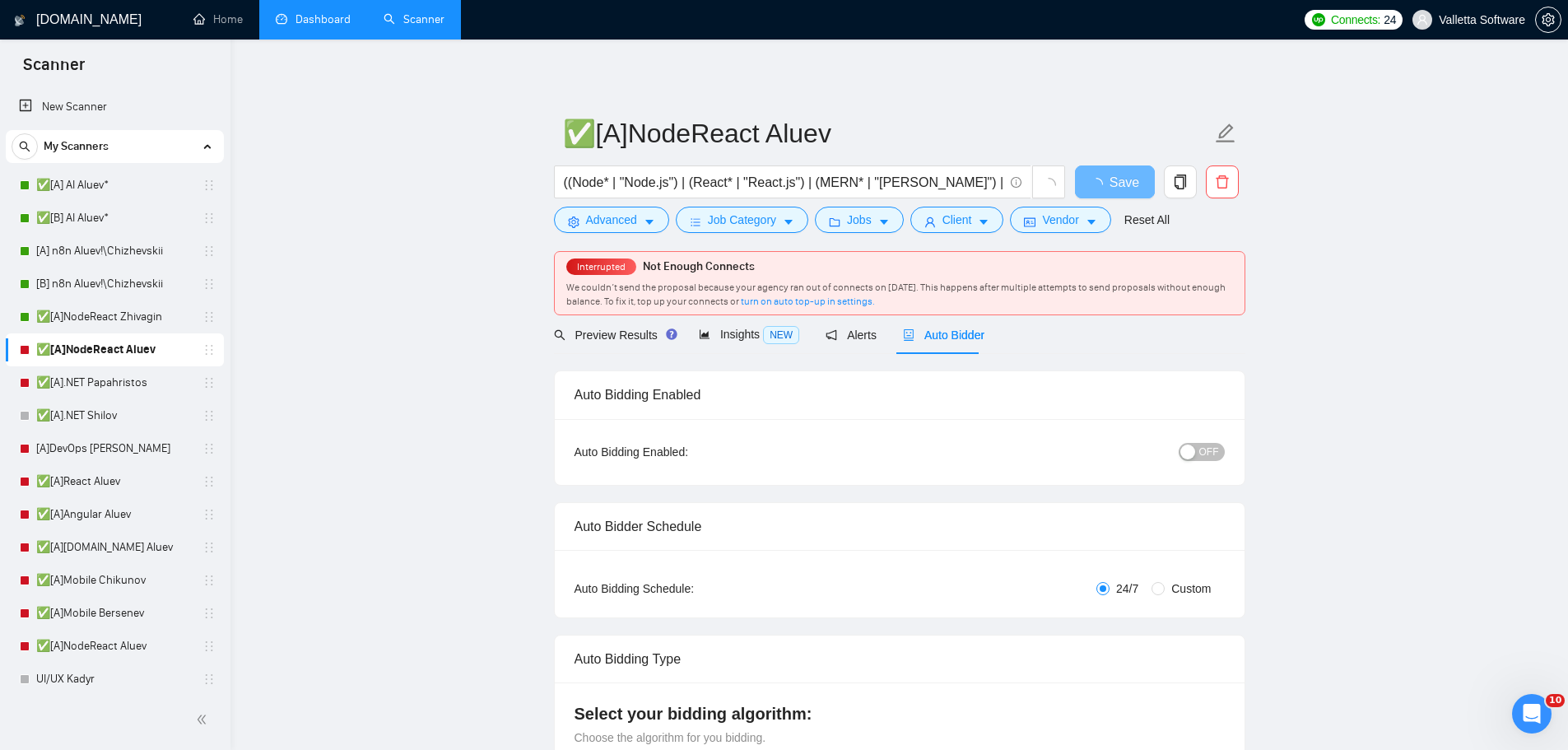
click at [1187, 434] on div "Auto Bidding Enabled: OFF" at bounding box center [899, 452] width 690 height 66
click at [1199, 452] on button "OFF" at bounding box center [1201, 452] width 46 height 18
click at [1096, 172] on button "Save" at bounding box center [1114, 182] width 80 height 33
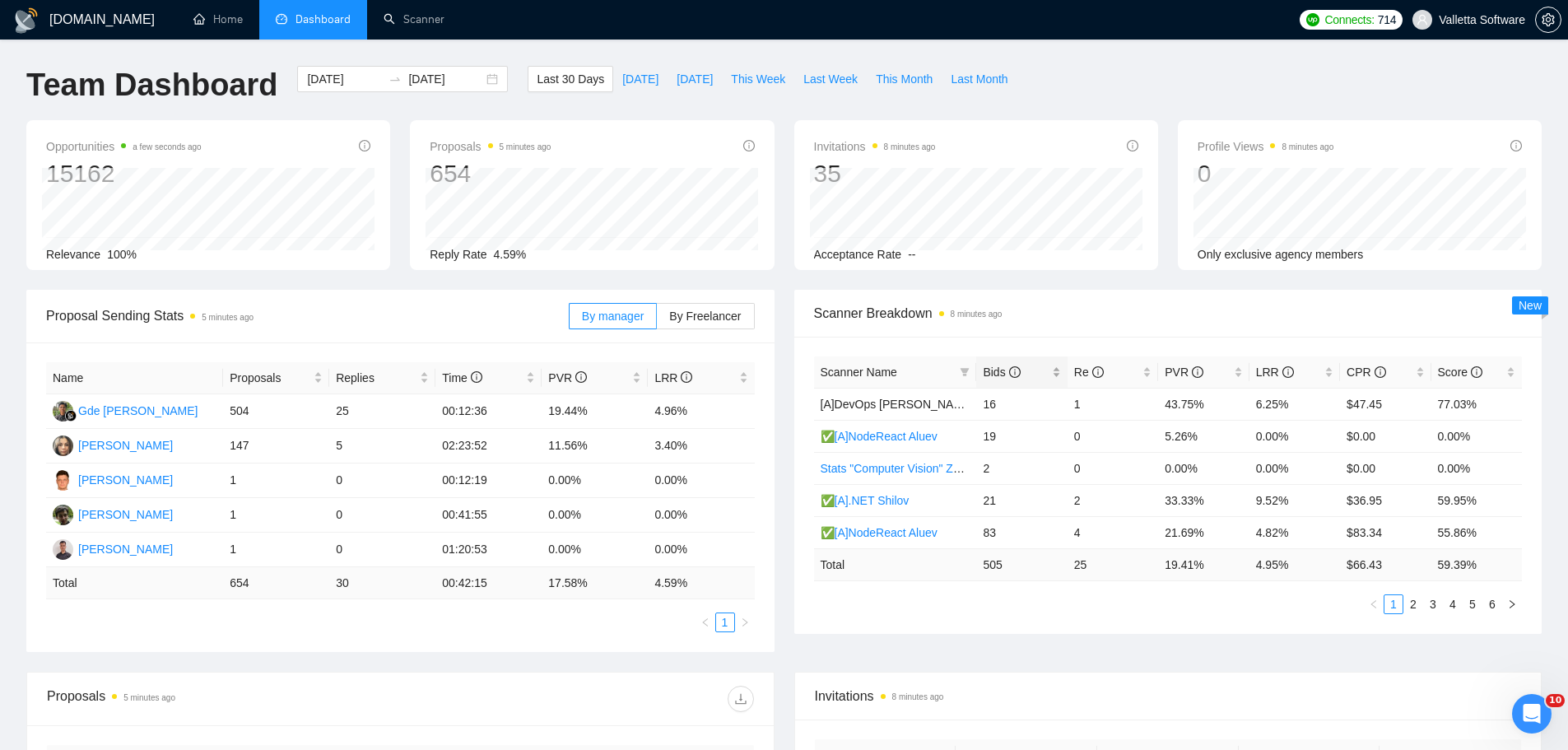
click at [991, 374] on span "Bids" at bounding box center [1001, 371] width 37 height 13
click at [1413, 600] on link "2" at bounding box center [1413, 604] width 18 height 18
click at [1403, 602] on li "2" at bounding box center [1413, 605] width 20 height 20
click at [1393, 597] on link "1" at bounding box center [1393, 604] width 18 height 18
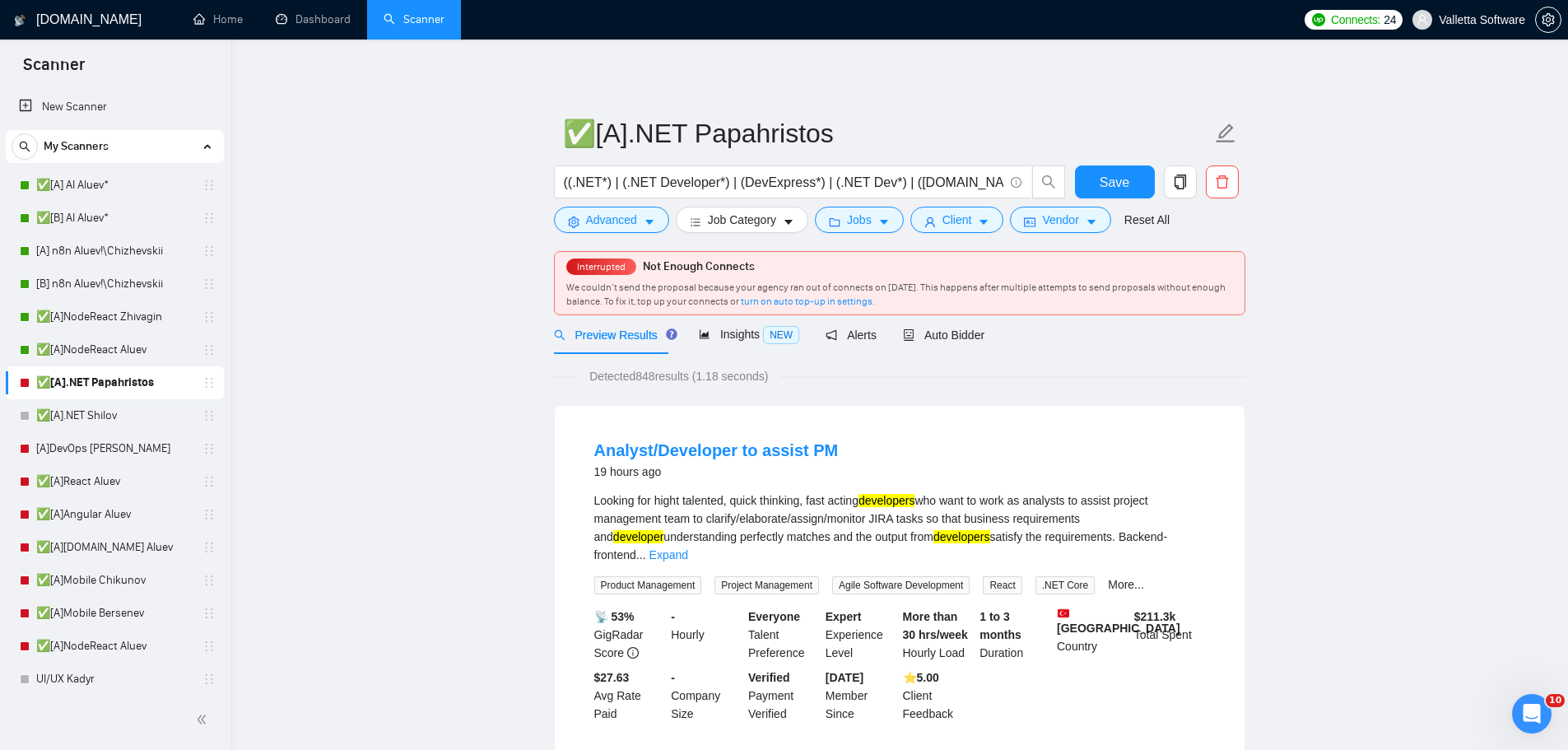
click at [940, 336] on span "Auto Bidder" at bounding box center [943, 335] width 81 height 13
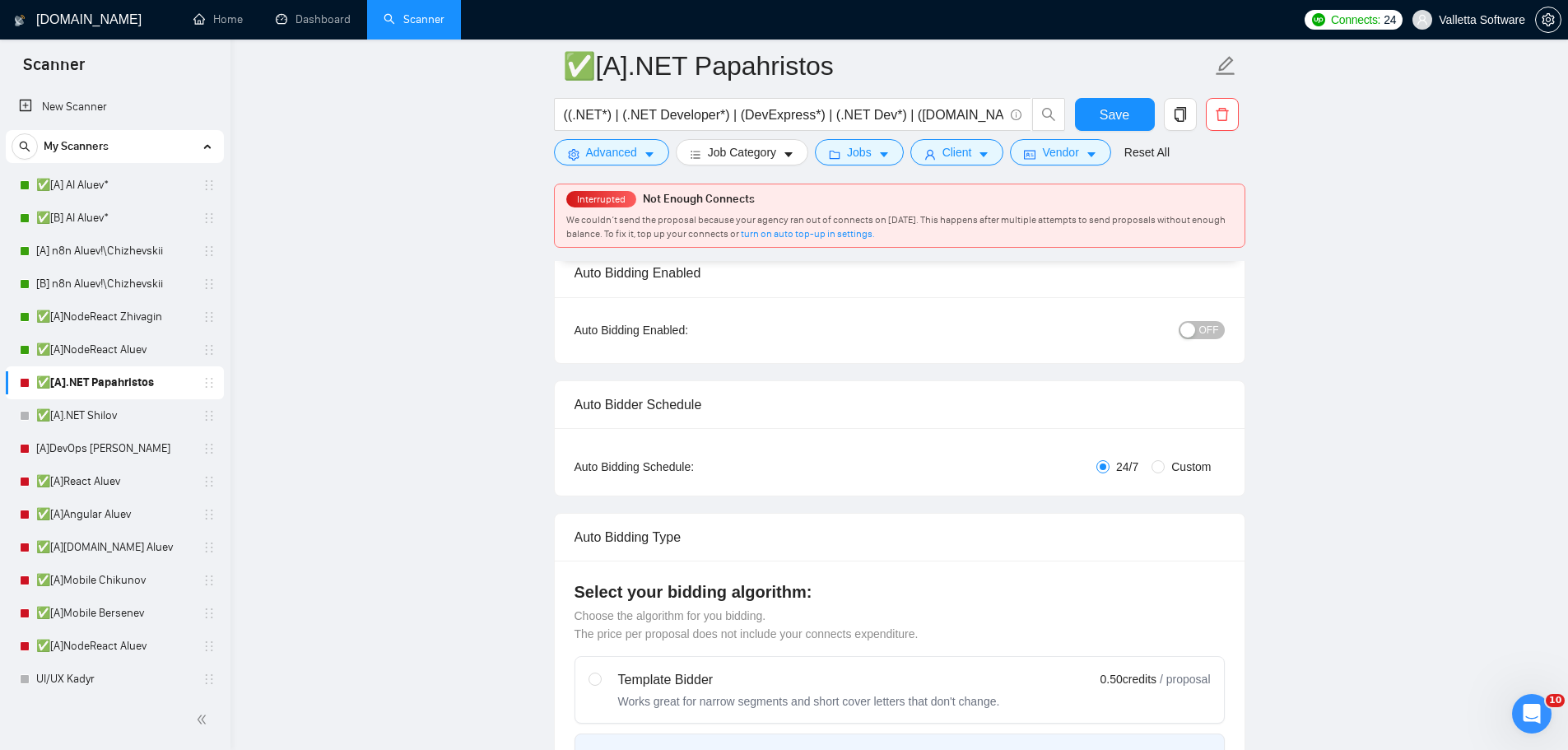
scroll to position [82, 0]
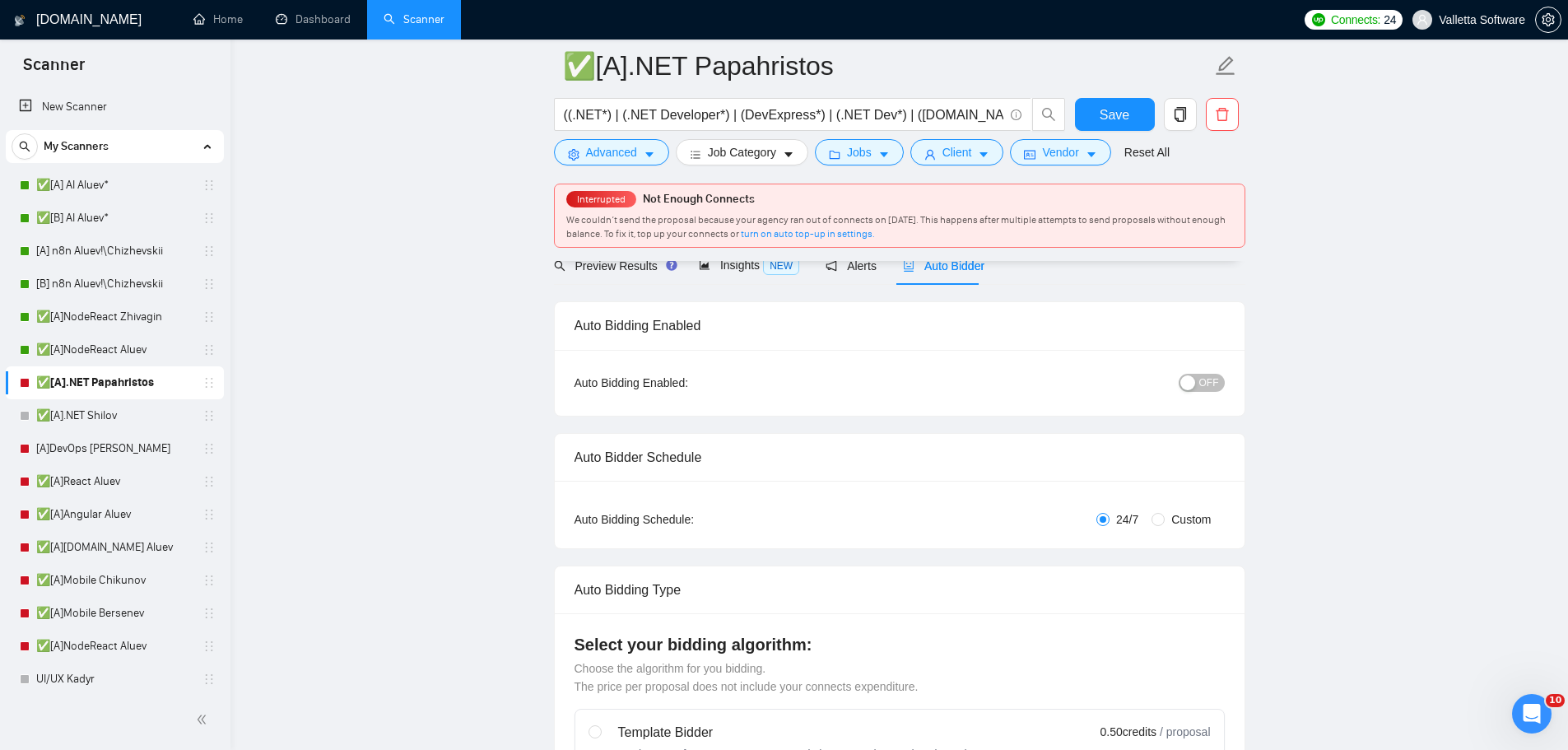
click at [1218, 373] on span "OFF" at bounding box center [1209, 382] width 20 height 18
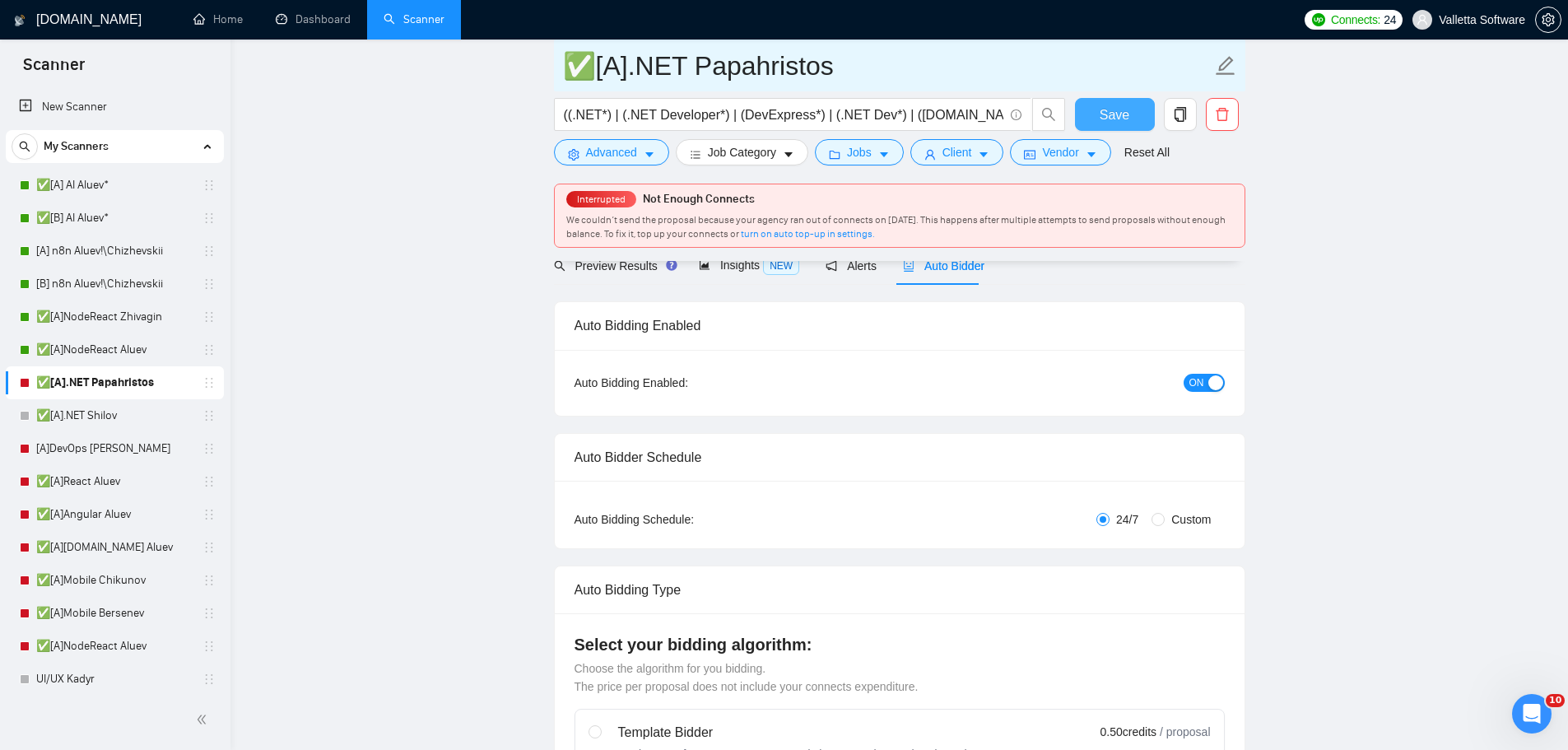
drag, startPoint x: 1121, startPoint y: 106, endPoint x: 1025, endPoint y: 49, distance: 111.6
click at [1120, 106] on span "Save" at bounding box center [1114, 114] width 29 height 20
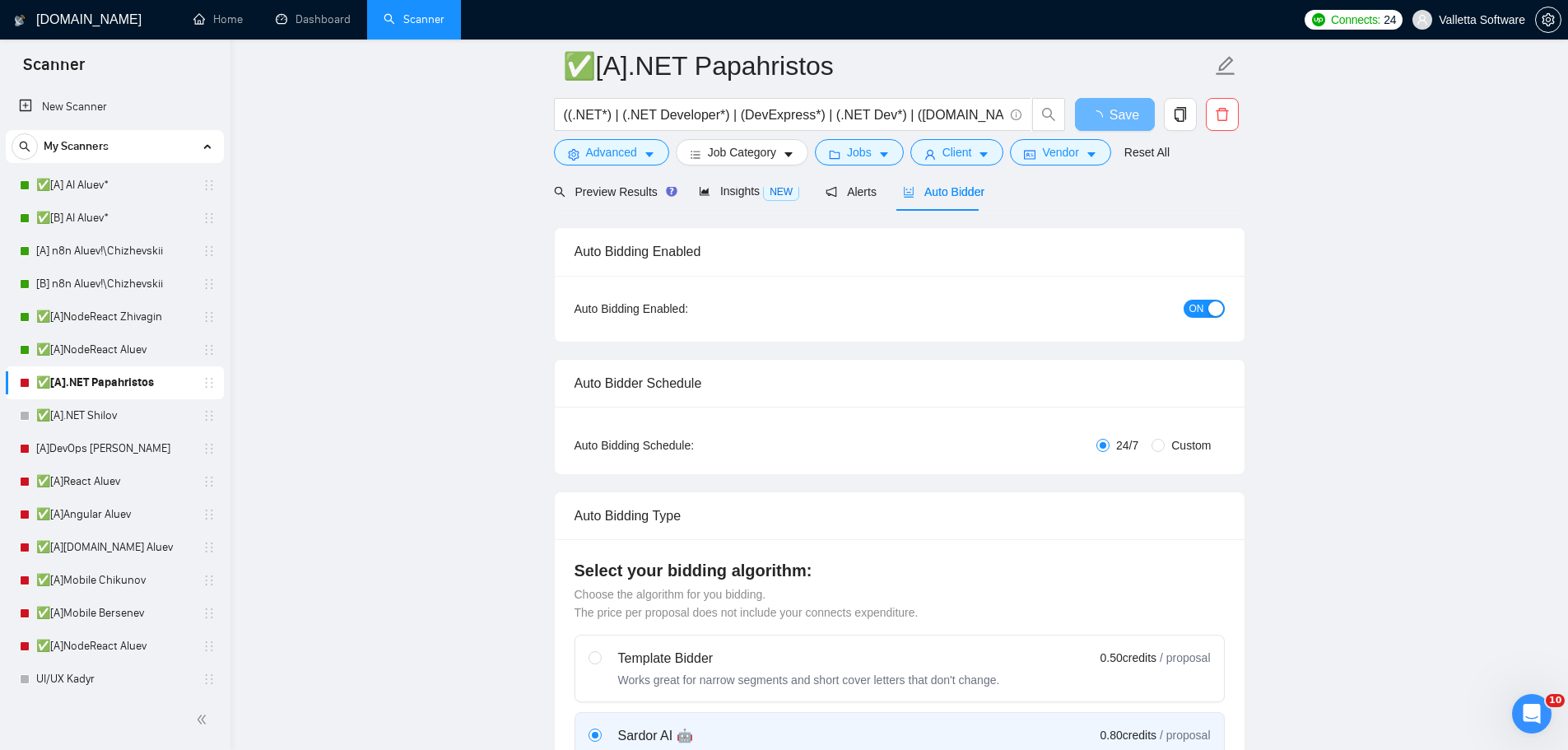
click at [168, 450] on link "[A]DevOps [PERSON_NAME]" at bounding box center [114, 448] width 156 height 33
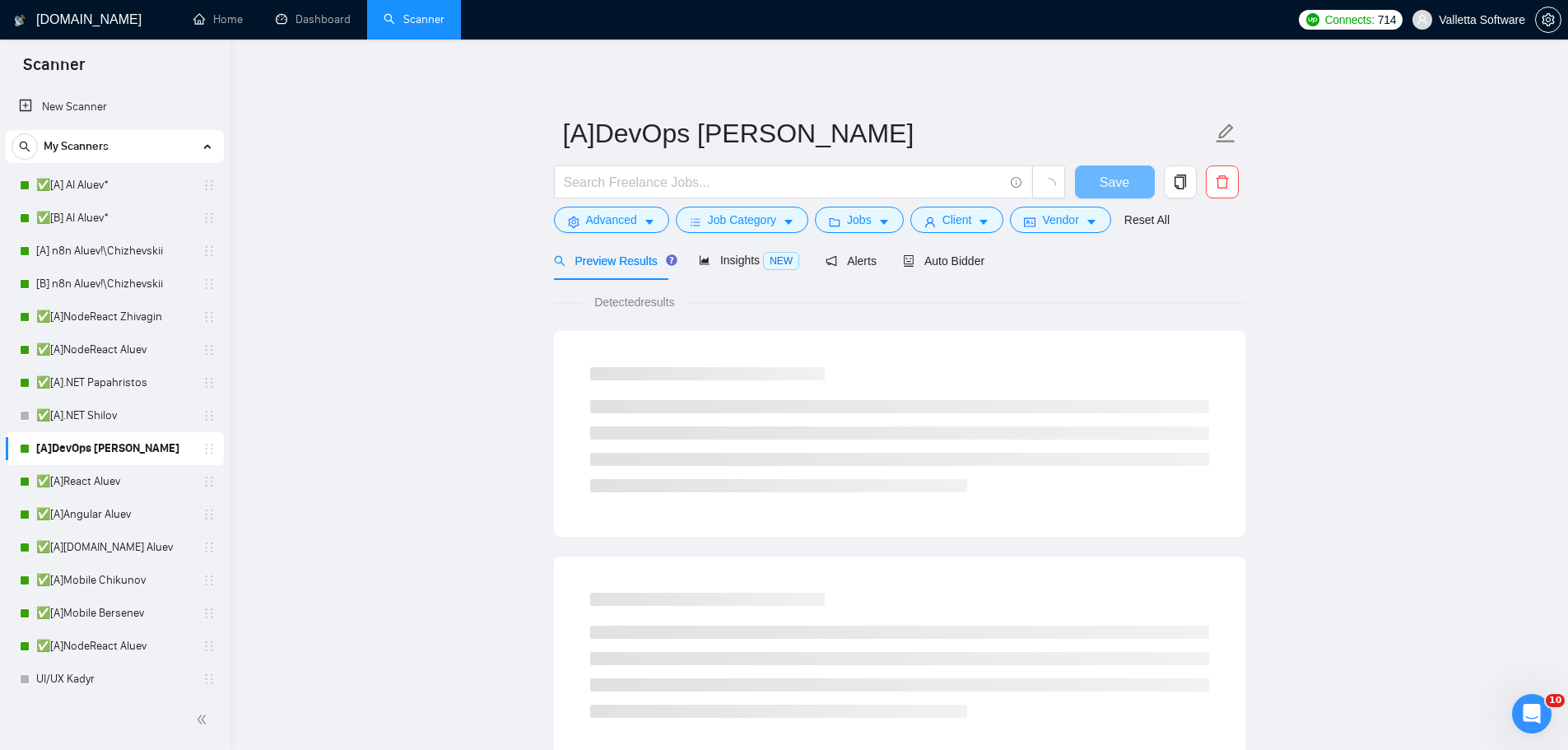
scroll to position [329, 0]
